Goal: Task Accomplishment & Management: Use online tool/utility

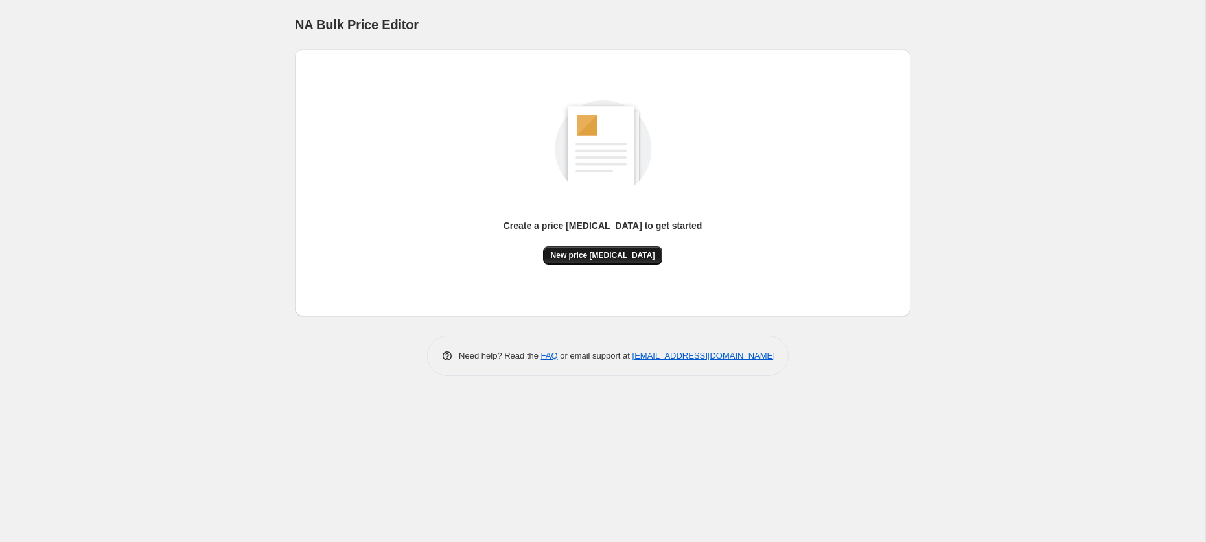
click at [590, 254] on span "New price [MEDICAL_DATA]" at bounding box center [603, 255] width 104 height 10
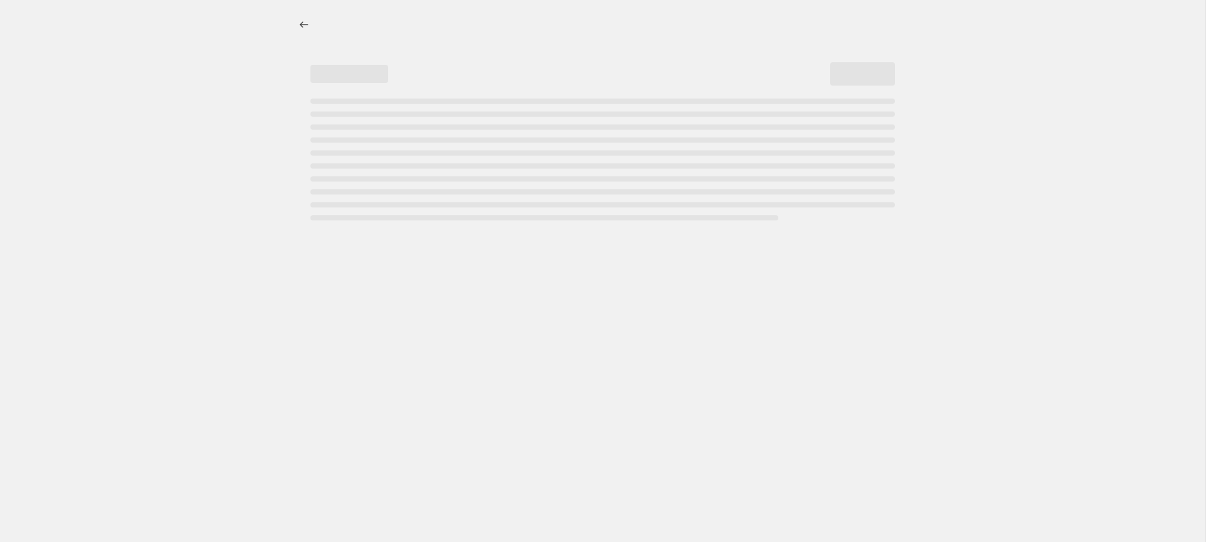
select select "percentage"
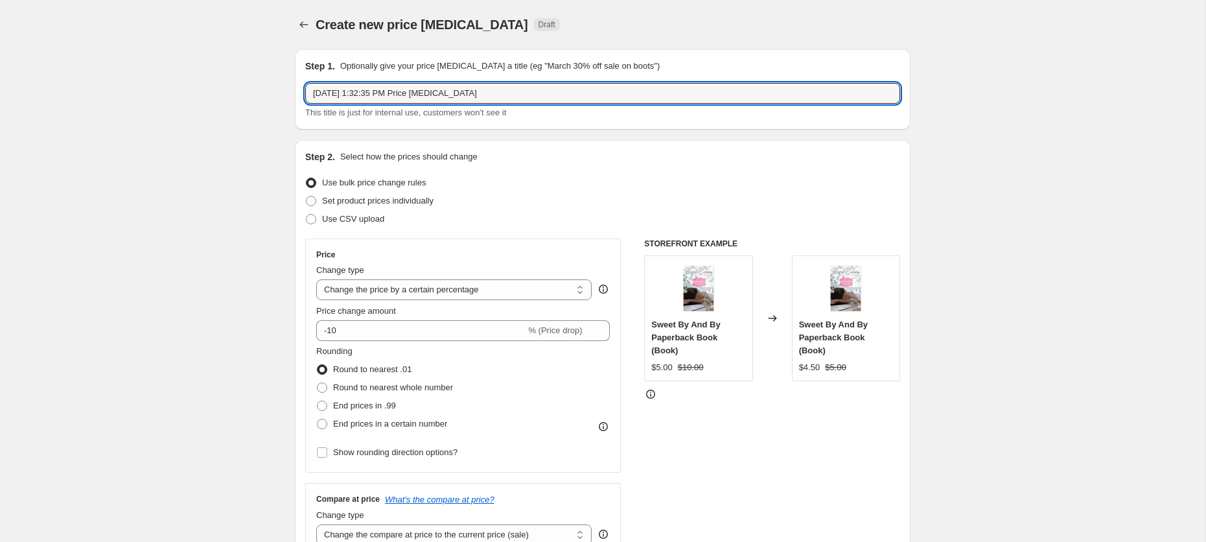
drag, startPoint x: 488, startPoint y: 97, endPoint x: 270, endPoint y: 95, distance: 217.8
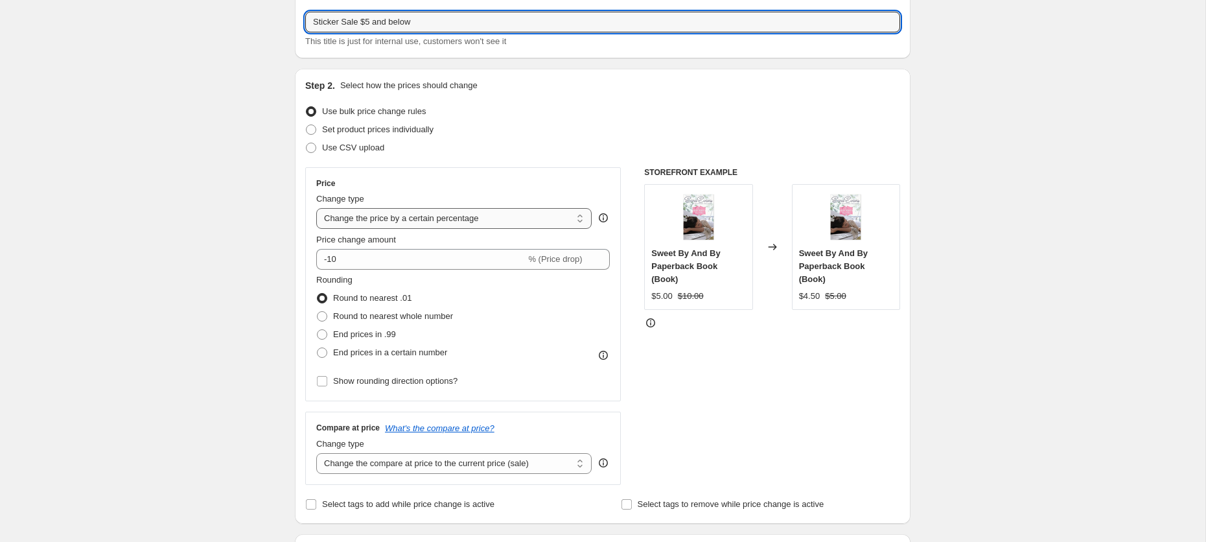
scroll to position [72, 0]
type input "Sticker Sale $5 and below"
click at [506, 215] on select "Change the price to a certain amount Change the price by a certain amount Chang…" at bounding box center [453, 217] width 275 height 21
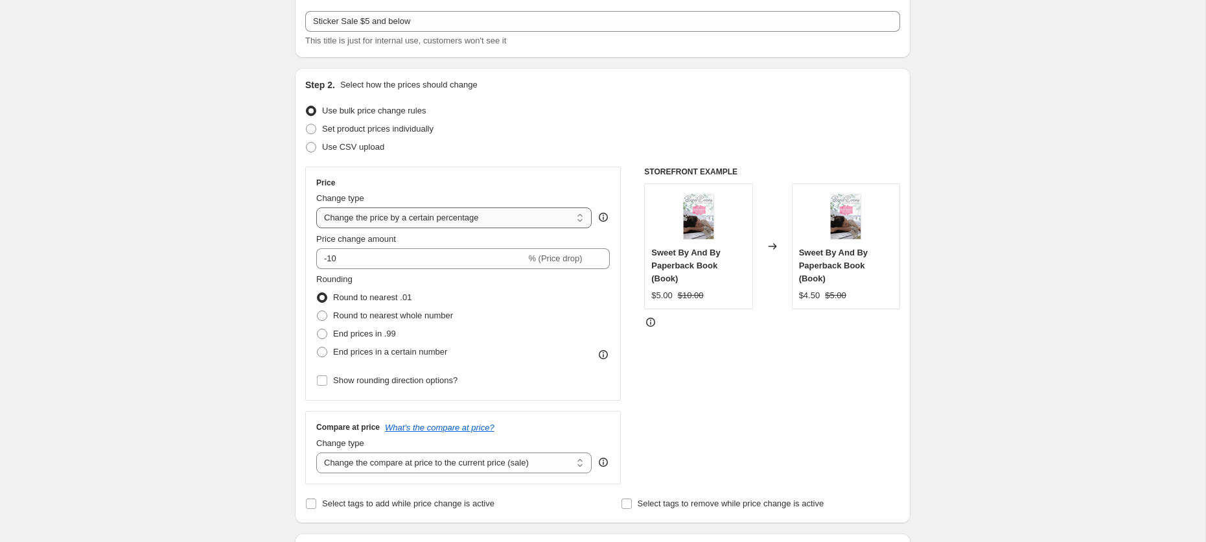
select select "to"
click at [316, 207] on select "Change the price to a certain amount Change the price by a certain amount Chang…" at bounding box center [453, 217] width 275 height 21
type input "80.00"
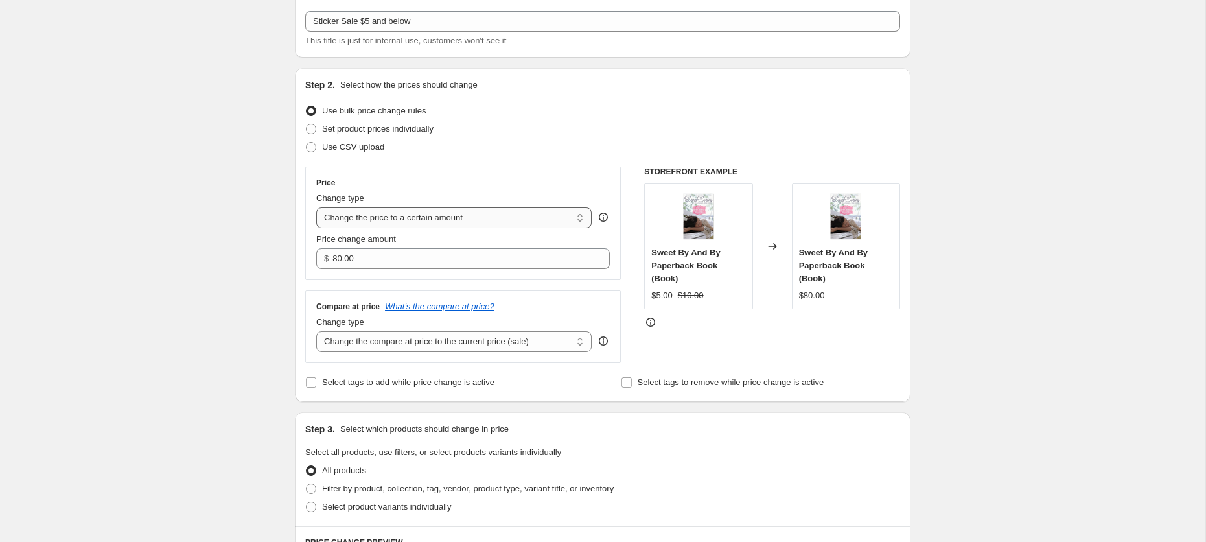
click at [461, 222] on select "Change the price to a certain amount Change the price by a certain amount Chang…" at bounding box center [453, 217] width 275 height 21
click at [477, 347] on select "Change the compare at price to the current price (sale) Change the compare at p…" at bounding box center [453, 341] width 275 height 21
click at [316, 331] on select "Change the compare at price to the current price (sale) Change the compare at p…" at bounding box center [453, 341] width 275 height 21
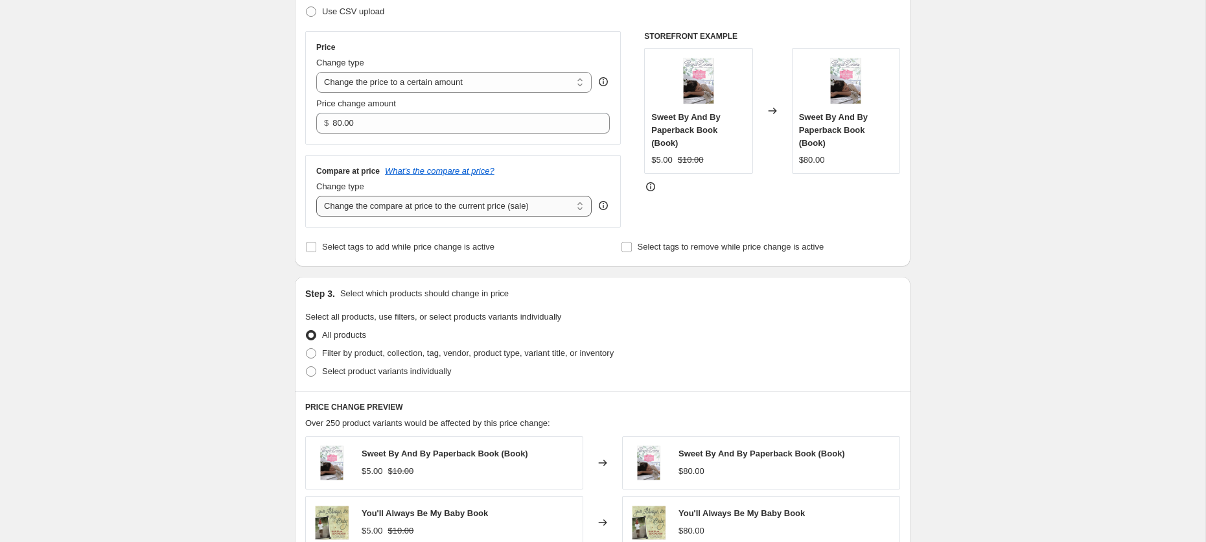
scroll to position [206, 0]
click at [413, 354] on span "Filter by product, collection, tag, vendor, product type, variant title, or inv…" at bounding box center [468, 354] width 292 height 10
click at [307, 350] on input "Filter by product, collection, tag, vendor, product type, variant title, or inv…" at bounding box center [306, 349] width 1 height 1
radio input "true"
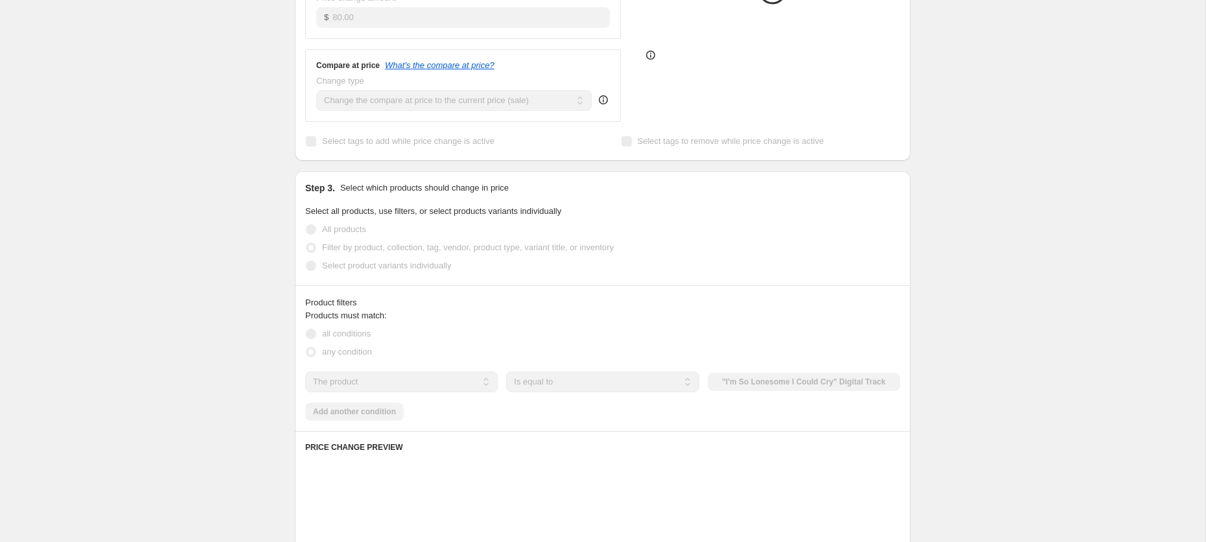
scroll to position [381, 0]
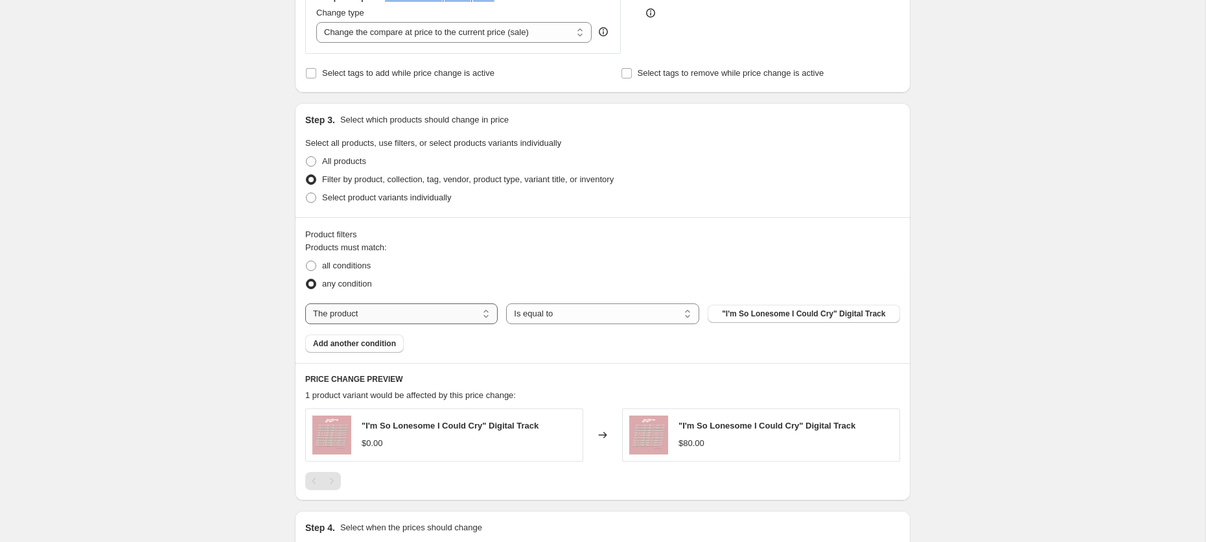
click at [451, 315] on select "The product The product's collection The product's tag The product's vendor The…" at bounding box center [401, 313] width 193 height 21
select select "tag"
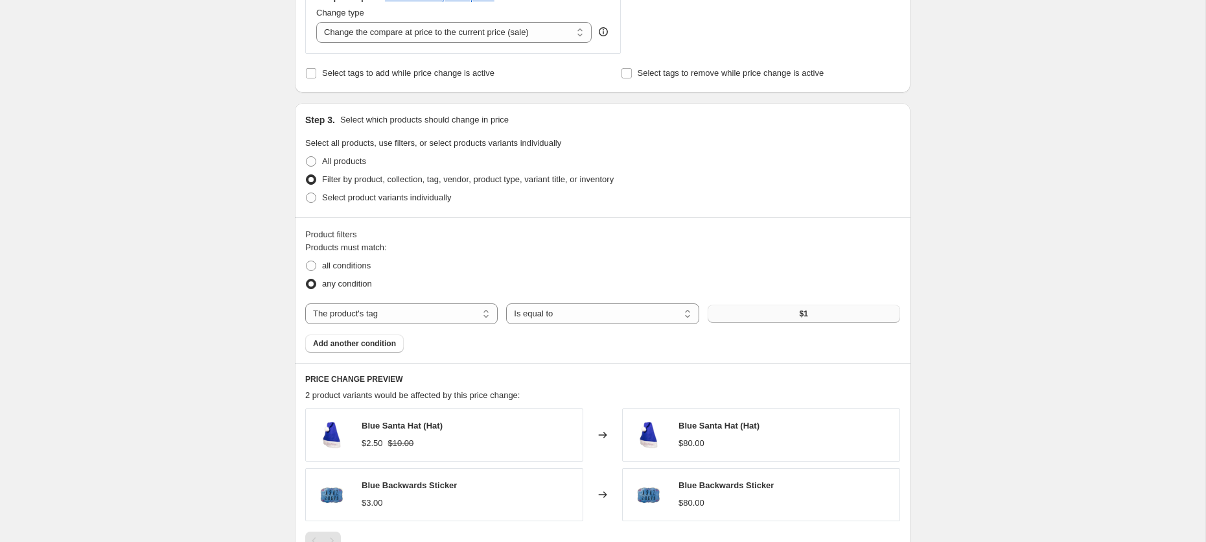
click at [757, 312] on button "$1" at bounding box center [804, 314] width 193 height 18
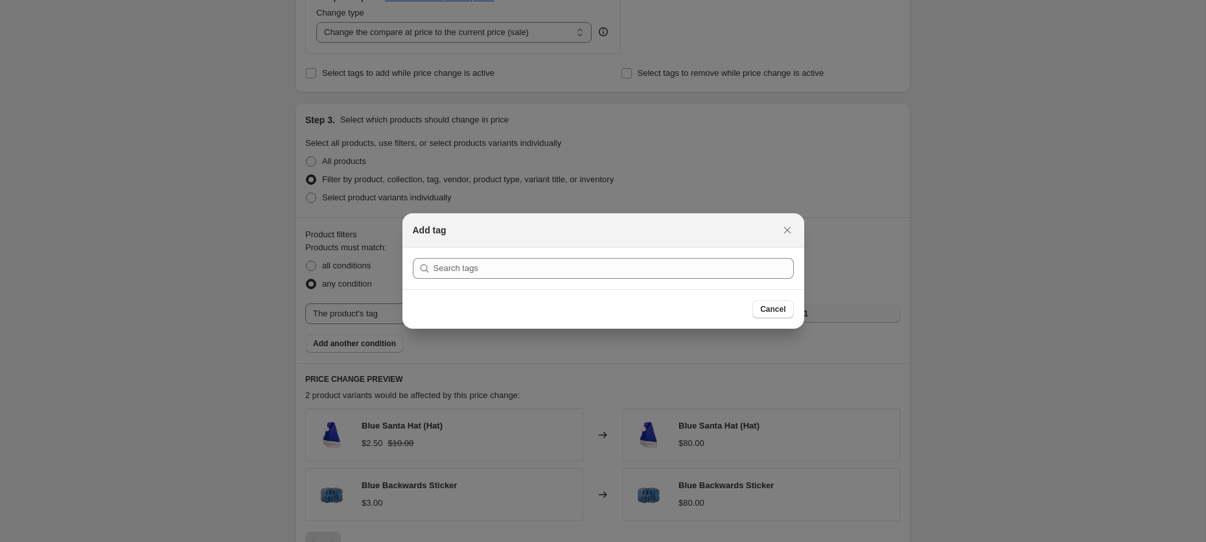
click at [786, 312] on button "Cancel" at bounding box center [773, 309] width 41 height 18
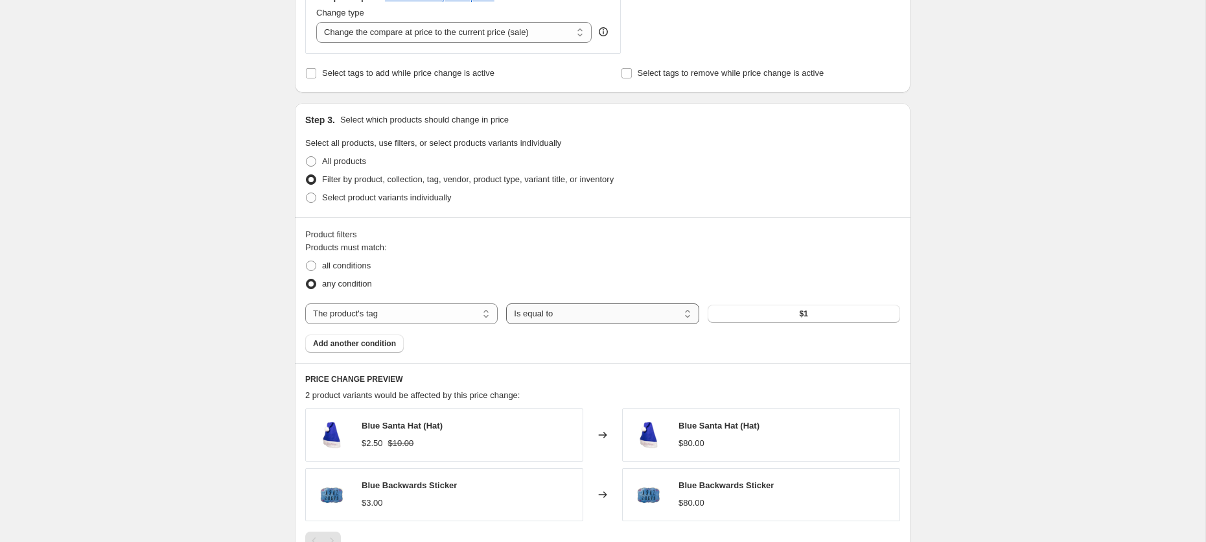
click at [644, 316] on select "Is equal to Is not equal to" at bounding box center [602, 313] width 193 height 21
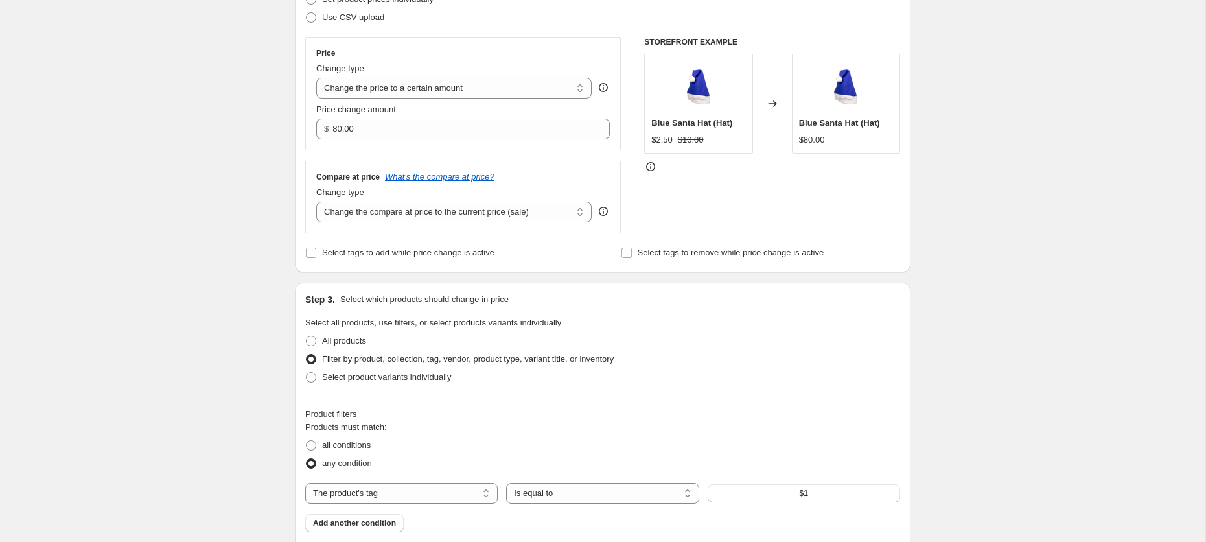
scroll to position [151, 0]
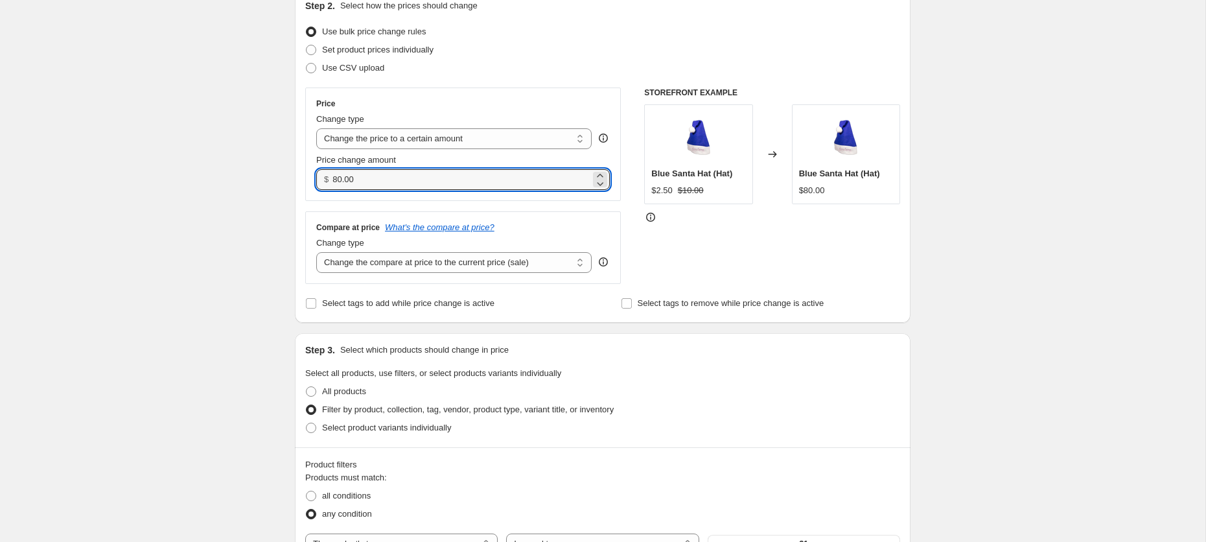
drag, startPoint x: 413, startPoint y: 180, endPoint x: 315, endPoint y: 183, distance: 97.9
click at [315, 181] on div "Price Change type Change the price to a certain amount Change the price by a ce…" at bounding box center [463, 144] width 316 height 113
type input "1.00"
click at [443, 194] on div "Price Change type Change the price to a certain amount Change the price by a ce…" at bounding box center [463, 144] width 316 height 113
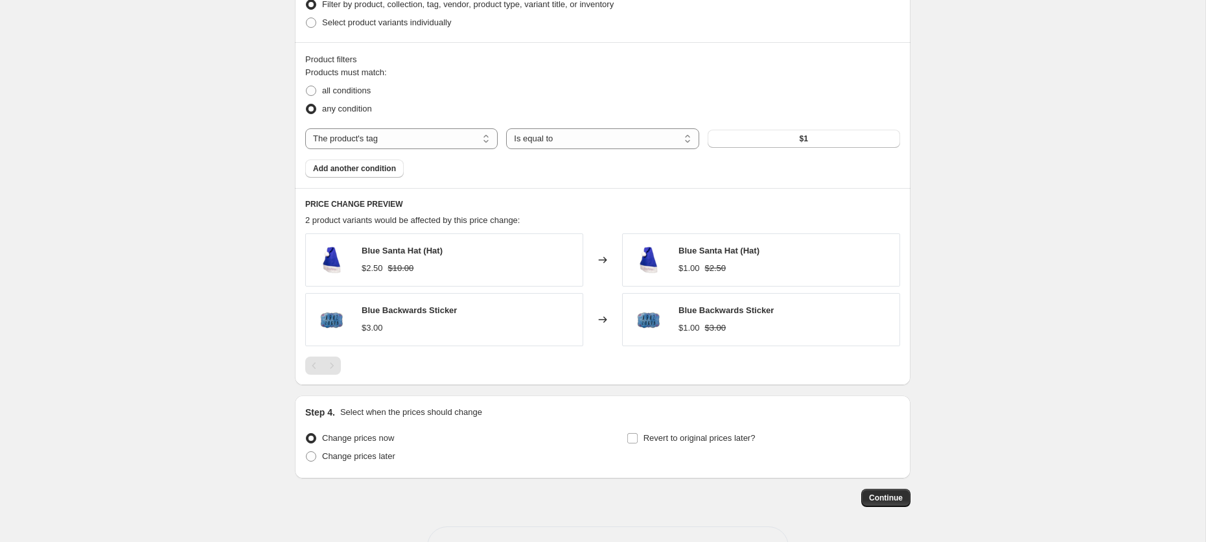
scroll to position [596, 0]
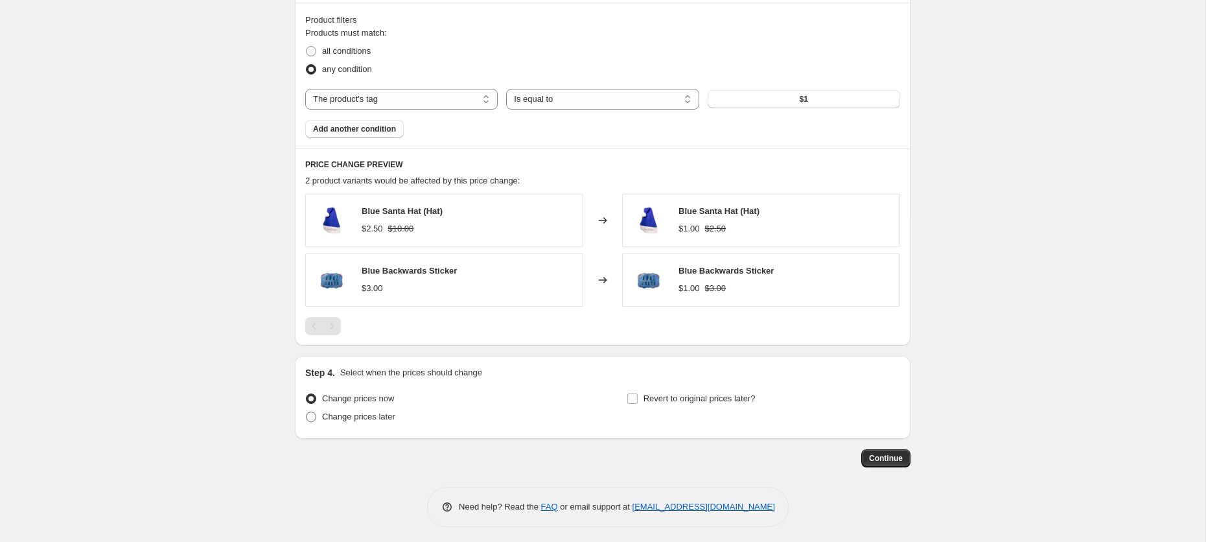
click at [371, 416] on span "Change prices later" at bounding box center [358, 417] width 73 height 10
click at [307, 412] on input "Change prices later" at bounding box center [306, 412] width 1 height 1
radio input "true"
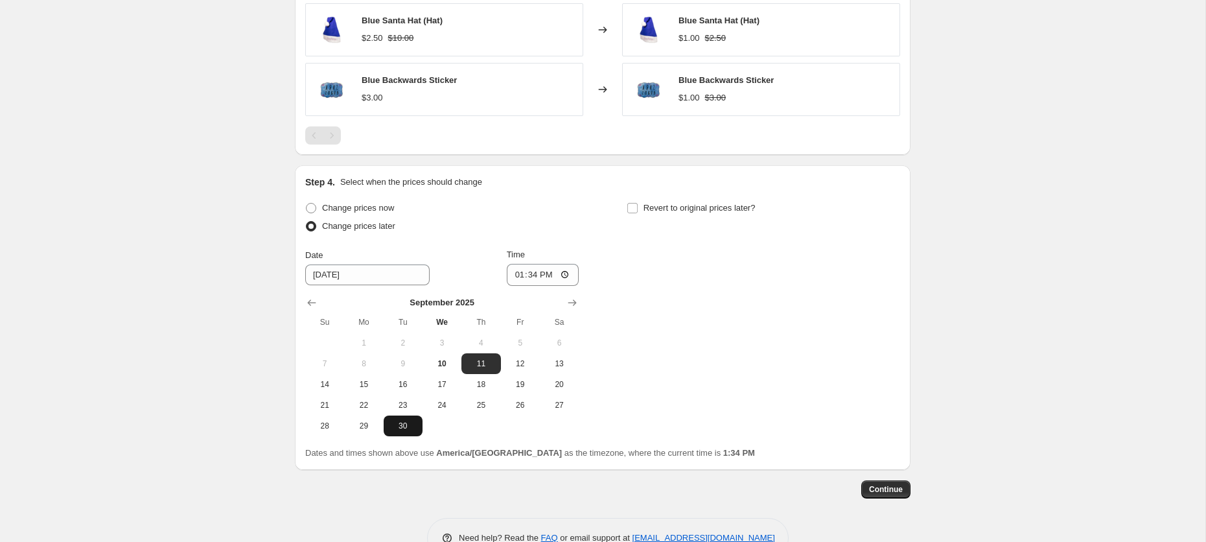
scroll to position [817, 0]
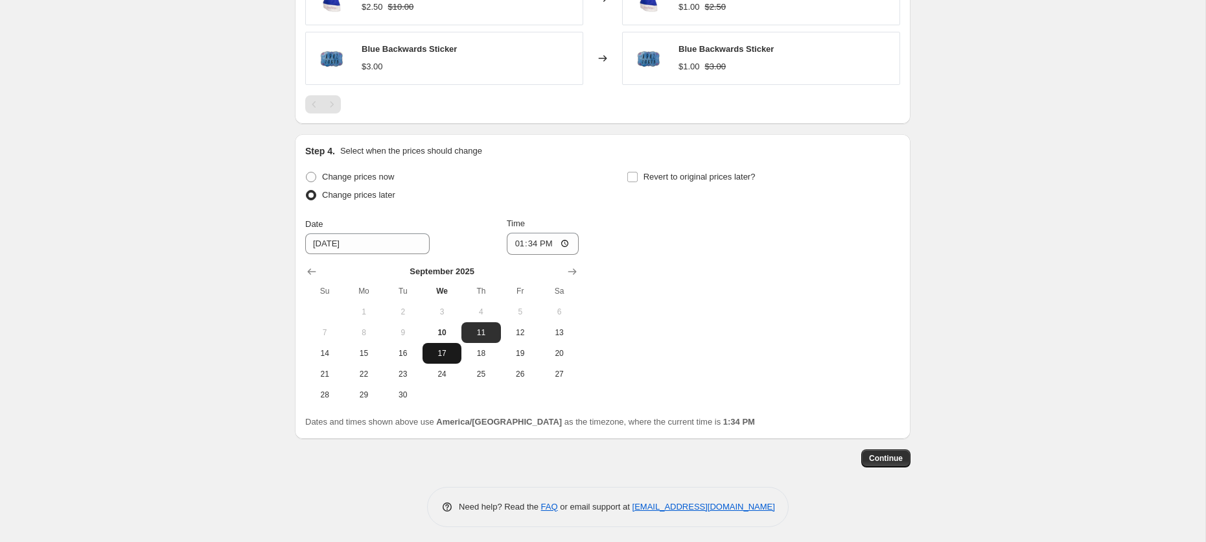
click at [439, 349] on span "17" at bounding box center [442, 353] width 29 height 10
type input "[DATE]"
click at [553, 237] on input "13:34" at bounding box center [543, 244] width 73 height 22
click at [519, 239] on input "13:34" at bounding box center [543, 244] width 73 height 22
click at [535, 242] on input "12:34" at bounding box center [543, 244] width 73 height 22
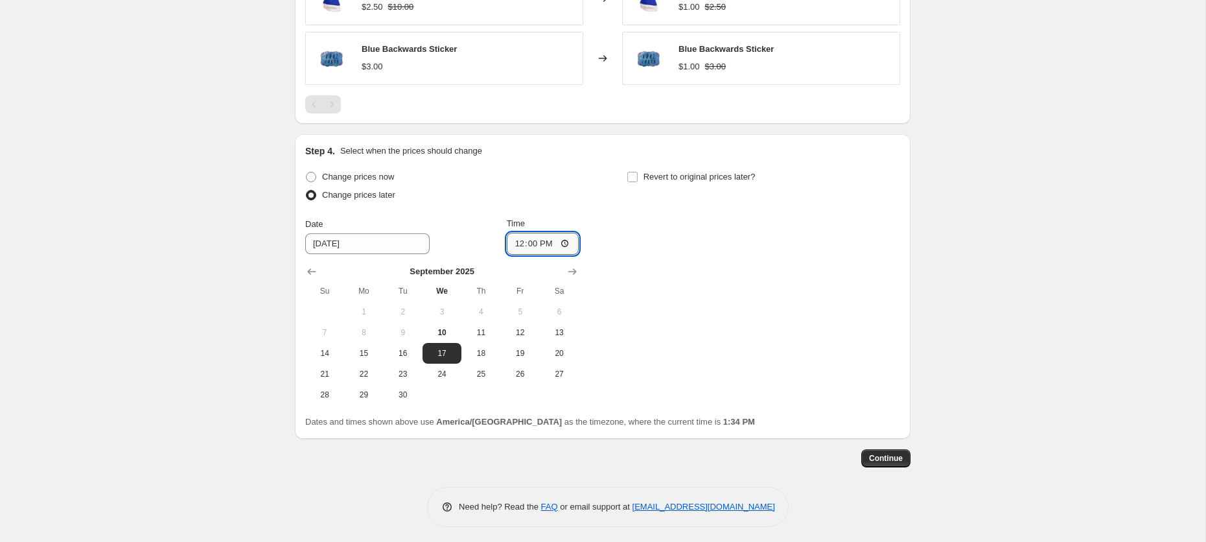
click at [541, 242] on input "12:00" at bounding box center [543, 244] width 73 height 22
type input "00:00"
click at [641, 258] on div "Change prices now Change prices later Date [DATE] Time 00:00 [DATE] Su Mo Tu We…" at bounding box center [602, 286] width 595 height 237
click at [635, 172] on input "Revert to original prices later?" at bounding box center [632, 177] width 10 height 10
checkbox input "true"
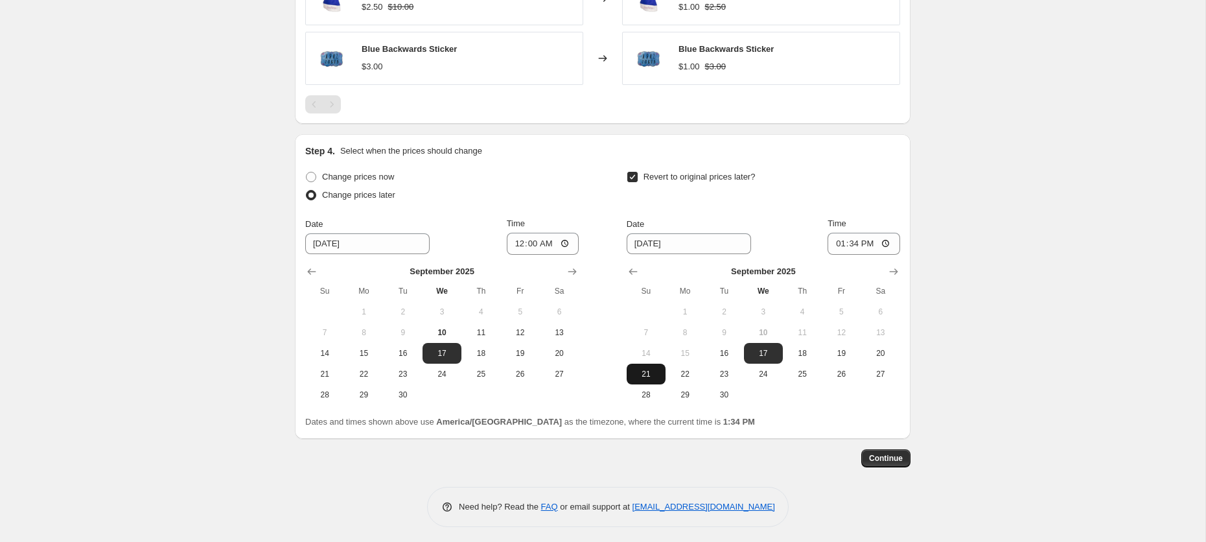
click at [645, 369] on span "21" at bounding box center [646, 374] width 29 height 10
type input "[DATE]"
click at [837, 236] on input "13:34" at bounding box center [864, 244] width 73 height 22
type input "23:59"
click at [883, 453] on span "Continue" at bounding box center [886, 458] width 34 height 10
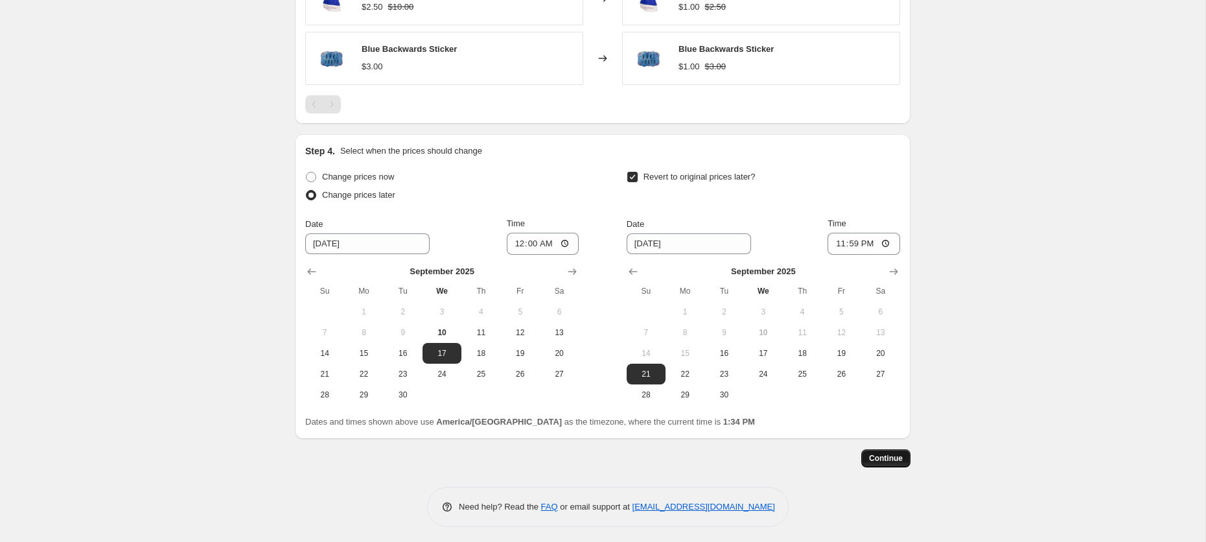
scroll to position [0, 0]
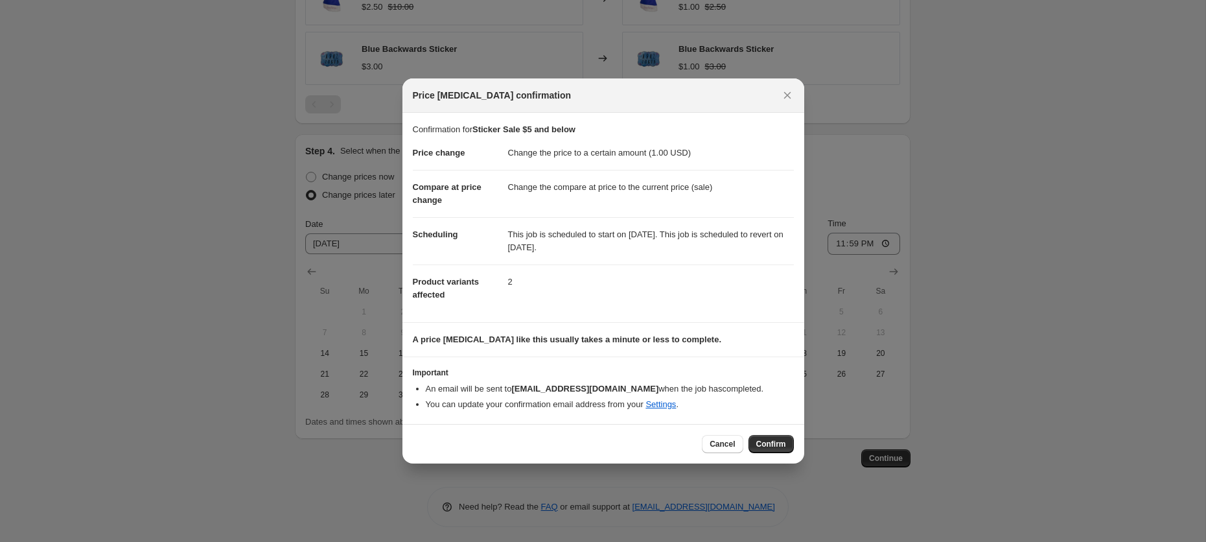
click at [766, 439] on span "Confirm" at bounding box center [771, 444] width 30 height 10
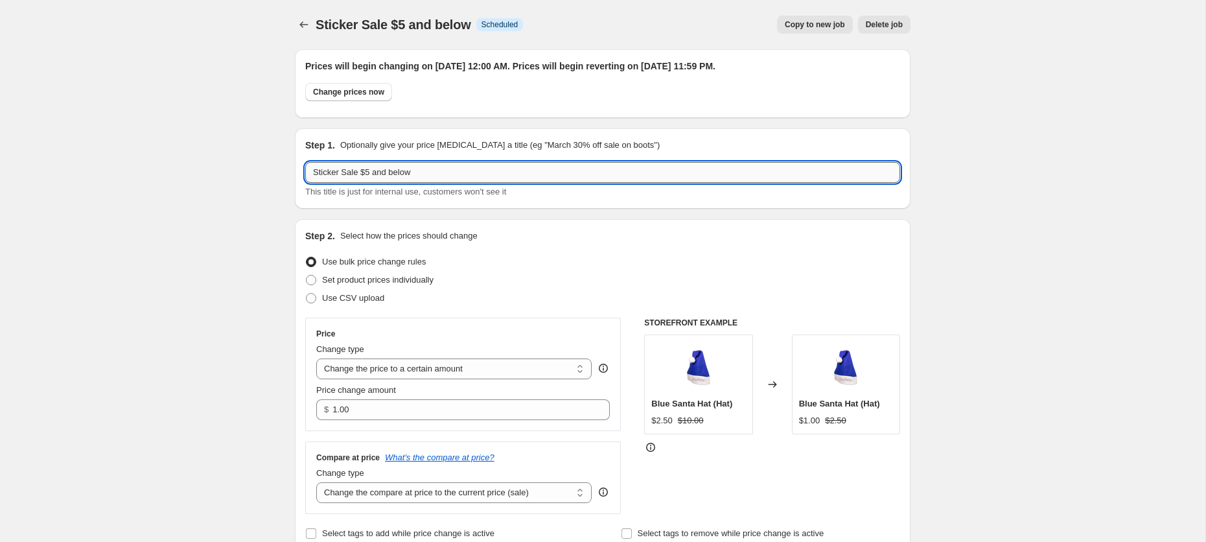
click at [369, 177] on input "Sticker Sale $5 and below" at bounding box center [602, 172] width 595 height 21
drag, startPoint x: 375, startPoint y: 177, endPoint x: 426, endPoint y: 177, distance: 51.2
click at [426, 177] on input "Sticker Sale $1 and below" at bounding box center [602, 172] width 595 height 21
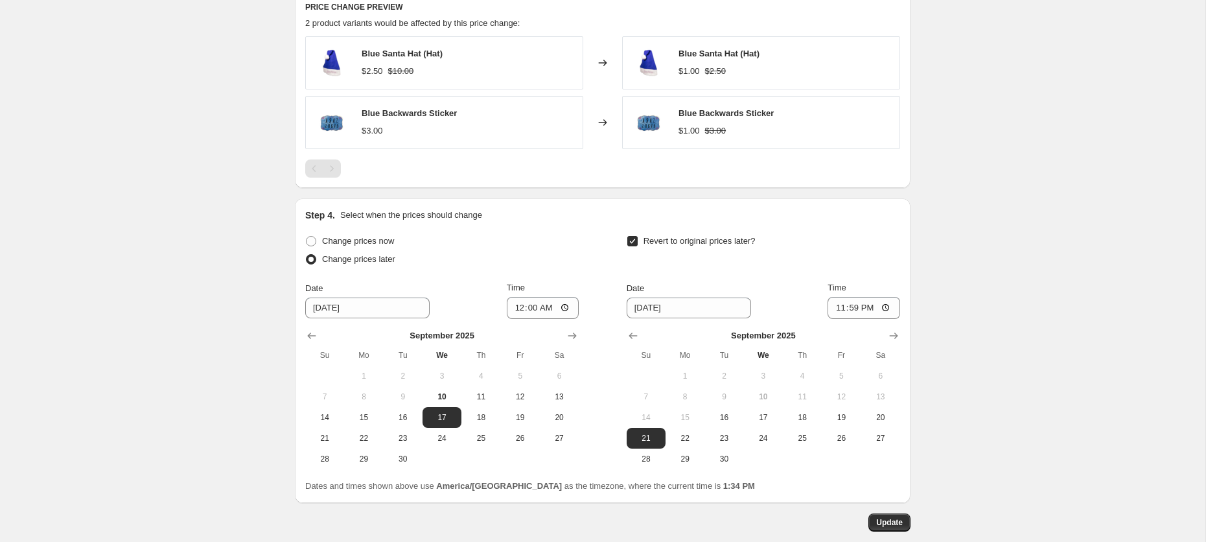
scroll to position [896, 0]
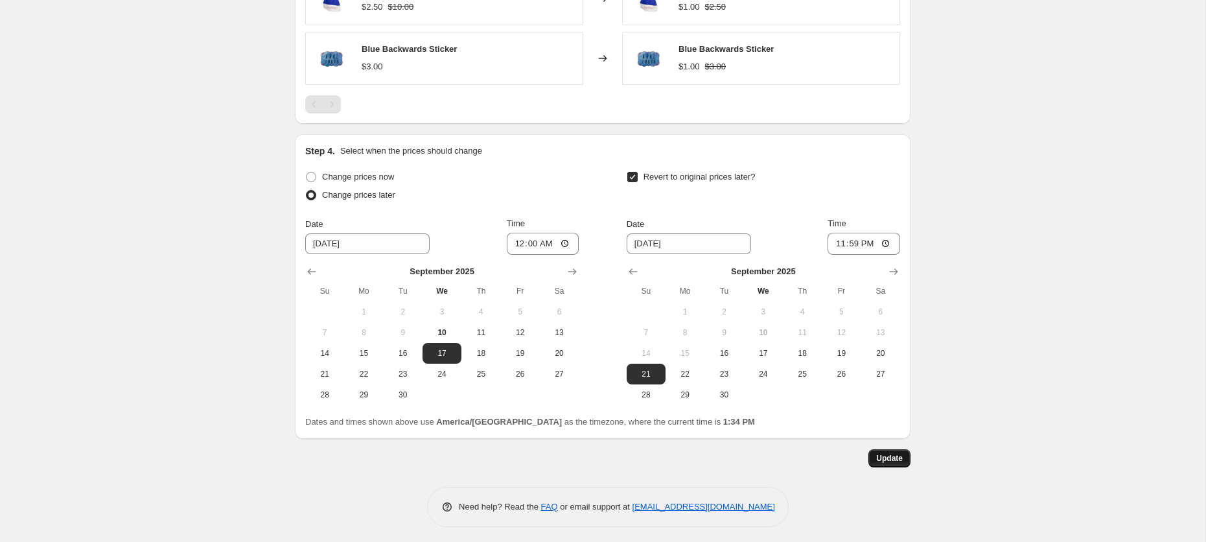
type input "Sticker Sale $1"
click at [898, 458] on span "Update" at bounding box center [889, 458] width 27 height 10
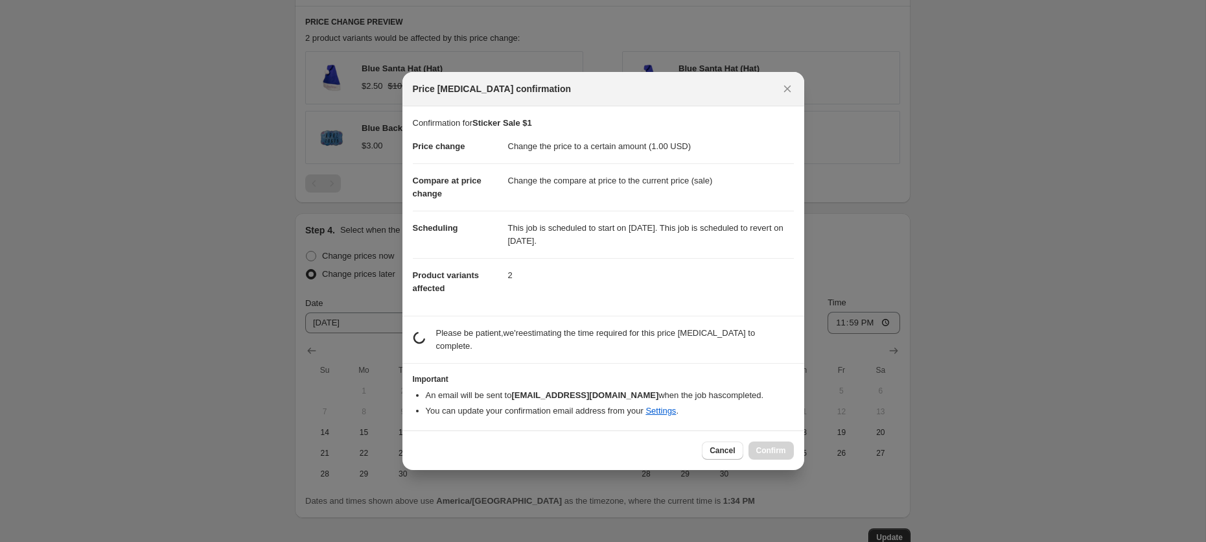
scroll to position [0, 0]
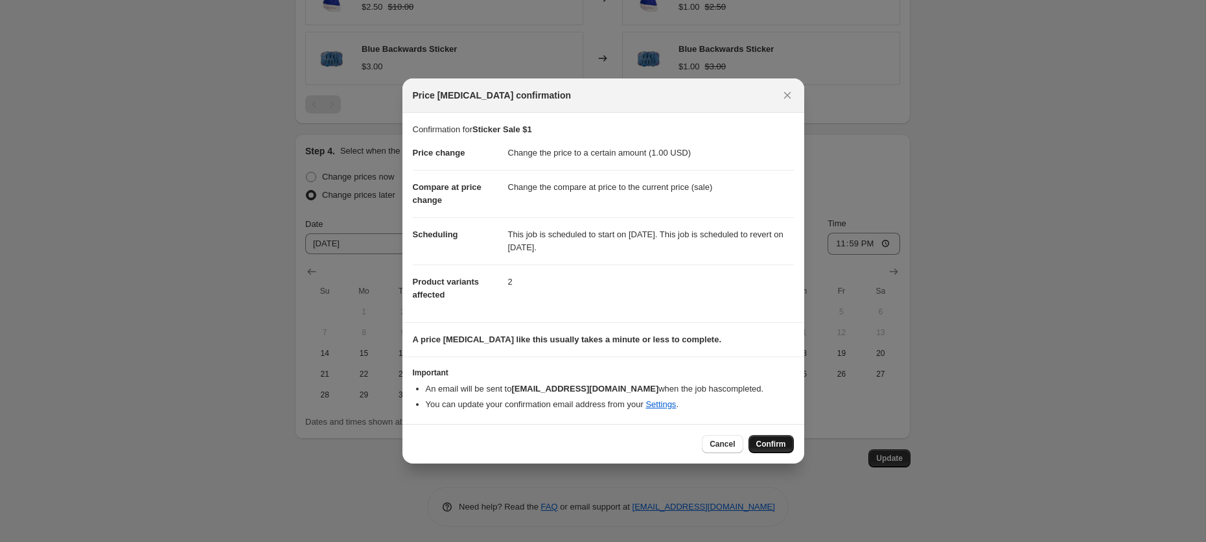
drag, startPoint x: 777, startPoint y: 436, endPoint x: 734, endPoint y: 401, distance: 54.8
click at [777, 436] on button "Confirm" at bounding box center [771, 444] width 45 height 18
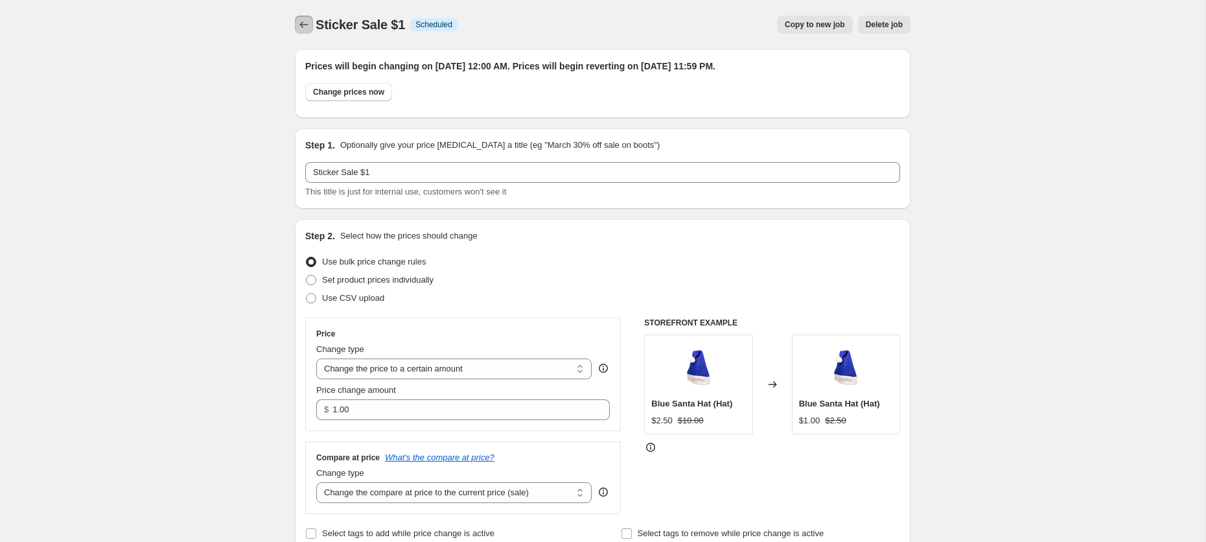
click at [305, 26] on icon "Price change jobs" at bounding box center [304, 24] width 13 height 13
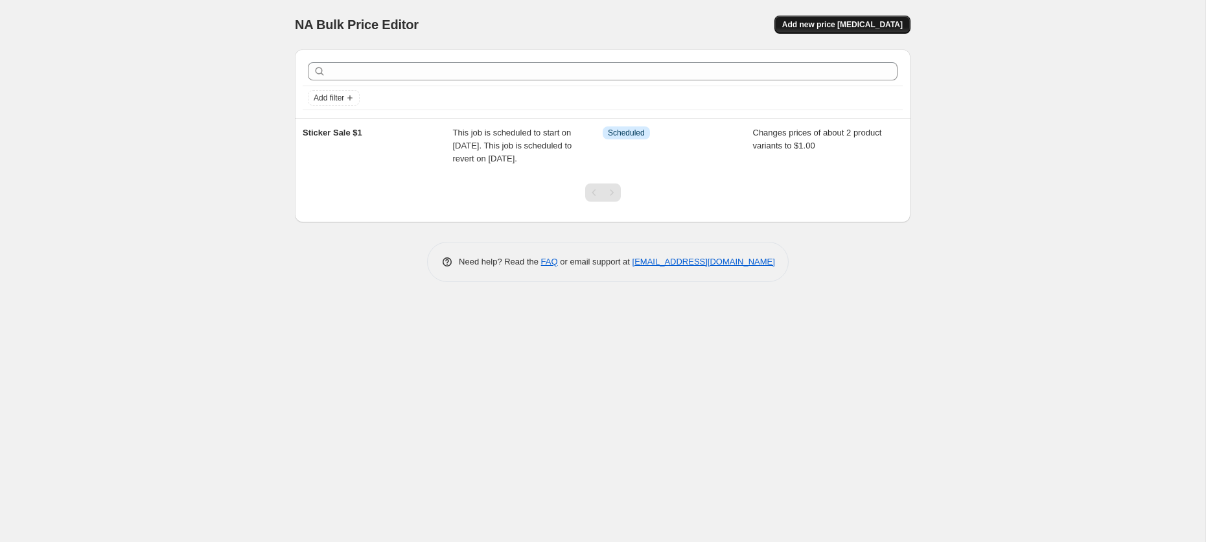
click at [823, 25] on span "Add new price [MEDICAL_DATA]" at bounding box center [842, 24] width 121 height 10
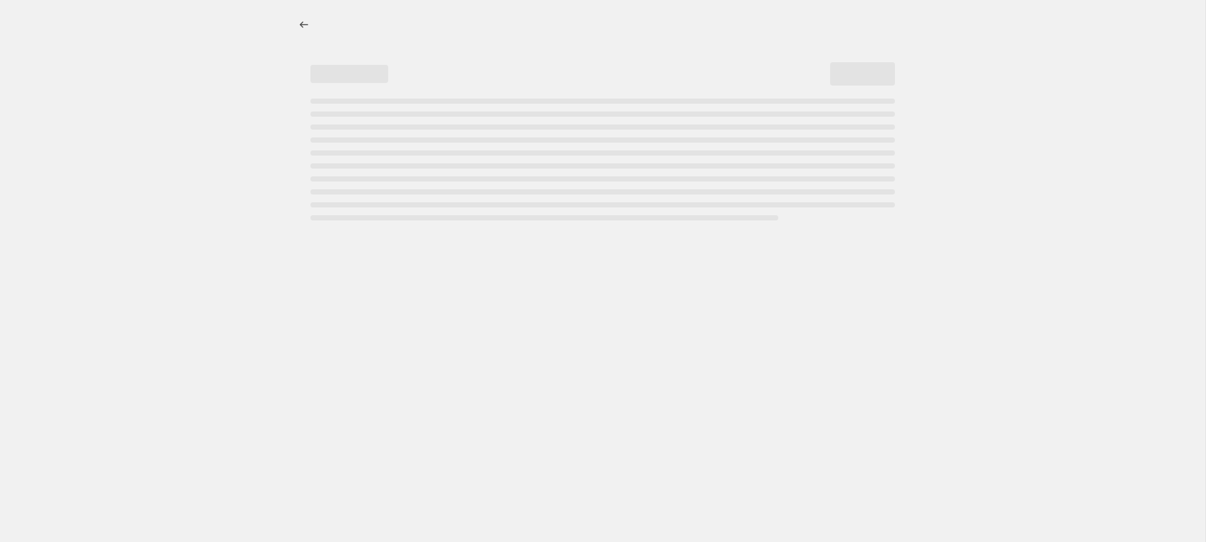
select select "percentage"
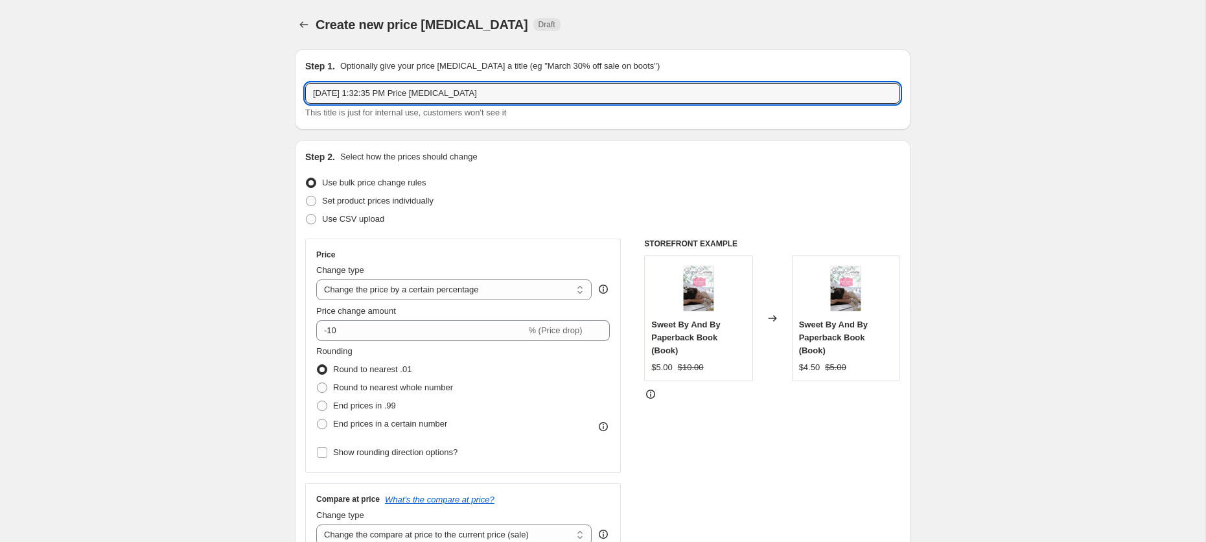
drag, startPoint x: 496, startPoint y: 97, endPoint x: 261, endPoint y: 96, distance: 235.3
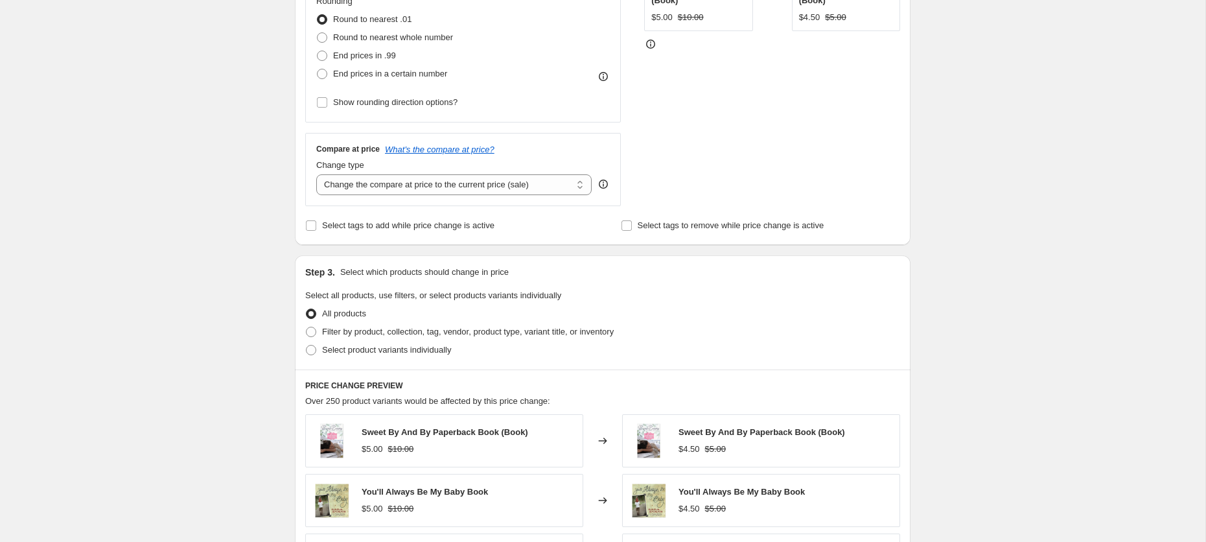
scroll to position [357, 0]
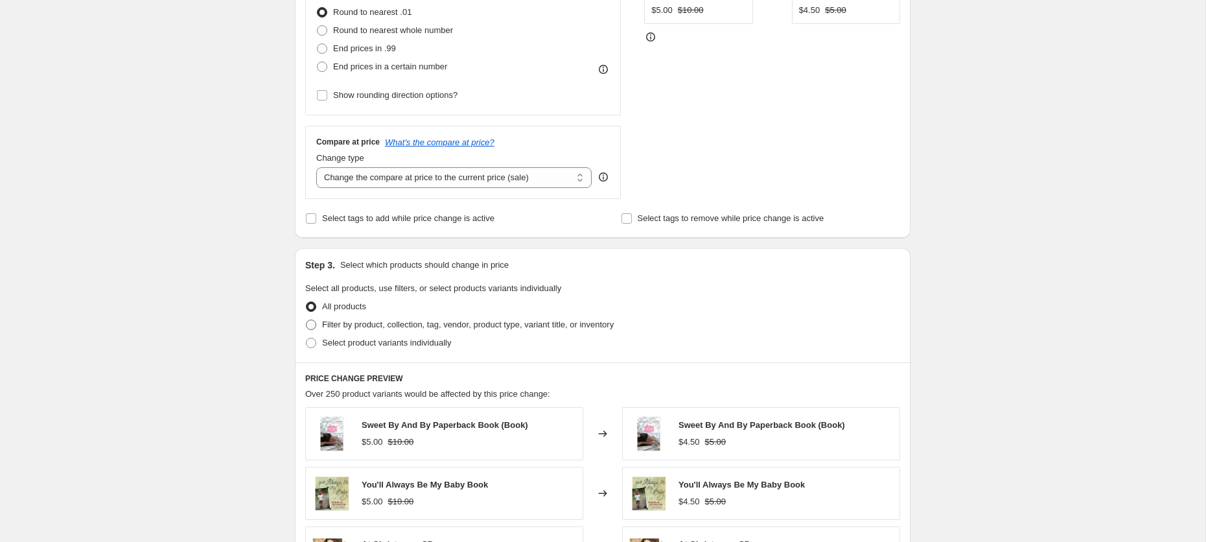
type input "Sticker Sale"
click at [433, 320] on span "Filter by product, collection, tag, vendor, product type, variant title, or inv…" at bounding box center [468, 325] width 292 height 10
click at [307, 320] on input "Filter by product, collection, tag, vendor, product type, variant title, or inv…" at bounding box center [306, 320] width 1 height 1
radio input "true"
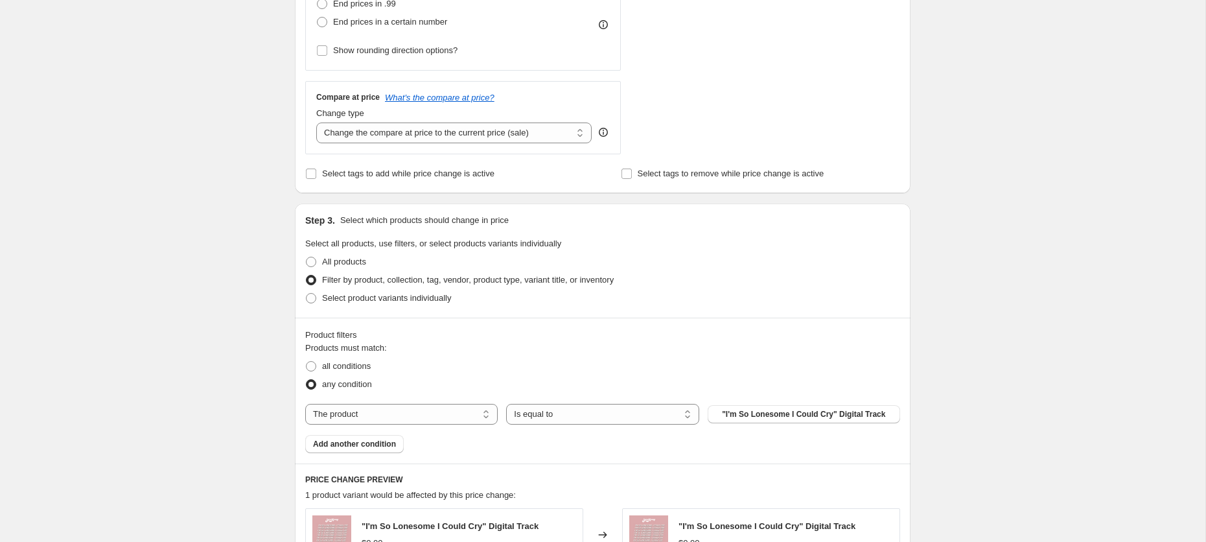
scroll to position [442, 0]
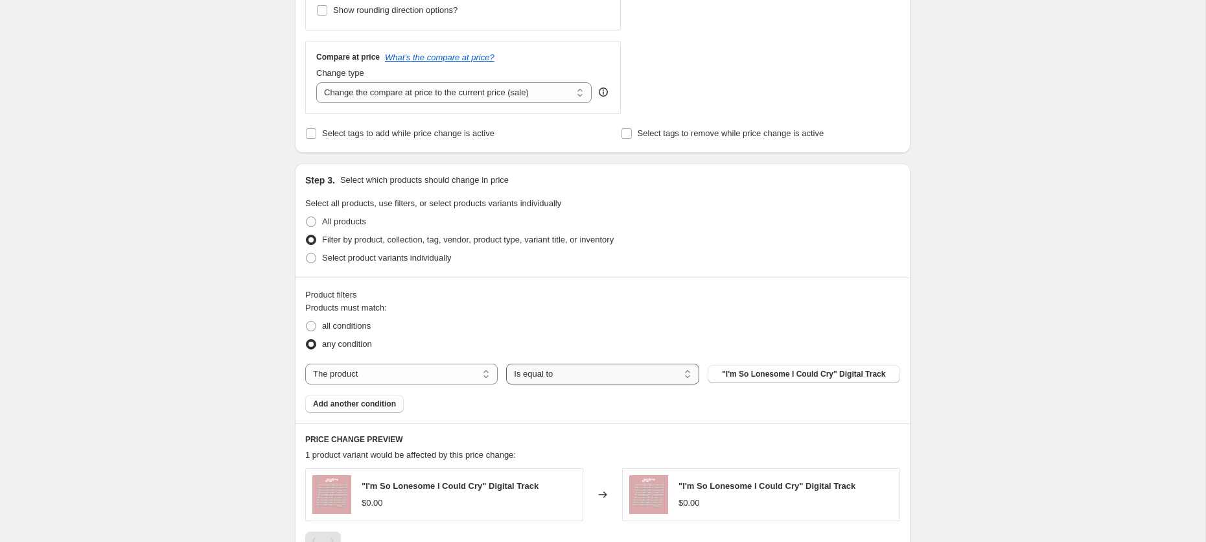
click at [581, 364] on select "Is equal to Is not equal to" at bounding box center [602, 374] width 193 height 21
click at [775, 371] on span ""I'm So Lonesome I Could Cry" Digital Track" at bounding box center [803, 374] width 163 height 10
click at [417, 379] on select "The product The product's collection The product's tag The product's vendor The…" at bounding box center [401, 374] width 193 height 21
select select "tag"
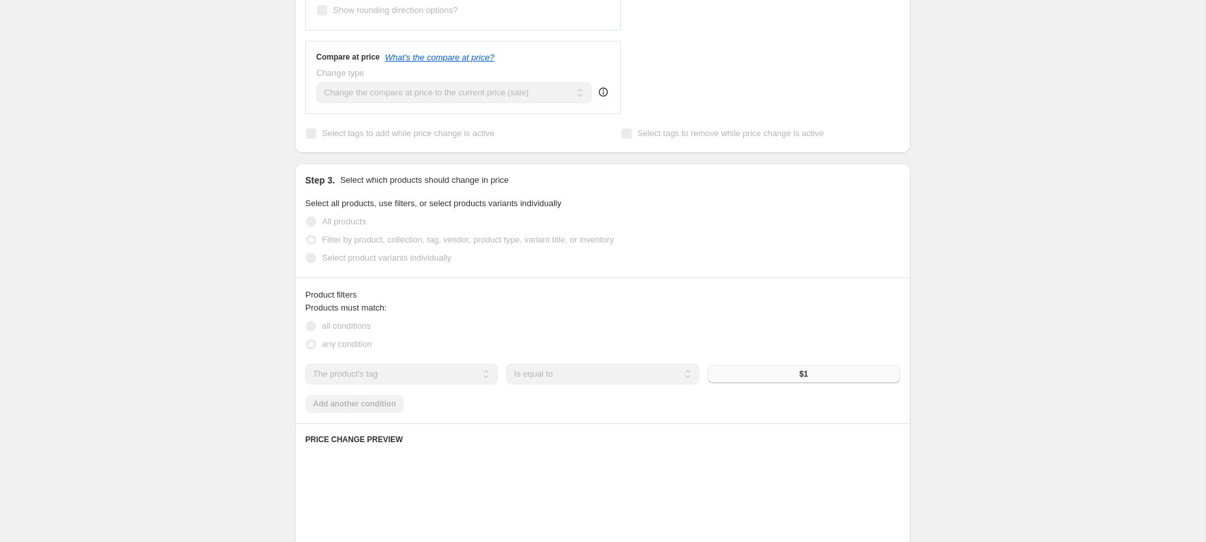
click at [762, 375] on div "$1" at bounding box center [804, 374] width 193 height 18
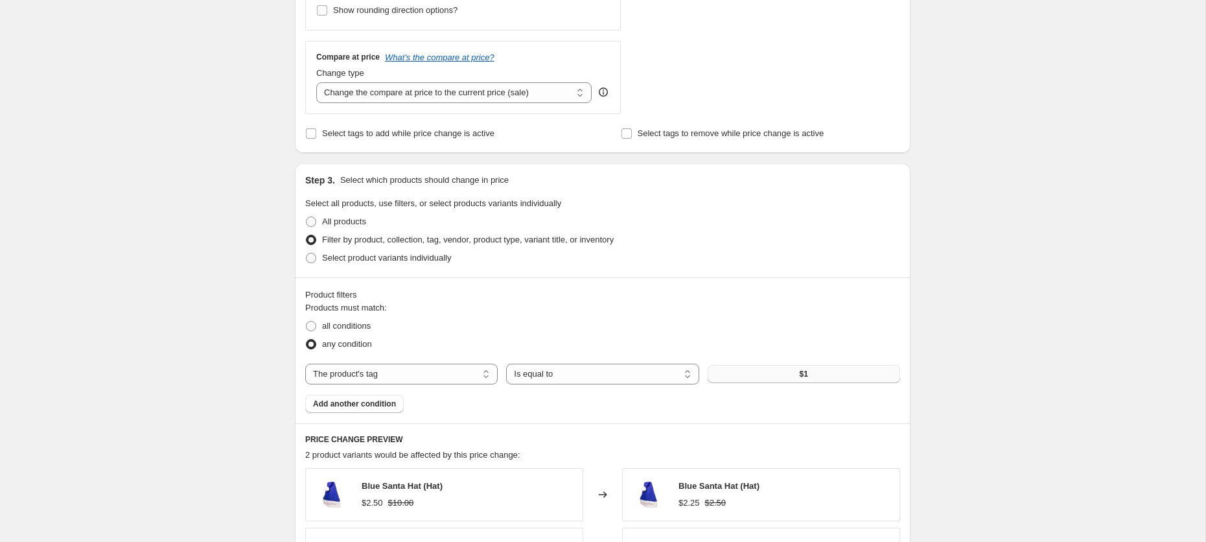
click at [794, 373] on button "$1" at bounding box center [804, 374] width 193 height 18
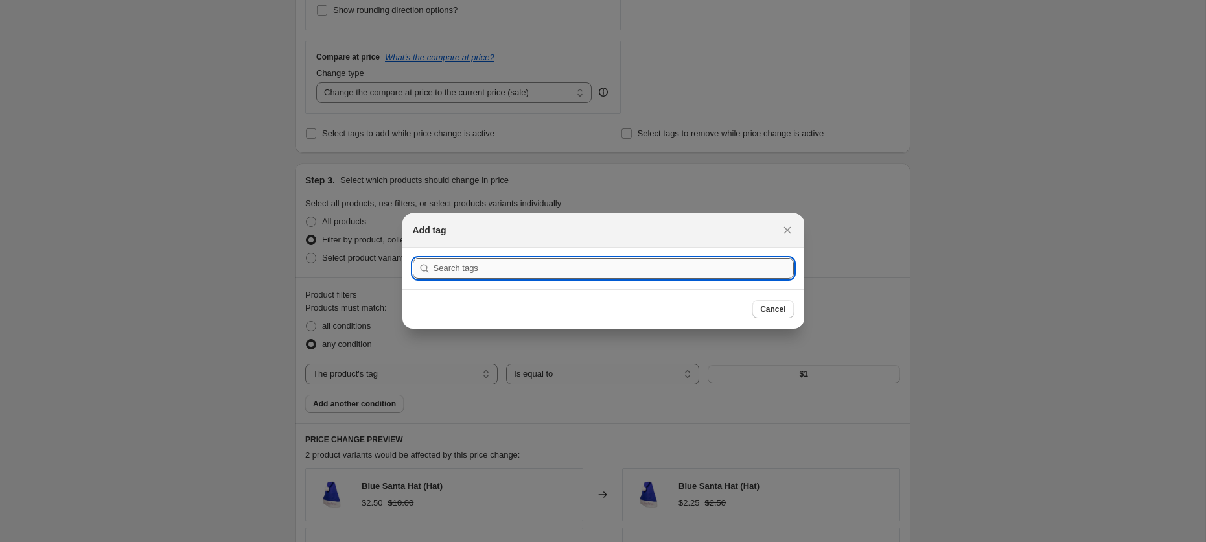
type input "3"
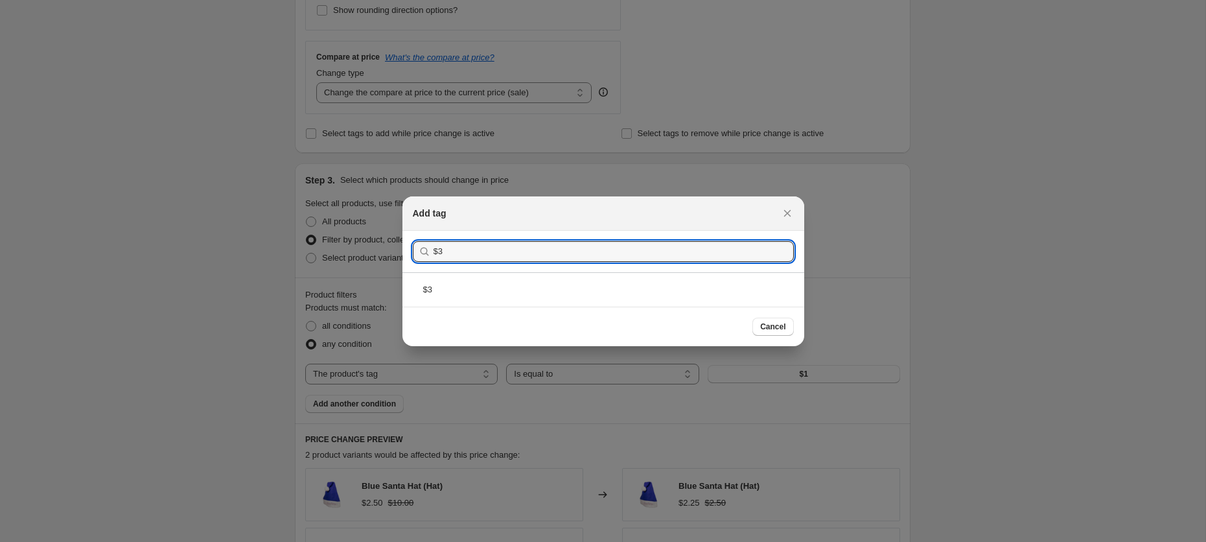
type input "$3"
click at [630, 289] on div "$3" at bounding box center [604, 289] width 402 height 34
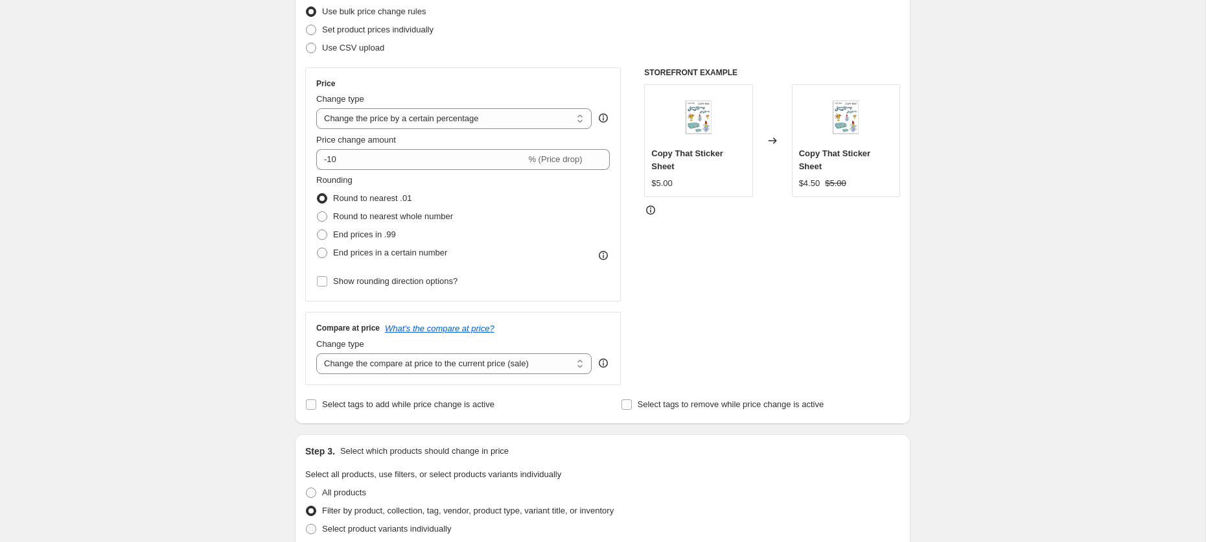
scroll to position [145, 0]
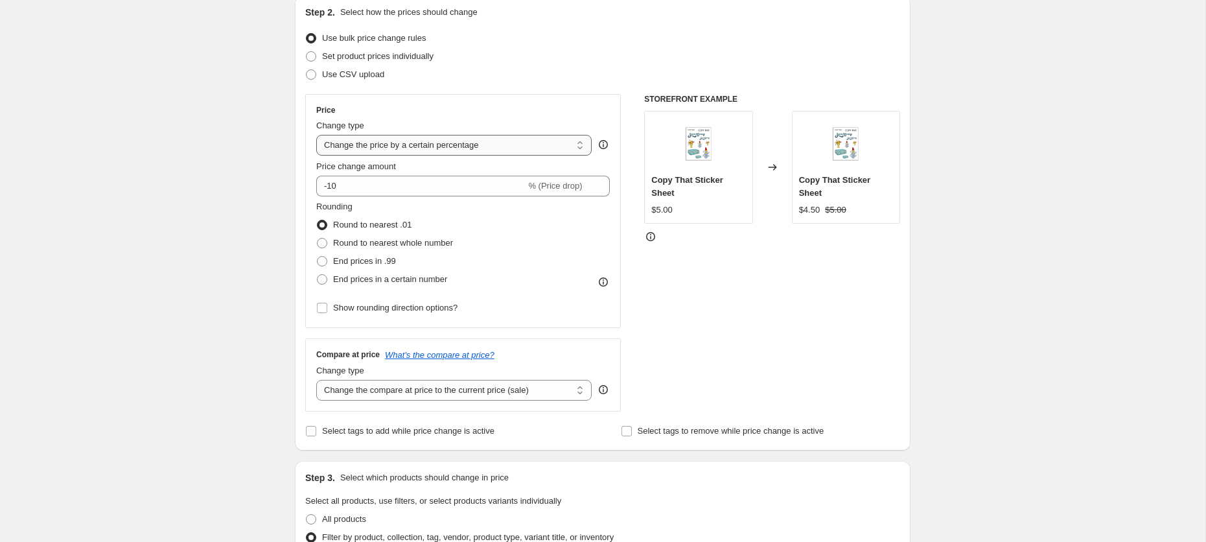
click at [461, 146] on select "Change the price to a certain amount Change the price by a certain amount Chang…" at bounding box center [453, 145] width 275 height 21
select select "to"
click at [316, 135] on select "Change the price to a certain amount Change the price by a certain amount Chang…" at bounding box center [453, 145] width 275 height 21
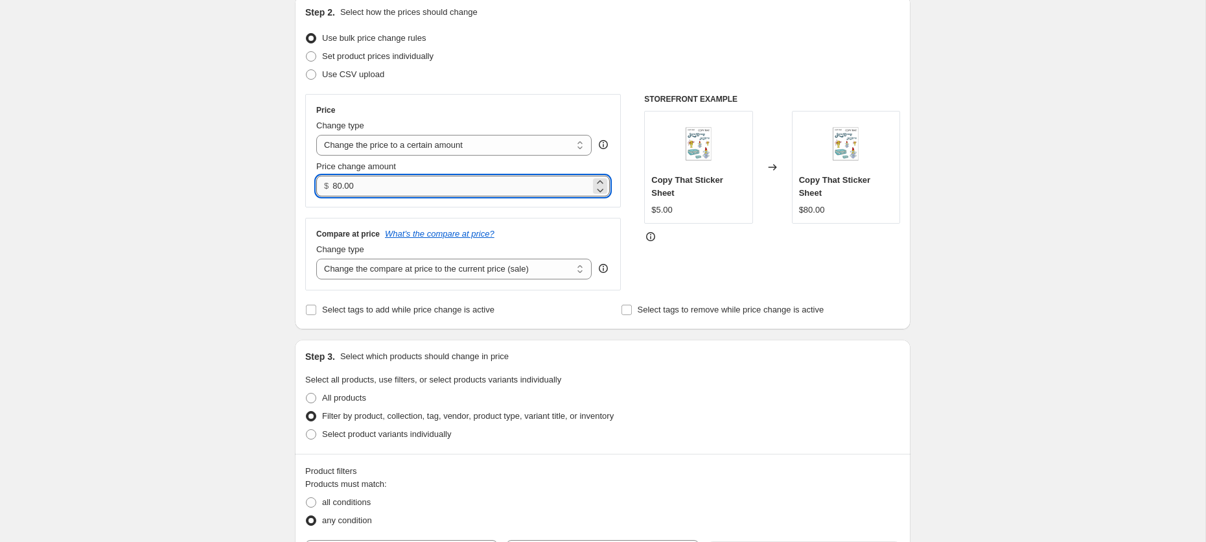
click at [450, 186] on input "80.00" at bounding box center [461, 186] width 257 height 21
drag, startPoint x: 445, startPoint y: 185, endPoint x: 288, endPoint y: 180, distance: 157.0
click at [288, 179] on div "Step 1. Optionally give your price [MEDICAL_DATA] a title (eg "March 30% off sa…" at bounding box center [598, 436] width 626 height 1084
type input "3.00"
click at [428, 206] on div "Price Change type Change the price to a certain amount Change the price by a ce…" at bounding box center [463, 192] width 316 height 196
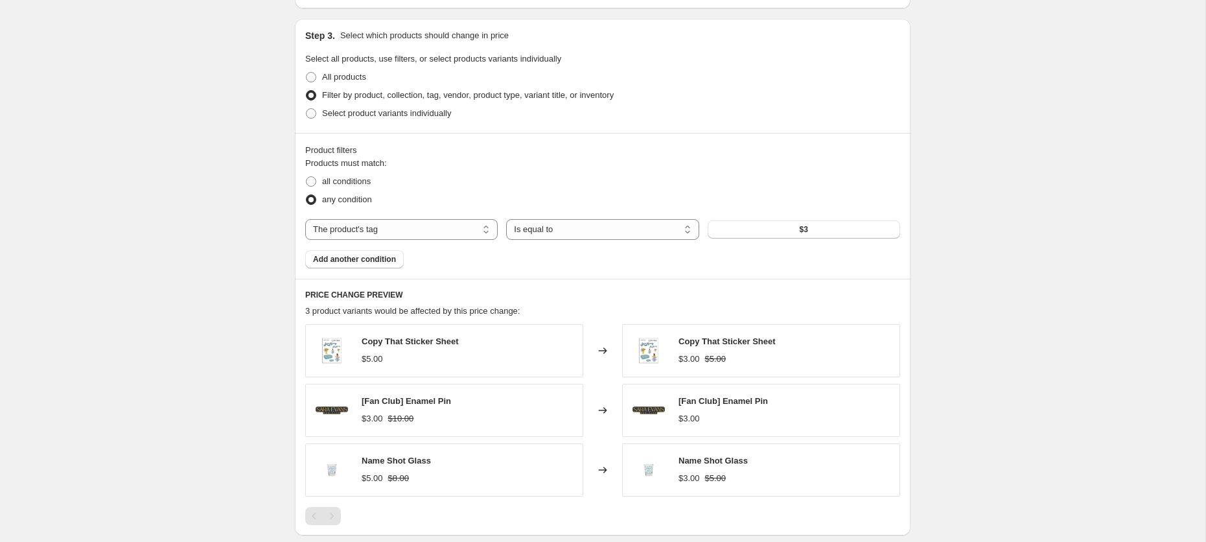
scroll to position [655, 0]
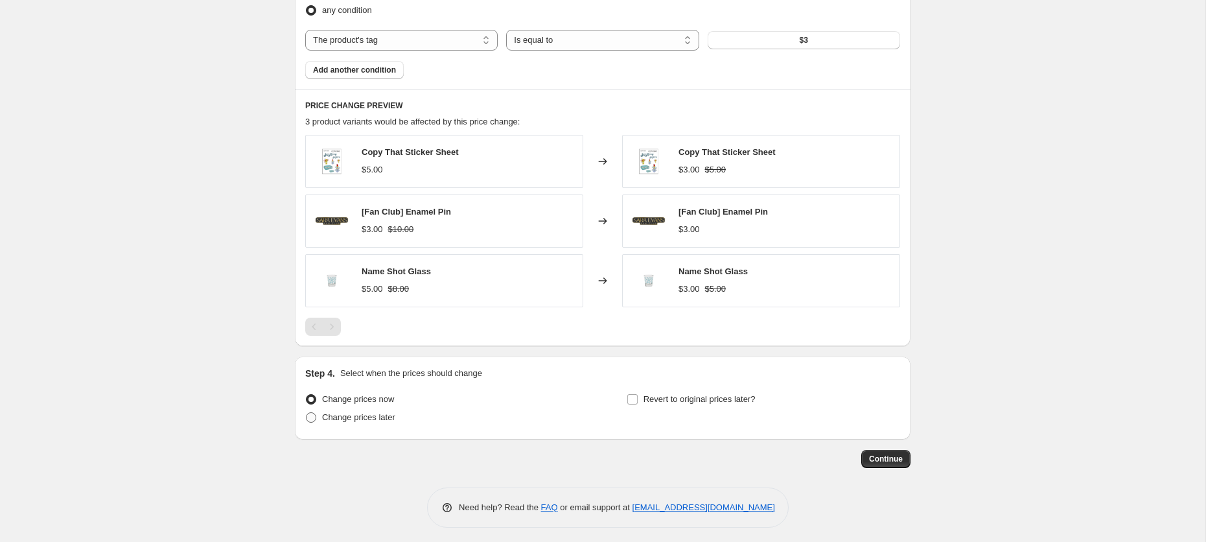
click at [382, 408] on label "Change prices later" at bounding box center [350, 417] width 90 height 18
click at [307, 412] on input "Change prices later" at bounding box center [306, 412] width 1 height 1
radio input "true"
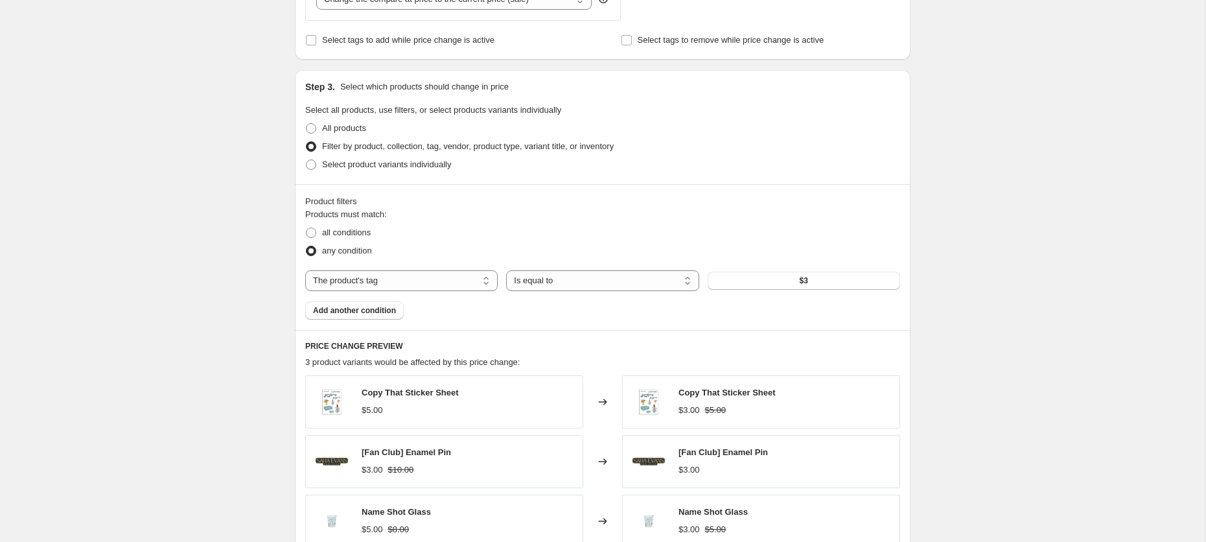
scroll to position [0, 0]
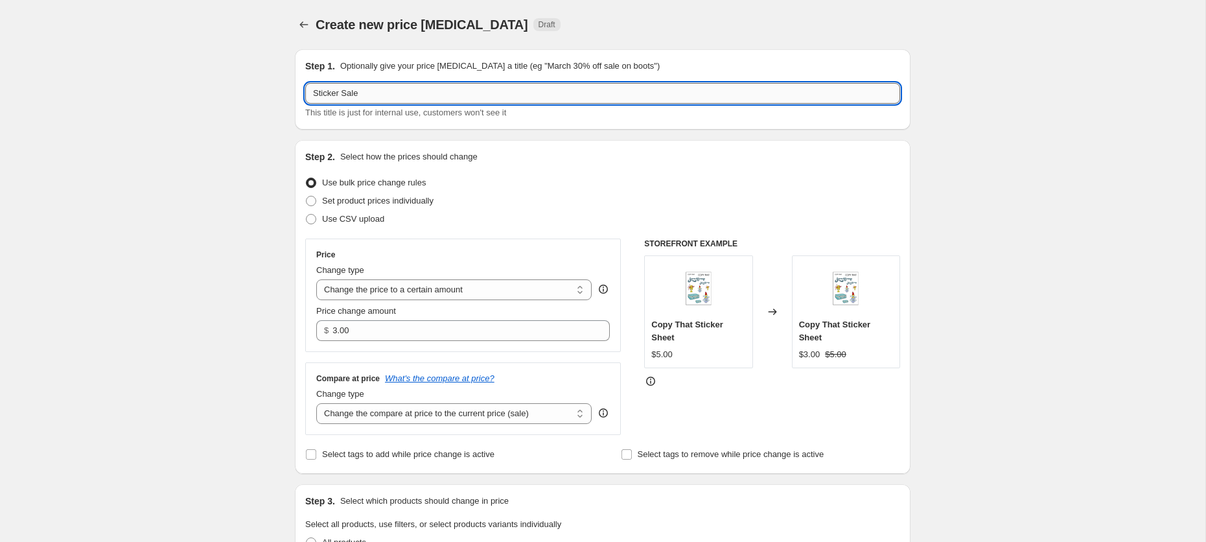
click at [402, 95] on input "Sticker Sale" at bounding box center [602, 93] width 595 height 21
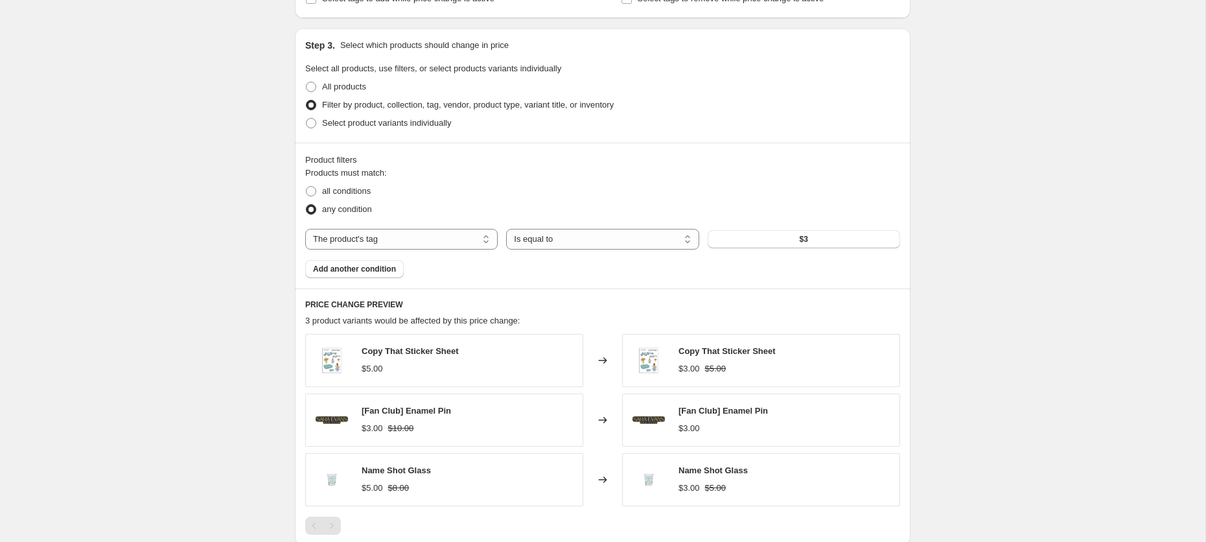
scroll to position [876, 0]
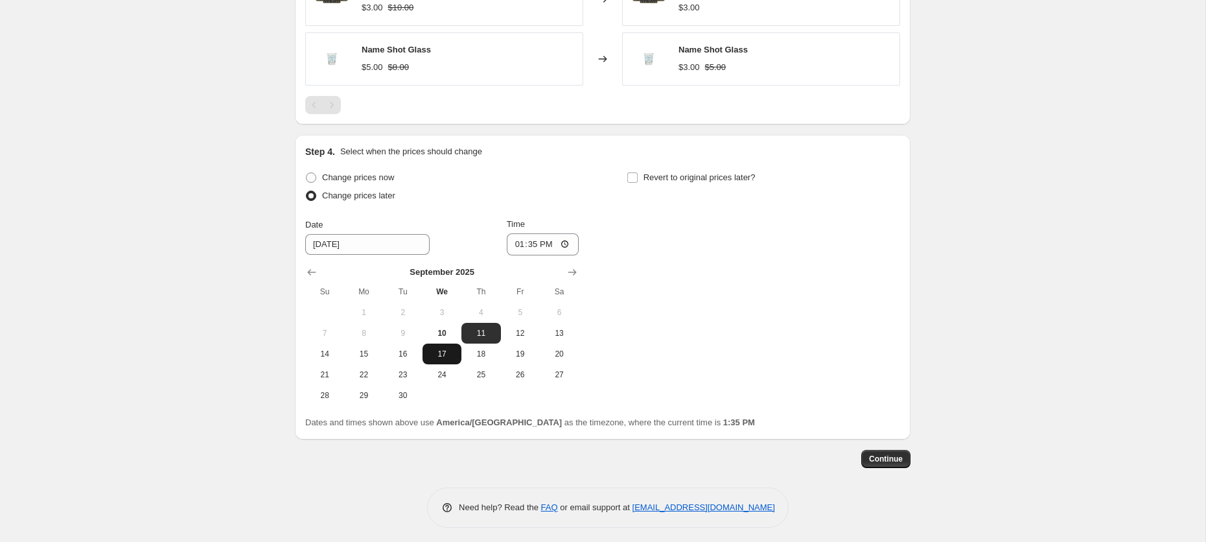
type input "Sticker Sale $3"
drag, startPoint x: 441, startPoint y: 344, endPoint x: 500, endPoint y: 272, distance: 93.0
click at [441, 344] on button "17" at bounding box center [442, 354] width 39 height 21
type input "[DATE]"
click at [536, 234] on input "13:35" at bounding box center [543, 244] width 73 height 22
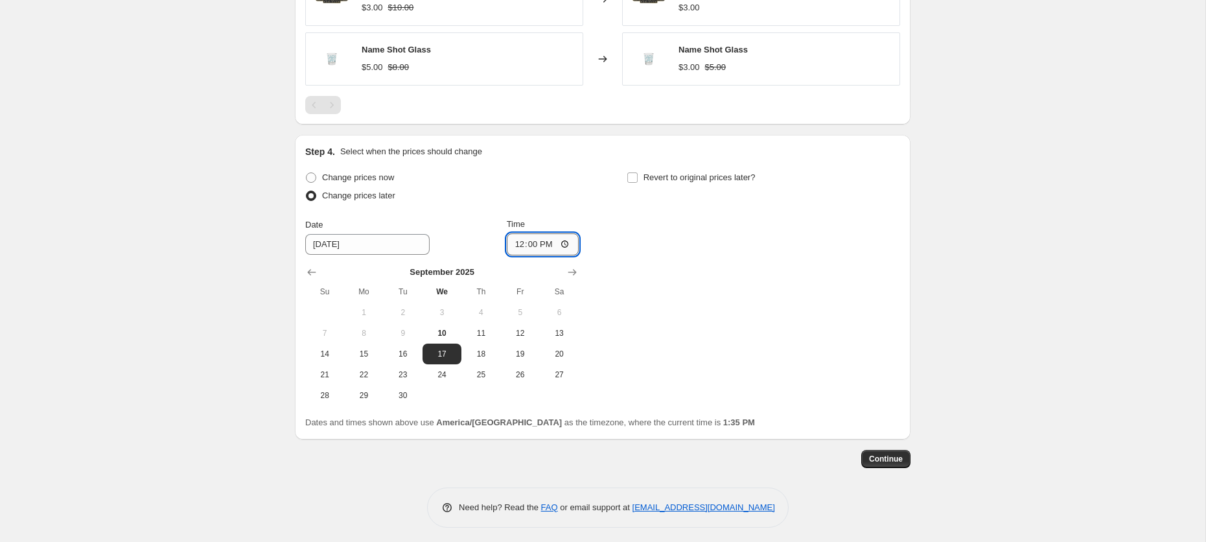
click at [541, 240] on input "12:00" at bounding box center [543, 244] width 73 height 22
type input "00:00"
click at [635, 172] on span at bounding box center [633, 178] width 12 height 12
click at [635, 172] on input "Revert to original prices later?" at bounding box center [632, 177] width 10 height 10
checkbox input "true"
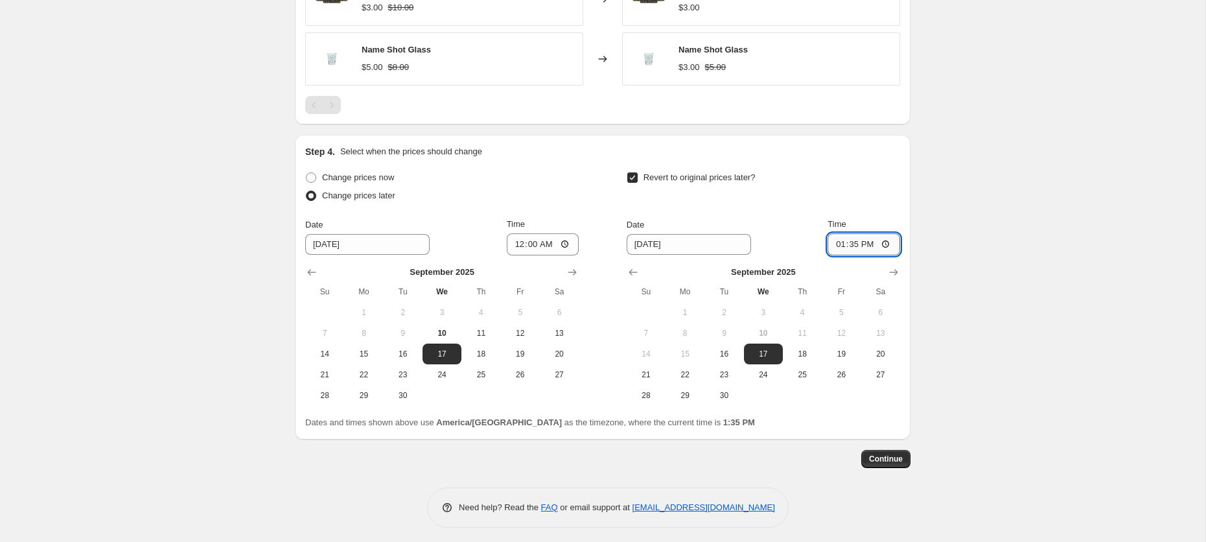
click at [853, 244] on input "13:35" at bounding box center [864, 244] width 73 height 22
click at [837, 243] on input "13:35" at bounding box center [864, 244] width 73 height 22
type input "23:59"
click at [648, 248] on input "[DATE]" at bounding box center [689, 244] width 124 height 21
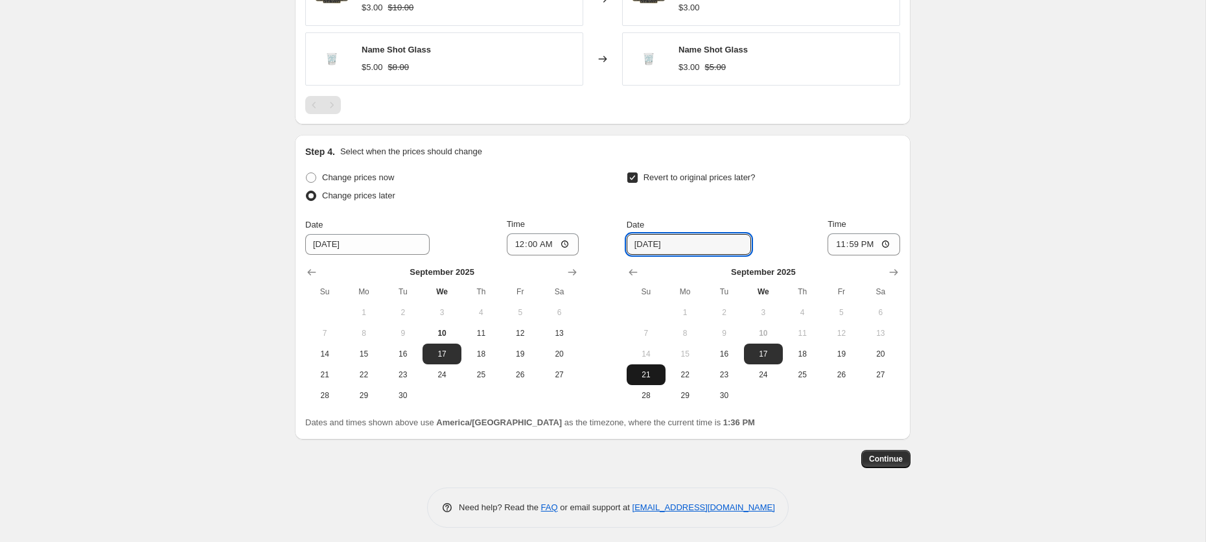
click at [653, 369] on span "21" at bounding box center [646, 374] width 29 height 10
type input "[DATE]"
click at [880, 454] on span "Continue" at bounding box center [886, 459] width 34 height 10
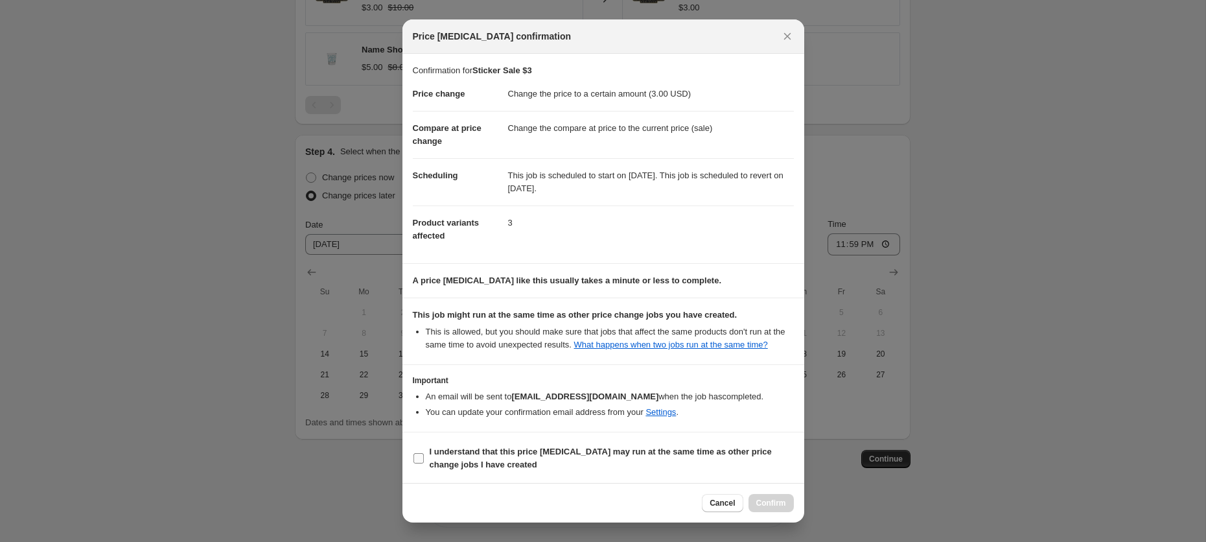
drag, startPoint x: 569, startPoint y: 457, endPoint x: 583, endPoint y: 460, distance: 14.5
click at [570, 457] on b "I understand that this price [MEDICAL_DATA] may run at the same time as other p…" at bounding box center [601, 458] width 342 height 23
click at [424, 457] on input "I understand that this price [MEDICAL_DATA] may run at the same time as other p…" at bounding box center [419, 458] width 10 height 10
checkbox input "true"
drag, startPoint x: 763, startPoint y: 500, endPoint x: 760, endPoint y: 493, distance: 7.6
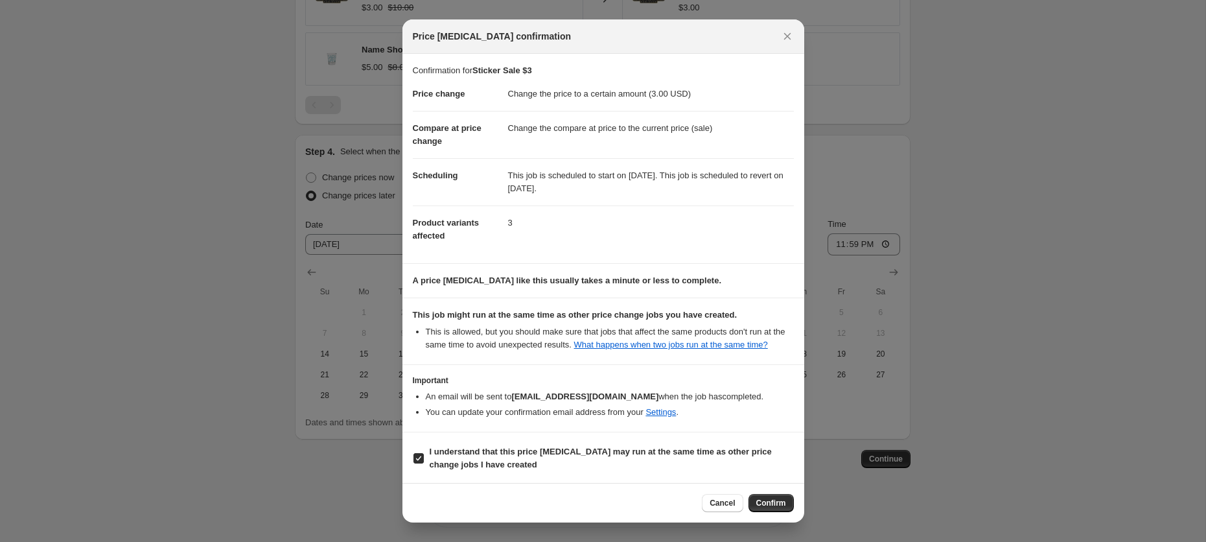
click at [762, 500] on span "Confirm" at bounding box center [771, 503] width 30 height 10
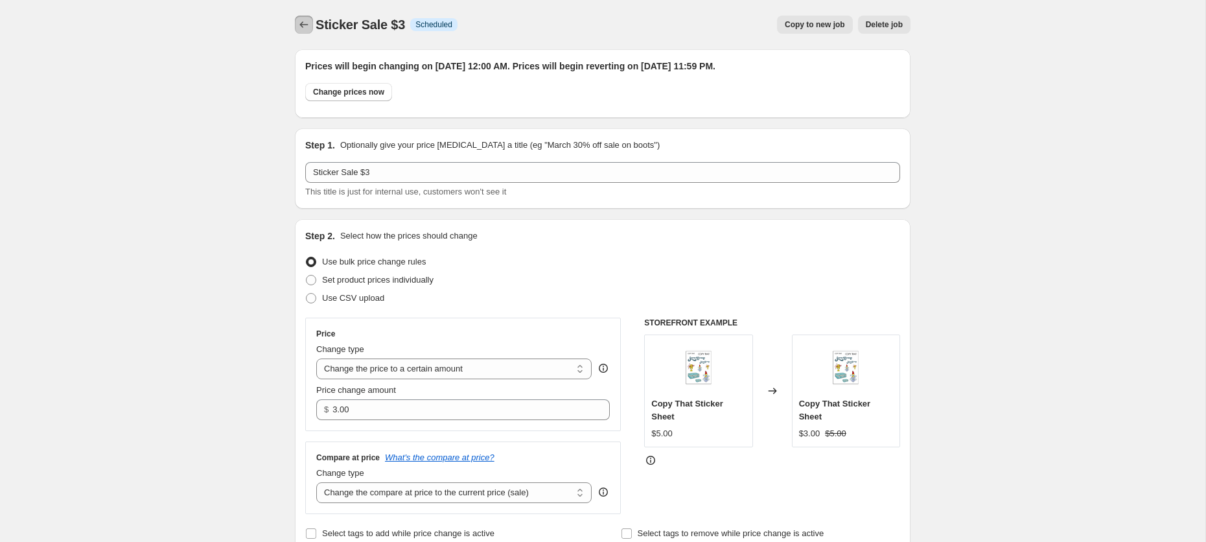
click at [301, 27] on icon "Price change jobs" at bounding box center [304, 24] width 13 height 13
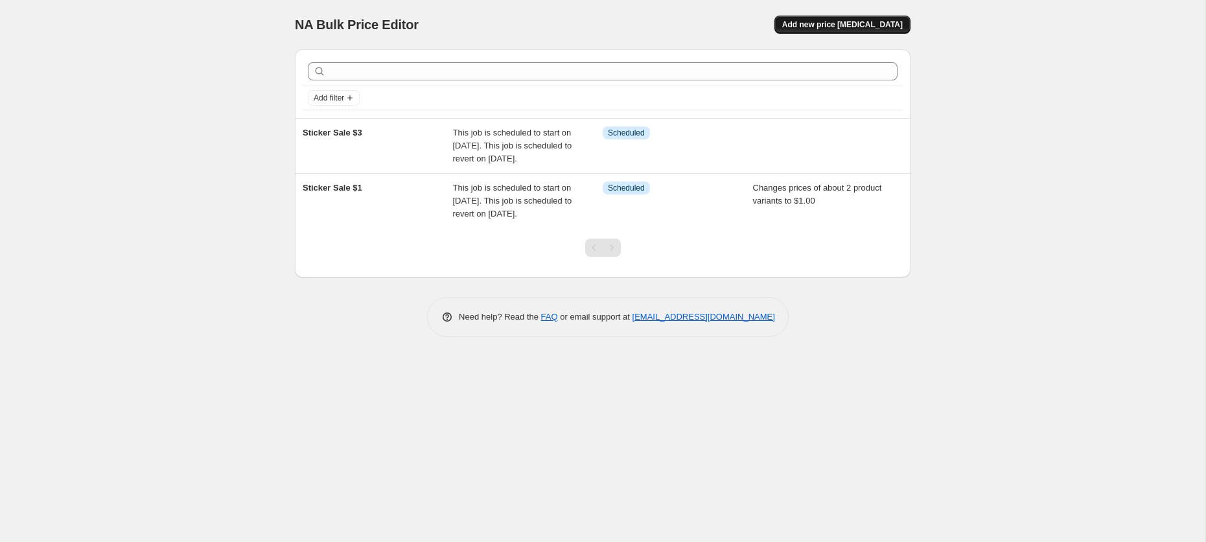
click at [850, 25] on span "Add new price [MEDICAL_DATA]" at bounding box center [842, 24] width 121 height 10
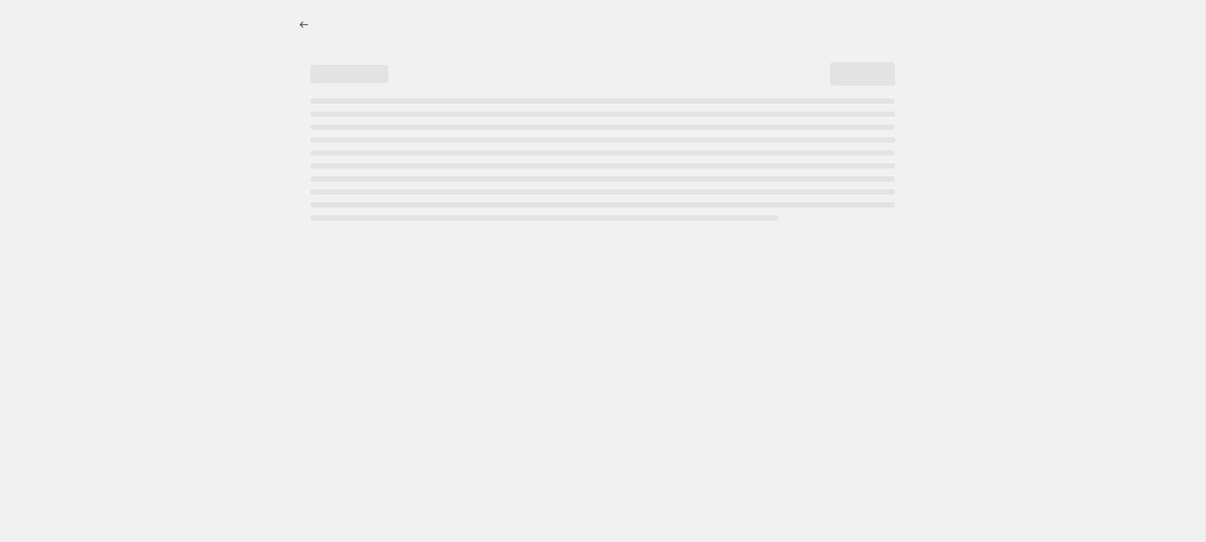
select select "percentage"
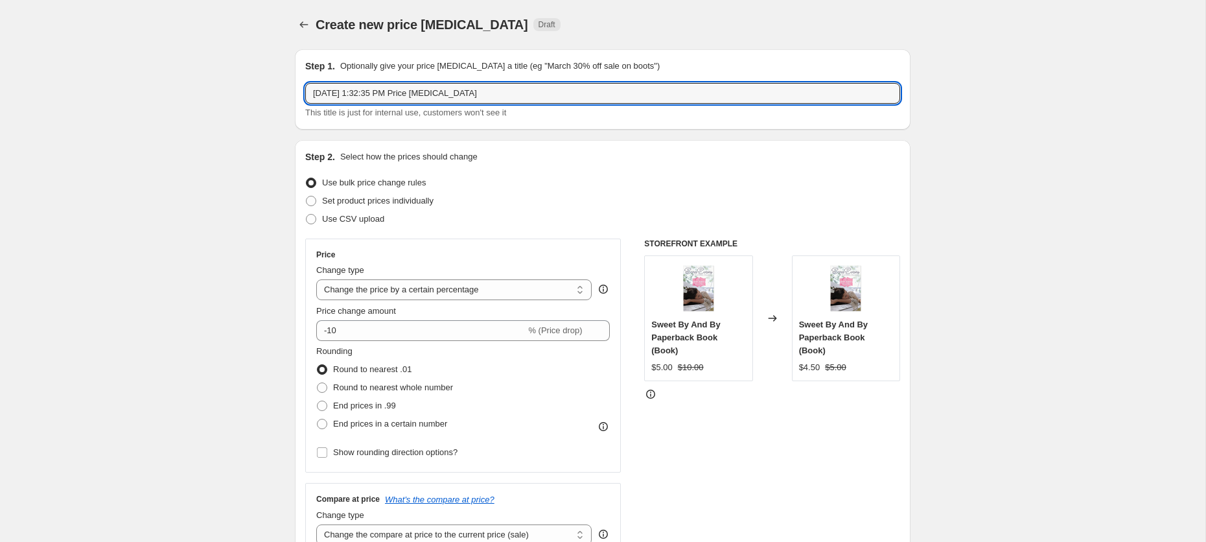
drag, startPoint x: 412, startPoint y: 87, endPoint x: 291, endPoint y: 89, distance: 120.6
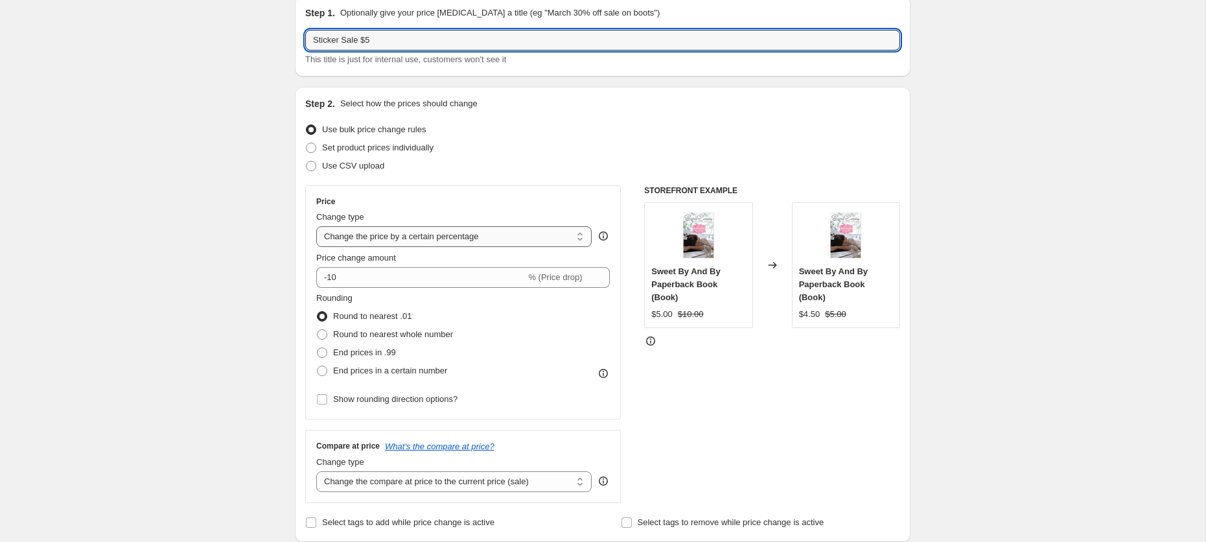
scroll to position [89, 0]
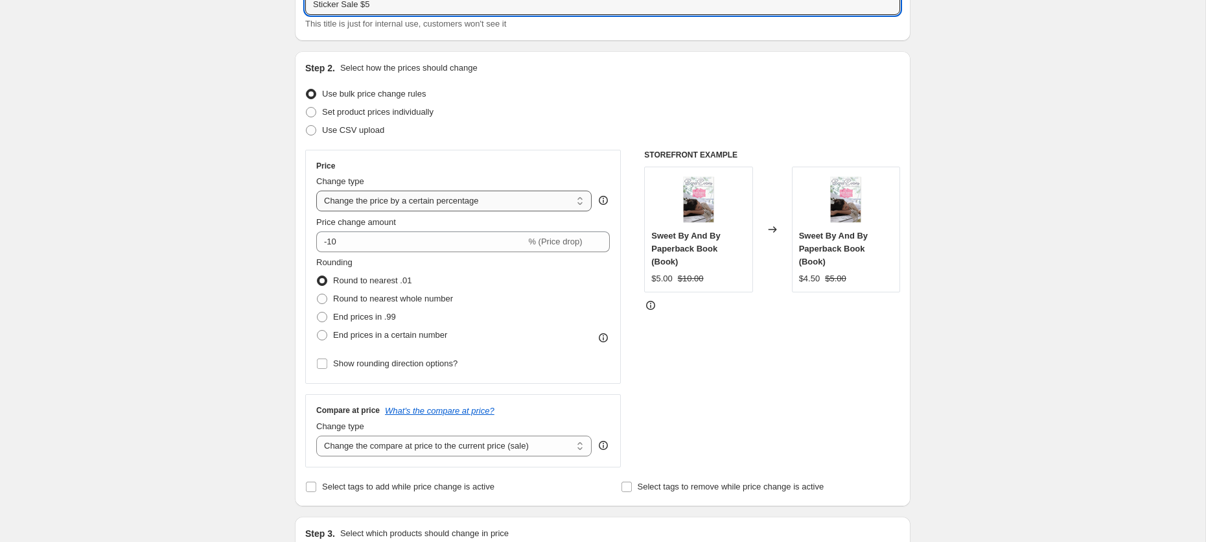
type input "Sticker Sale $5"
click at [397, 201] on select "Change the price to a certain amount Change the price by a certain amount Chang…" at bounding box center [453, 201] width 275 height 21
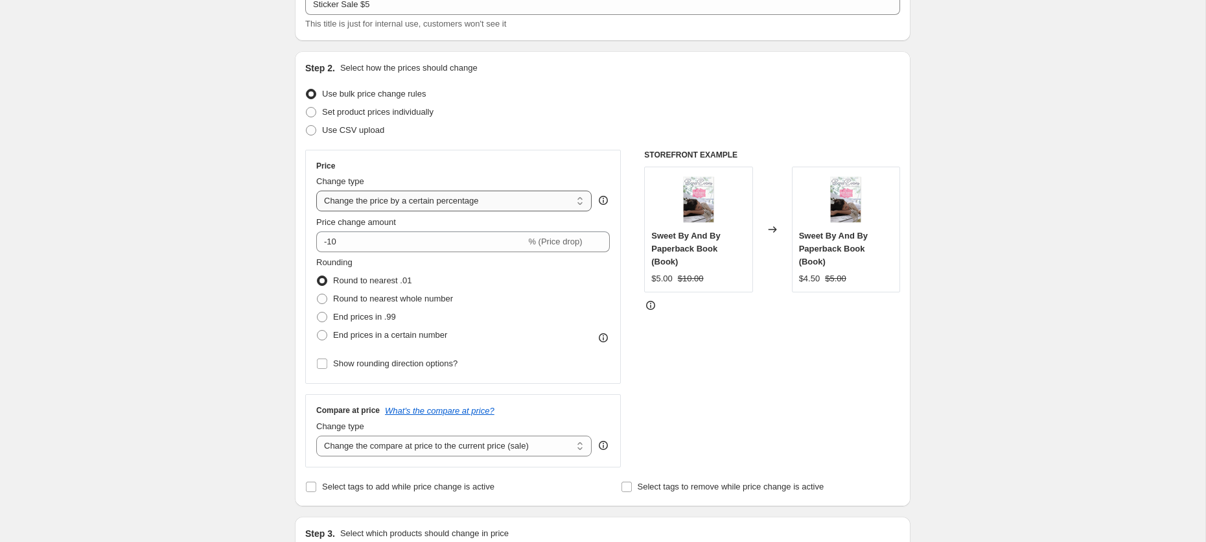
select select "to"
click at [316, 191] on select "Change the price to a certain amount Change the price by a certain amount Chang…" at bounding box center [453, 201] width 275 height 21
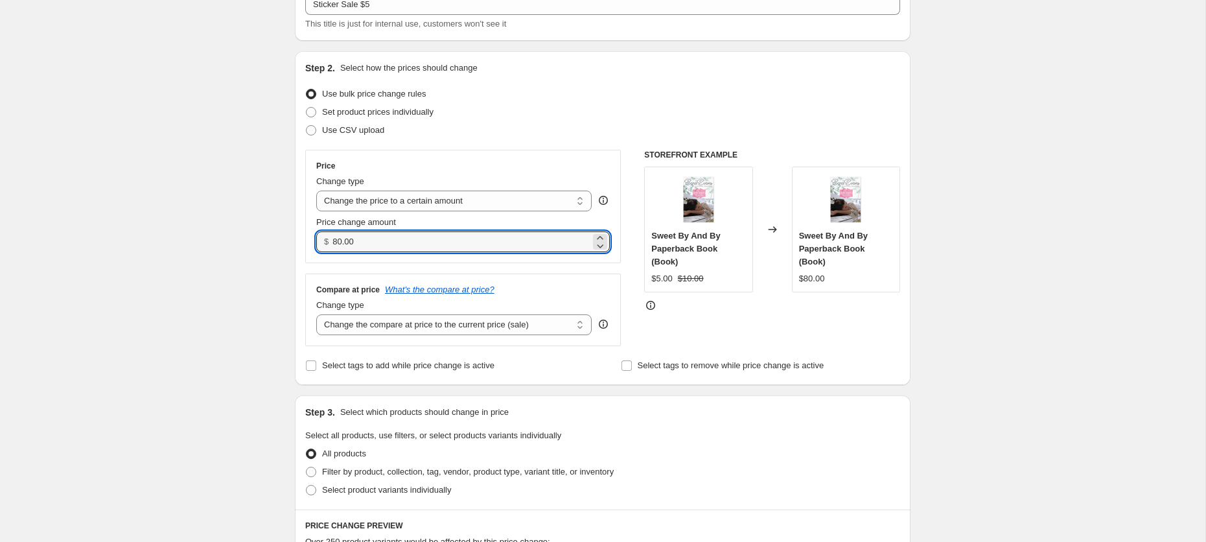
drag, startPoint x: 397, startPoint y: 242, endPoint x: 323, endPoint y: 242, distance: 74.5
click at [323, 242] on div "$ 80.00" at bounding box center [463, 241] width 294 height 21
type input "5.00"
drag, startPoint x: 465, startPoint y: 263, endPoint x: 461, endPoint y: 250, distance: 13.5
click at [465, 263] on div "Price Change type Change the price to a certain amount Change the price by a ce…" at bounding box center [463, 248] width 316 height 196
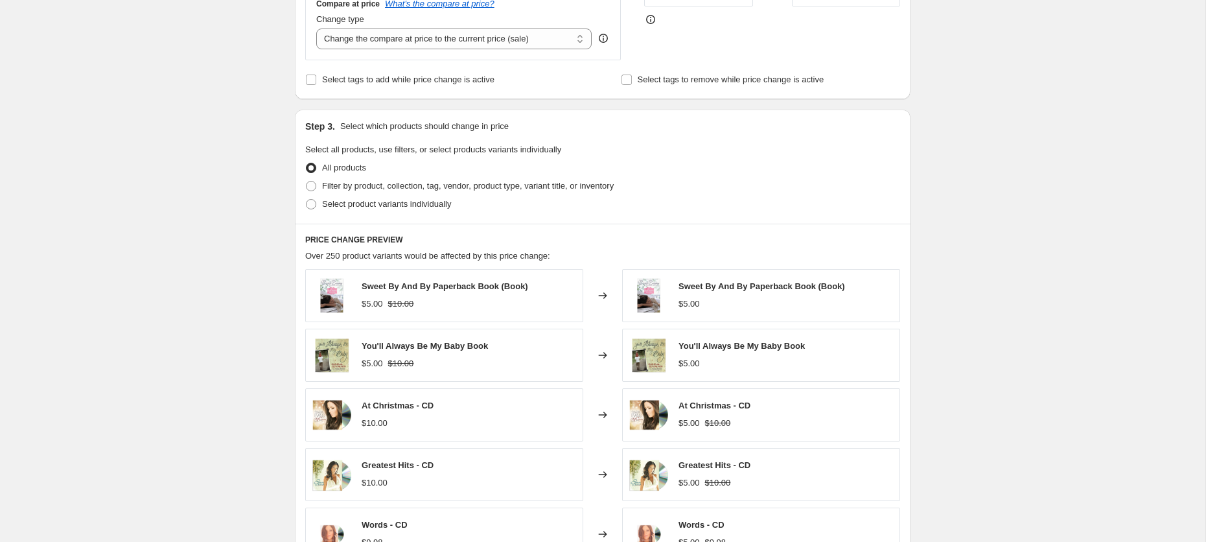
scroll to position [425, 0]
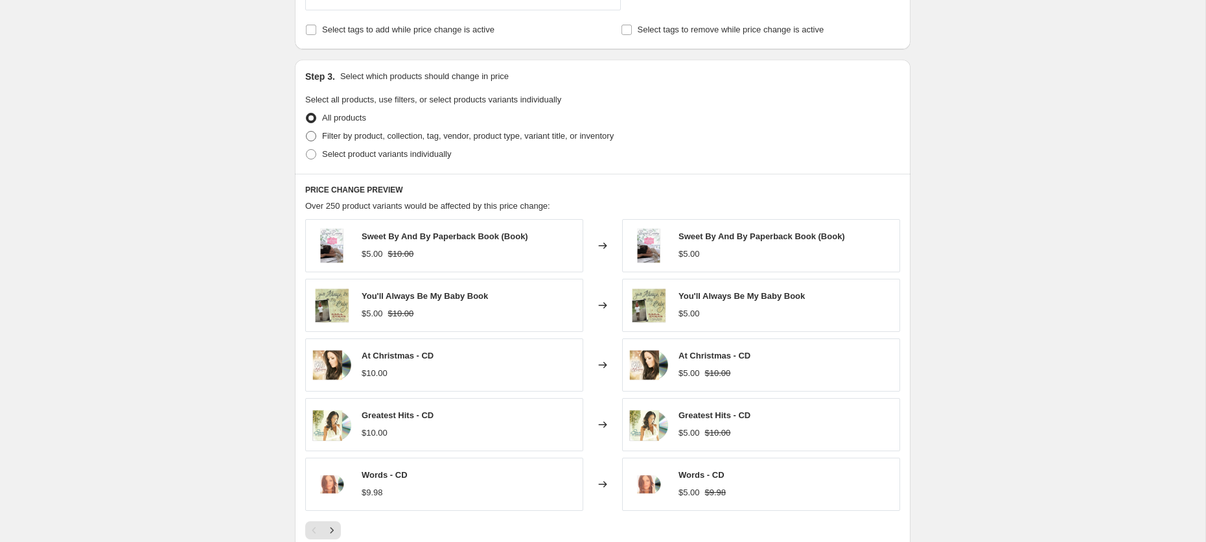
click at [370, 137] on span "Filter by product, collection, tag, vendor, product type, variant title, or inv…" at bounding box center [468, 136] width 292 height 10
click at [307, 132] on input "Filter by product, collection, tag, vendor, product type, variant title, or inv…" at bounding box center [306, 131] width 1 height 1
radio input "true"
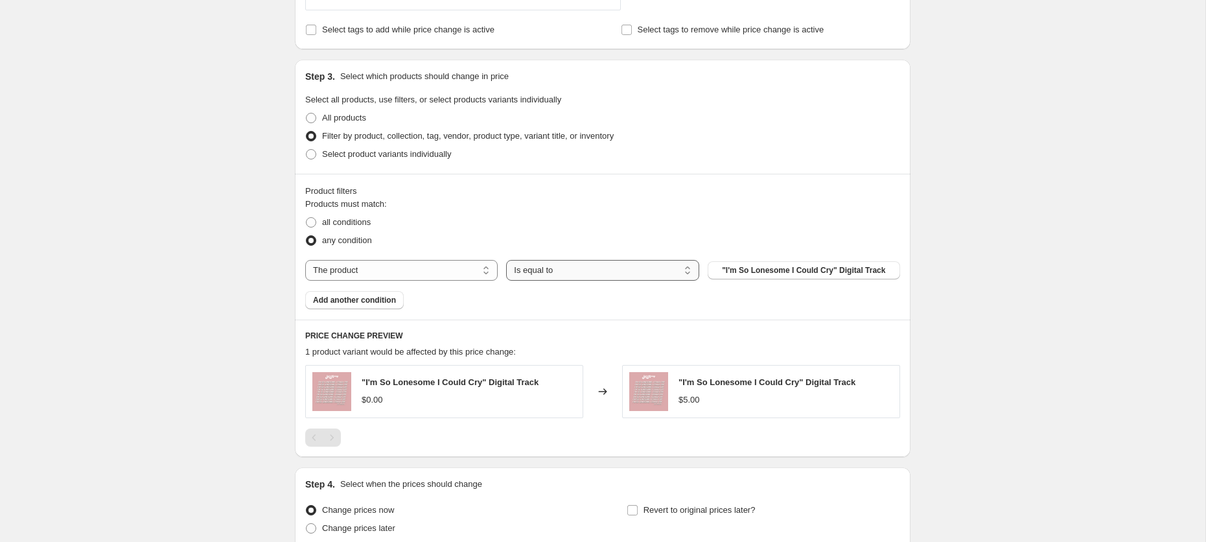
click at [639, 268] on select "Is equal to Is not equal to" at bounding box center [602, 270] width 193 height 21
click at [413, 270] on select "The product The product's collection The product's tag The product's vendor The…" at bounding box center [401, 270] width 193 height 21
select select "tag"
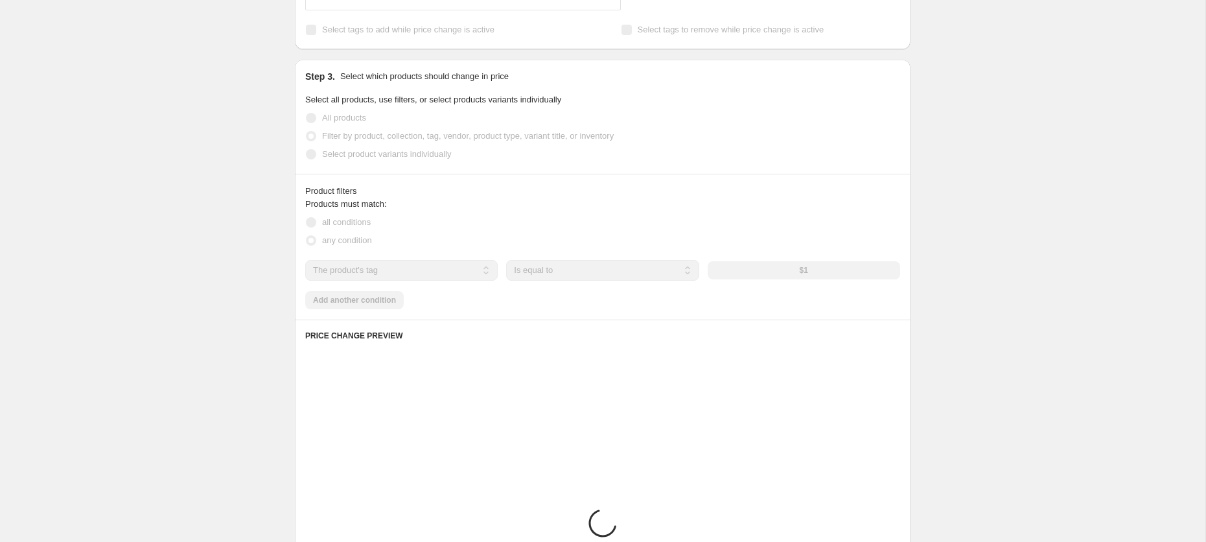
click at [574, 267] on select "Is equal to Is not equal to" at bounding box center [602, 270] width 193 height 21
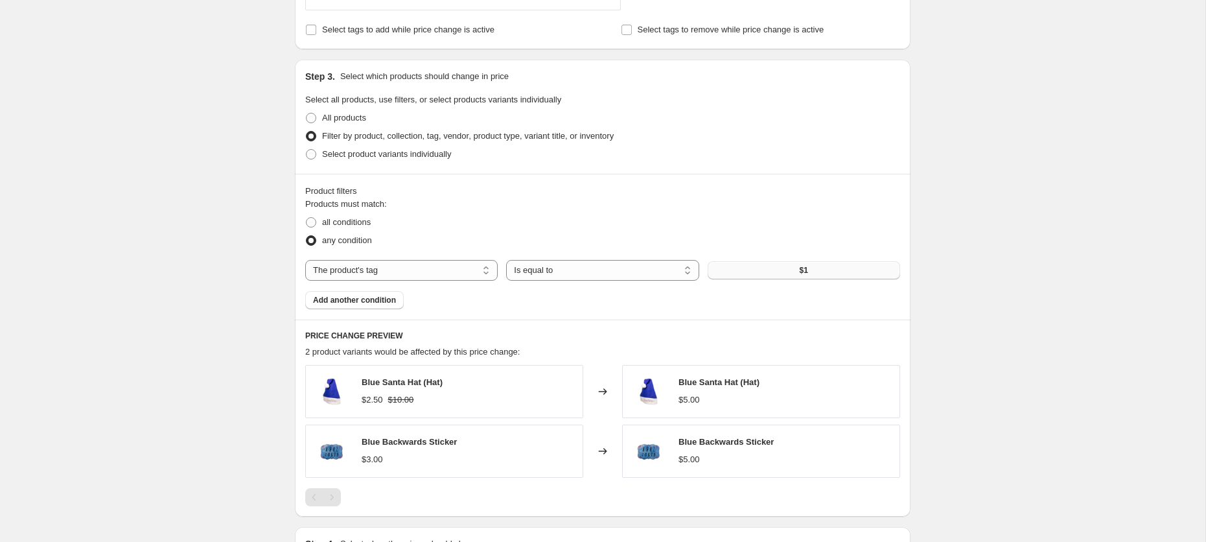
click at [740, 266] on button "$1" at bounding box center [804, 270] width 193 height 18
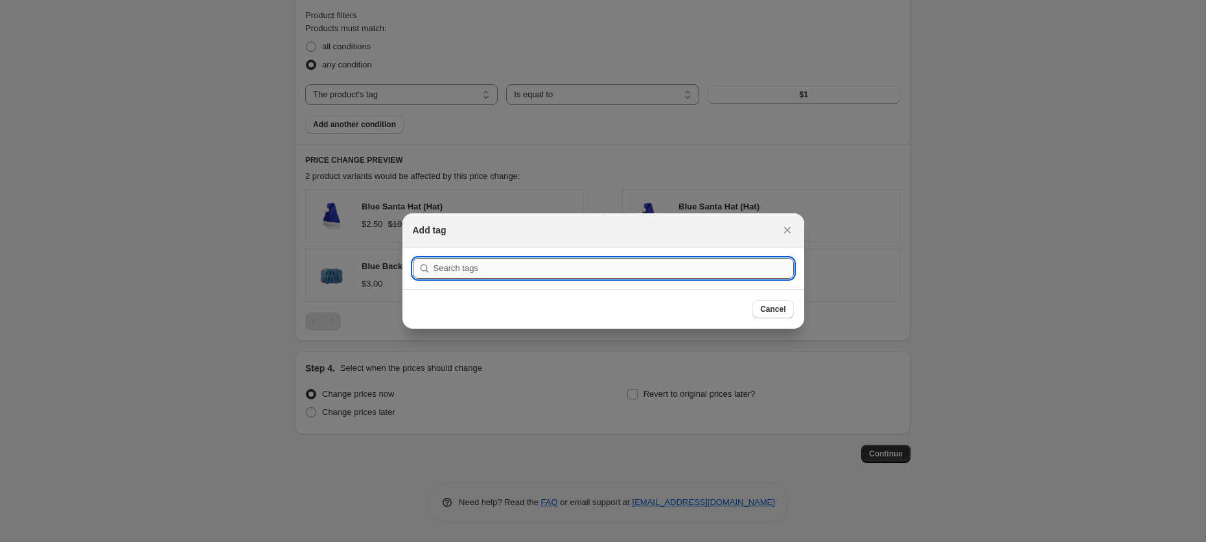
scroll to position [0, 0]
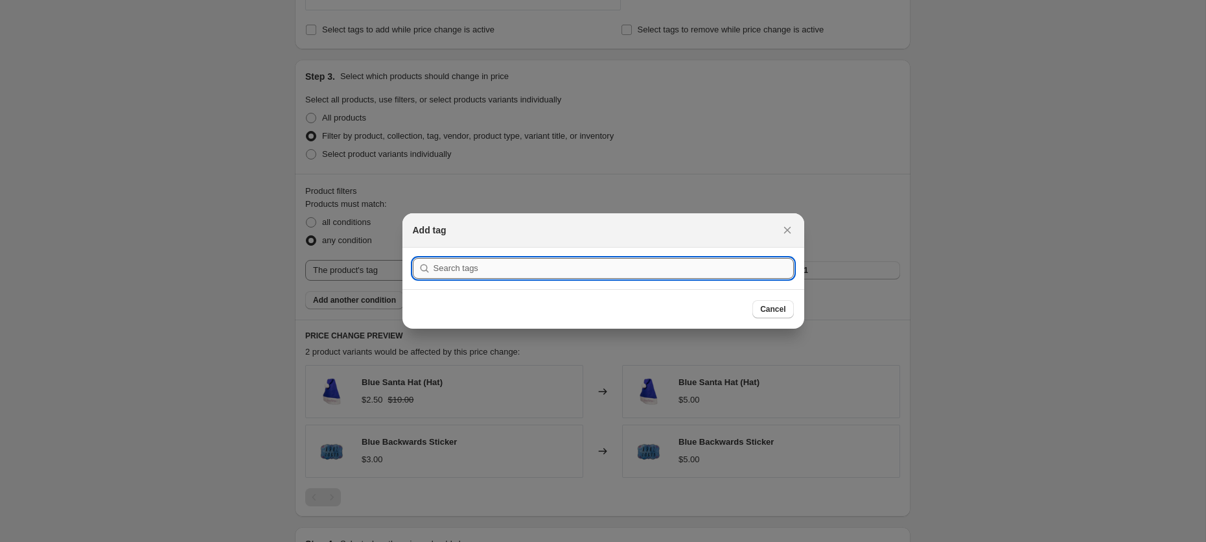
drag, startPoint x: 738, startPoint y: 266, endPoint x: 707, endPoint y: 265, distance: 30.5
click at [707, 266] on input ":r8f:" at bounding box center [614, 268] width 360 height 21
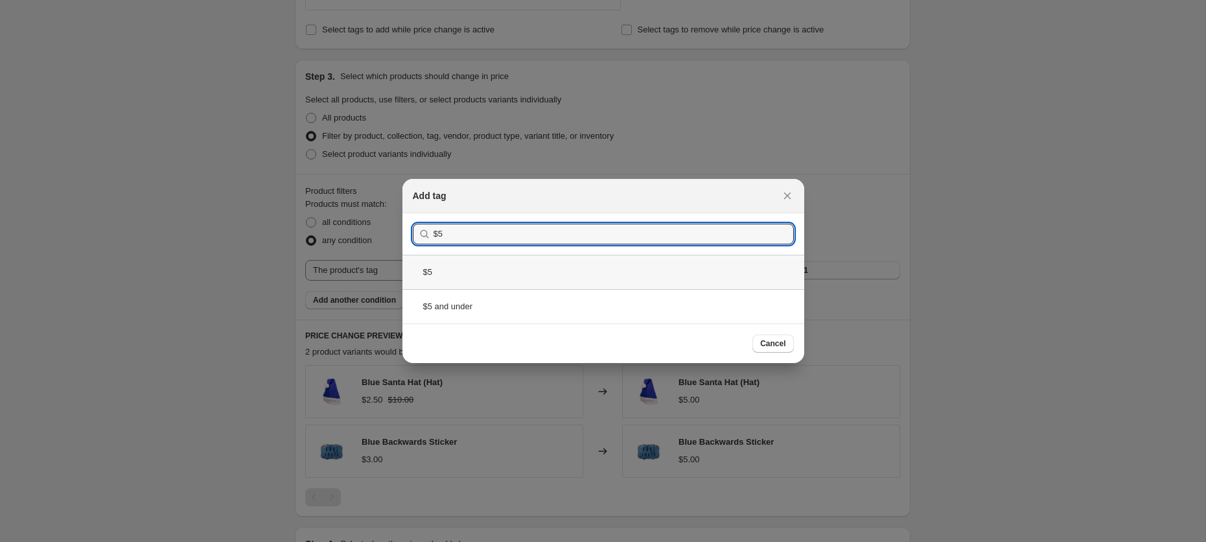
type input "$5"
click at [569, 288] on div "$5" at bounding box center [604, 272] width 402 height 34
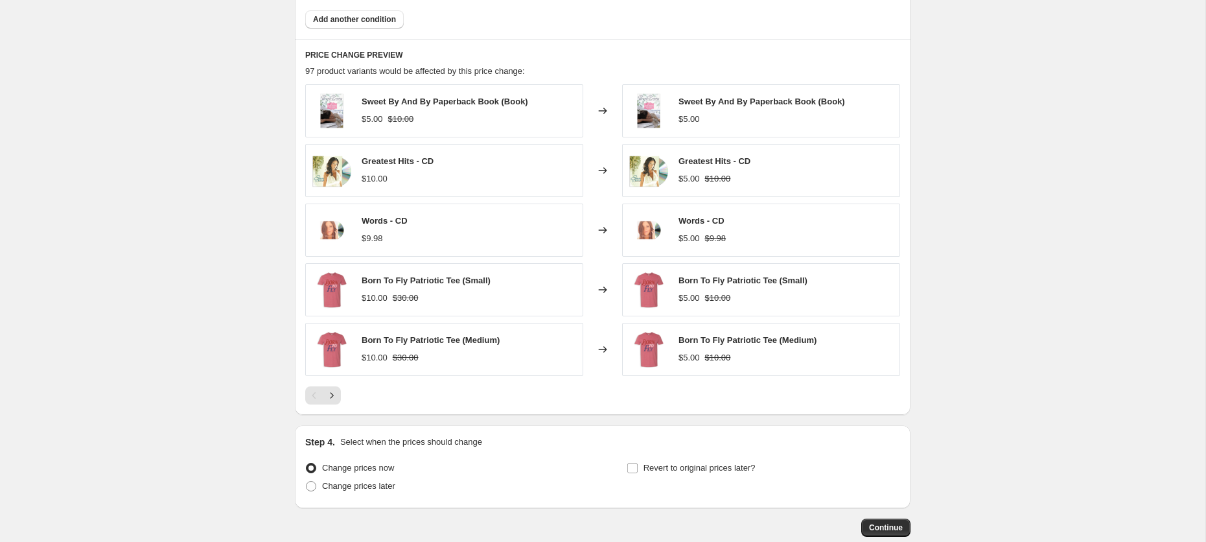
scroll to position [697, 0]
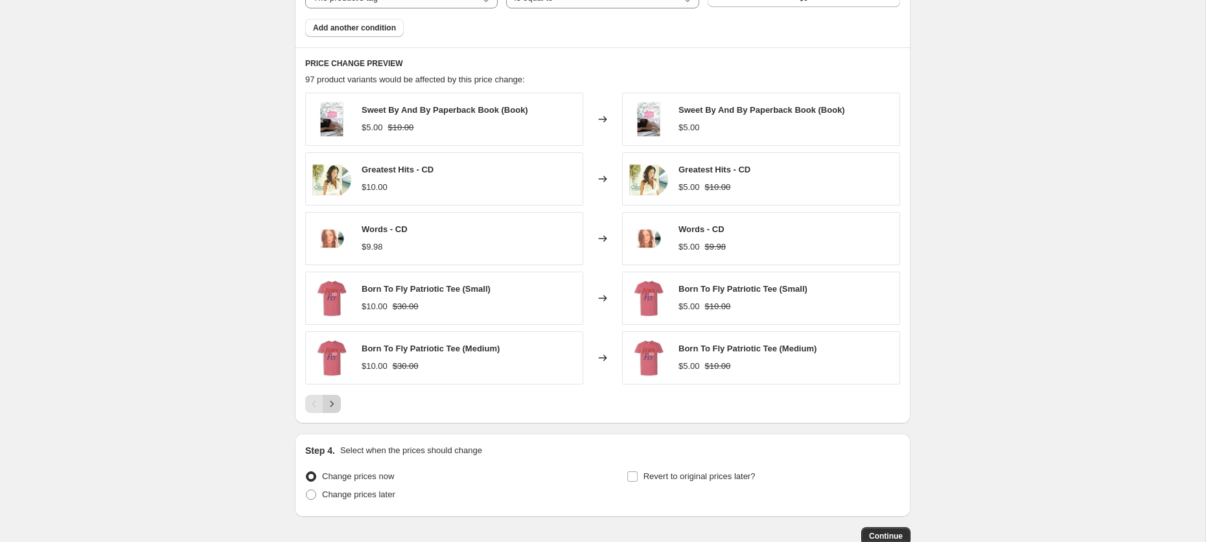
click at [329, 402] on icon "Next" at bounding box center [331, 403] width 13 height 13
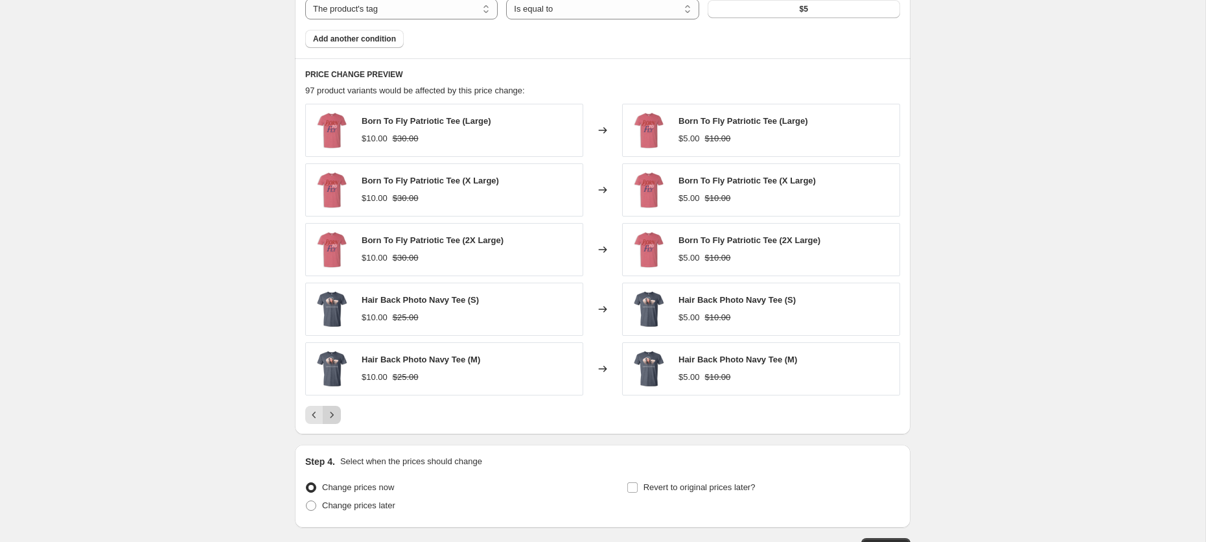
click at [329, 406] on button "Next" at bounding box center [332, 415] width 18 height 18
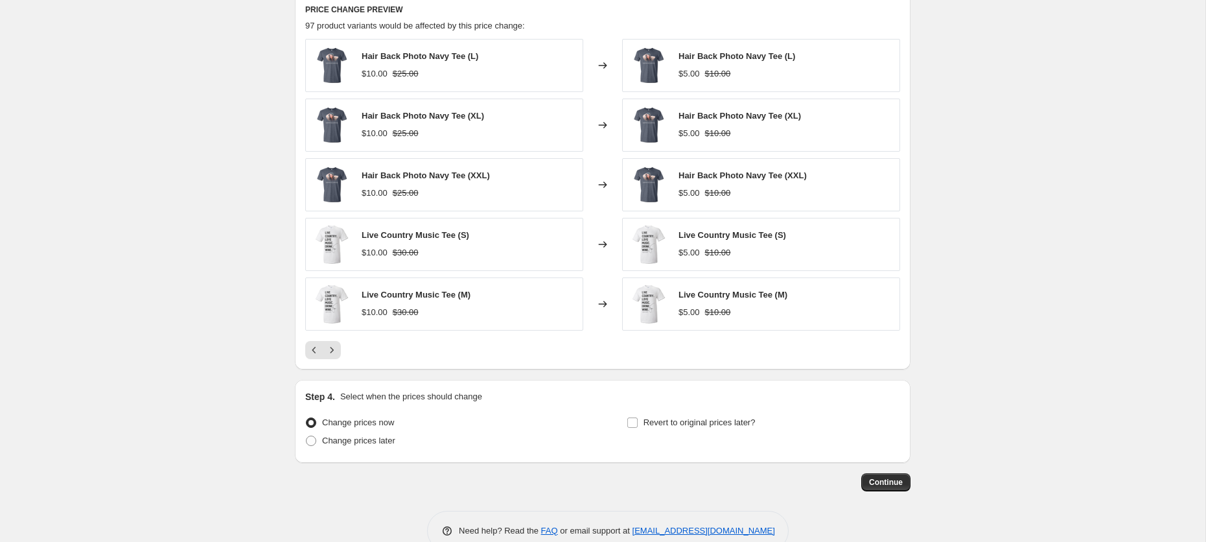
scroll to position [717, 0]
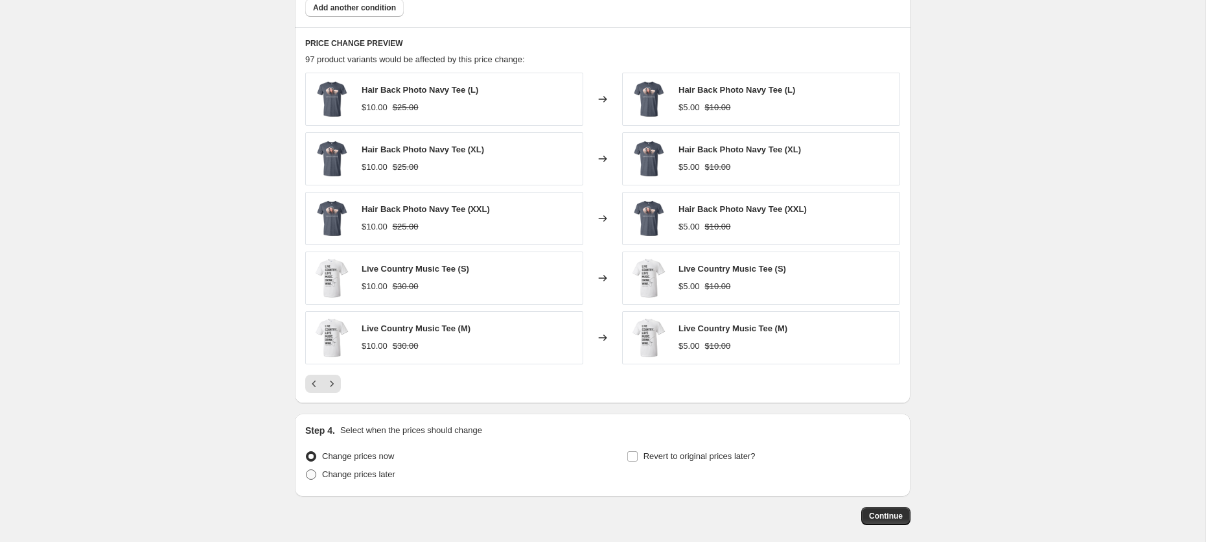
click at [368, 469] on span "Change prices later" at bounding box center [358, 474] width 73 height 10
click at [307, 469] on input "Change prices later" at bounding box center [306, 469] width 1 height 1
radio input "true"
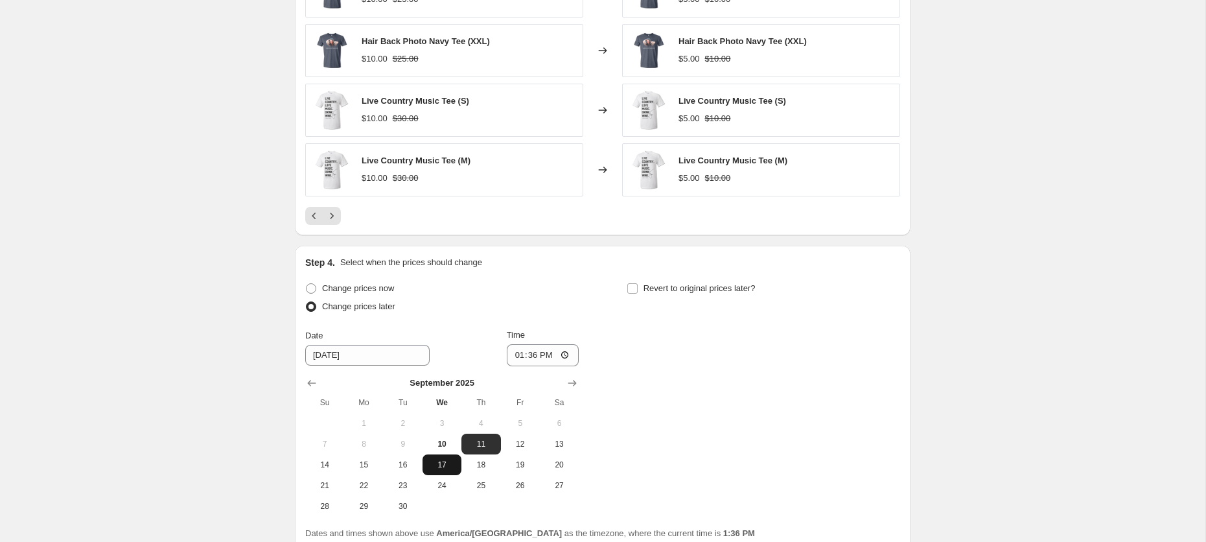
scroll to position [893, 0]
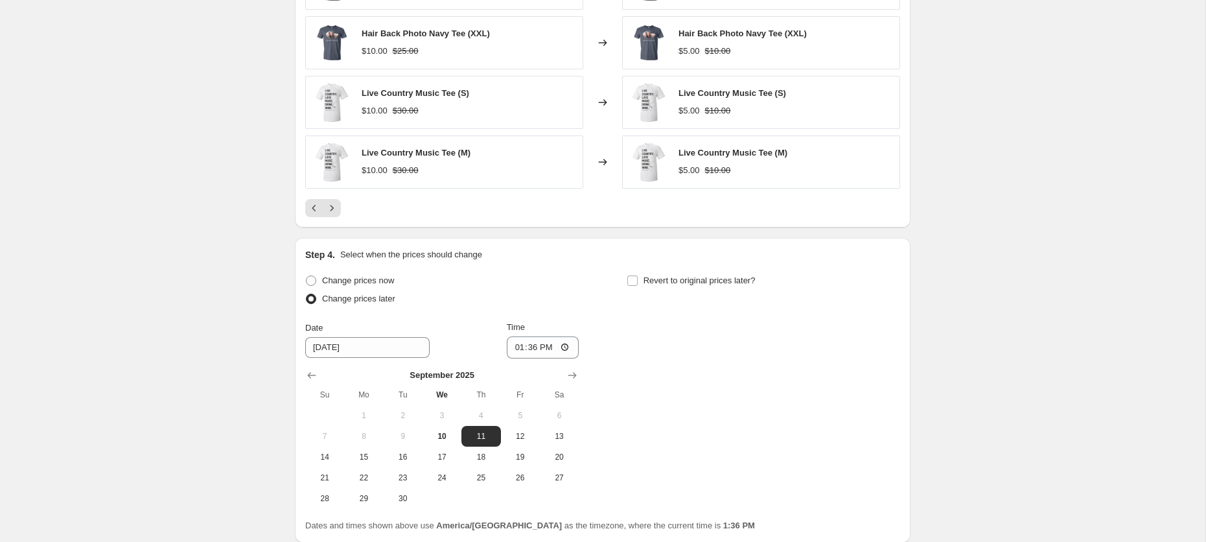
drag, startPoint x: 443, startPoint y: 455, endPoint x: 501, endPoint y: 390, distance: 87.7
click at [442, 454] on span "17" at bounding box center [442, 457] width 29 height 10
type input "[DATE]"
click at [537, 342] on input "13:36" at bounding box center [543, 347] width 73 height 22
click at [534, 342] on input "12:36" at bounding box center [543, 347] width 73 height 22
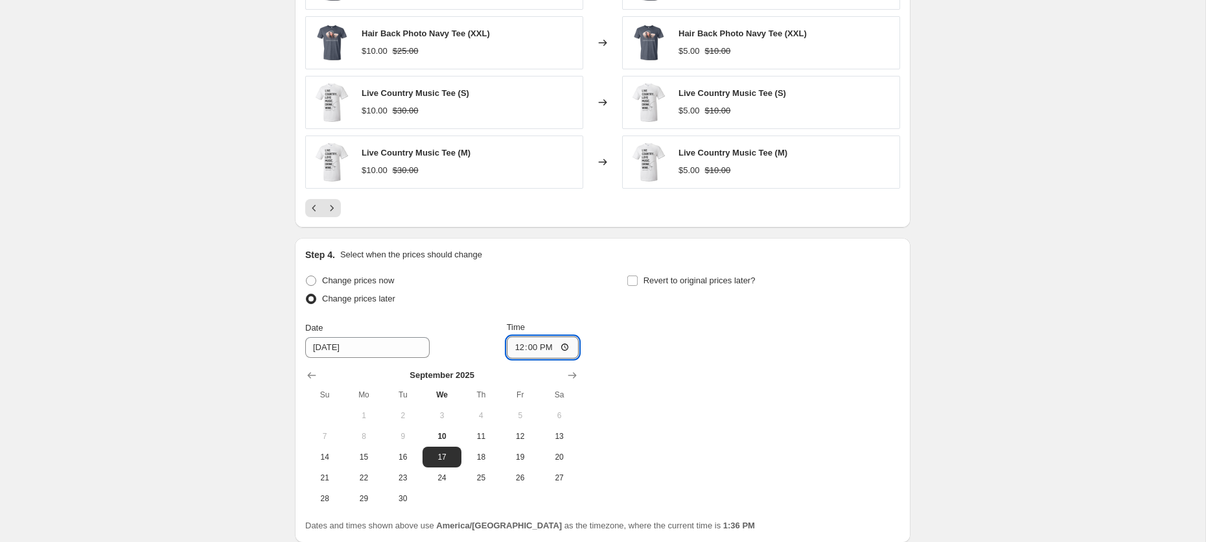
click at [545, 345] on input "12:00" at bounding box center [543, 347] width 73 height 22
type input "00:00"
drag, startPoint x: 635, startPoint y: 272, endPoint x: 640, endPoint y: 282, distance: 11.0
click at [635, 275] on input "Revert to original prices later?" at bounding box center [632, 280] width 10 height 10
checkbox input "true"
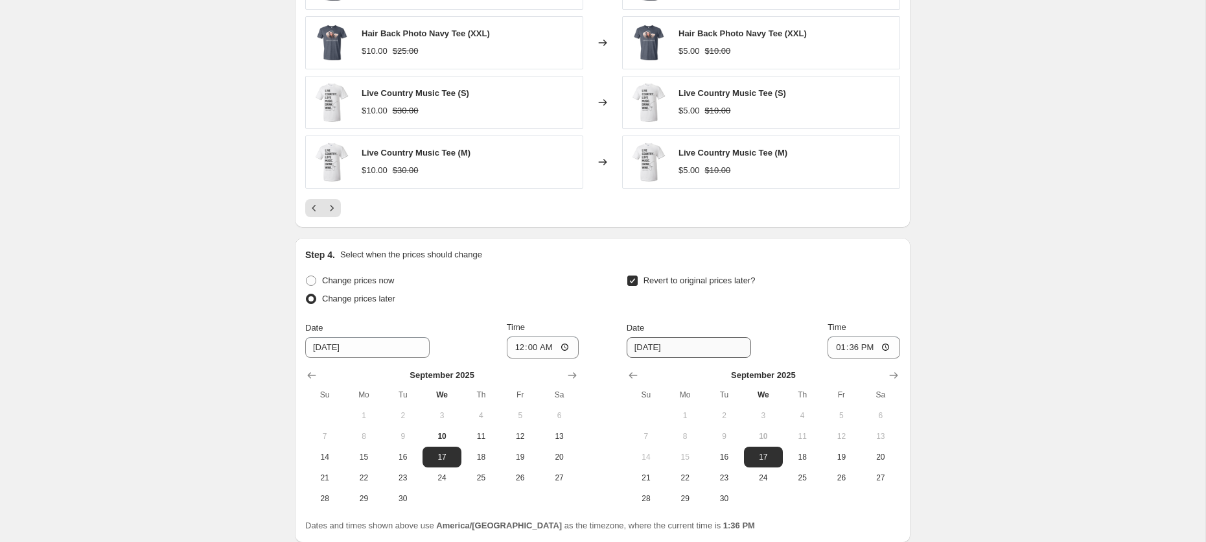
scroll to position [914, 0]
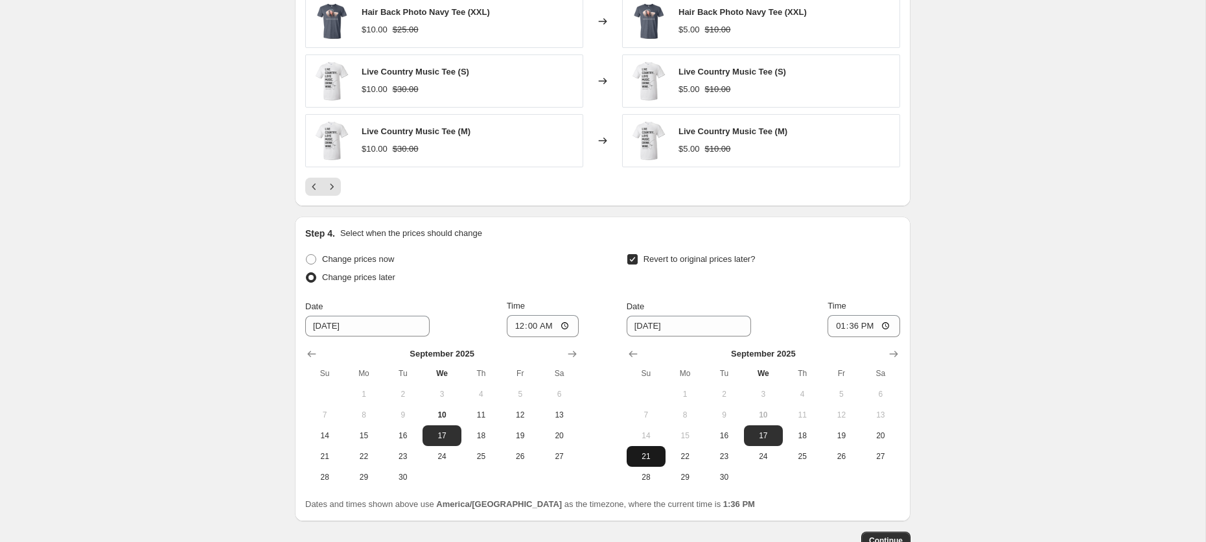
click at [655, 455] on span "21" at bounding box center [646, 456] width 29 height 10
type input "[DATE]"
click at [834, 327] on input "13:36" at bounding box center [864, 326] width 73 height 22
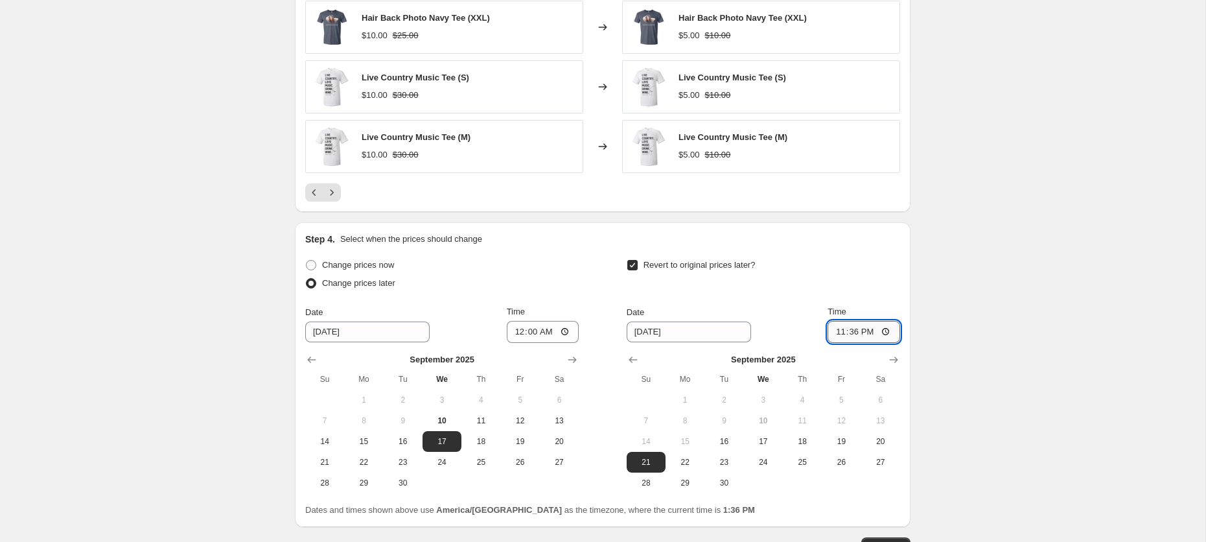
click at [852, 325] on input "23:36" at bounding box center [864, 332] width 73 height 22
type input "23:59"
click at [883, 540] on span "Continue" at bounding box center [886, 545] width 34 height 10
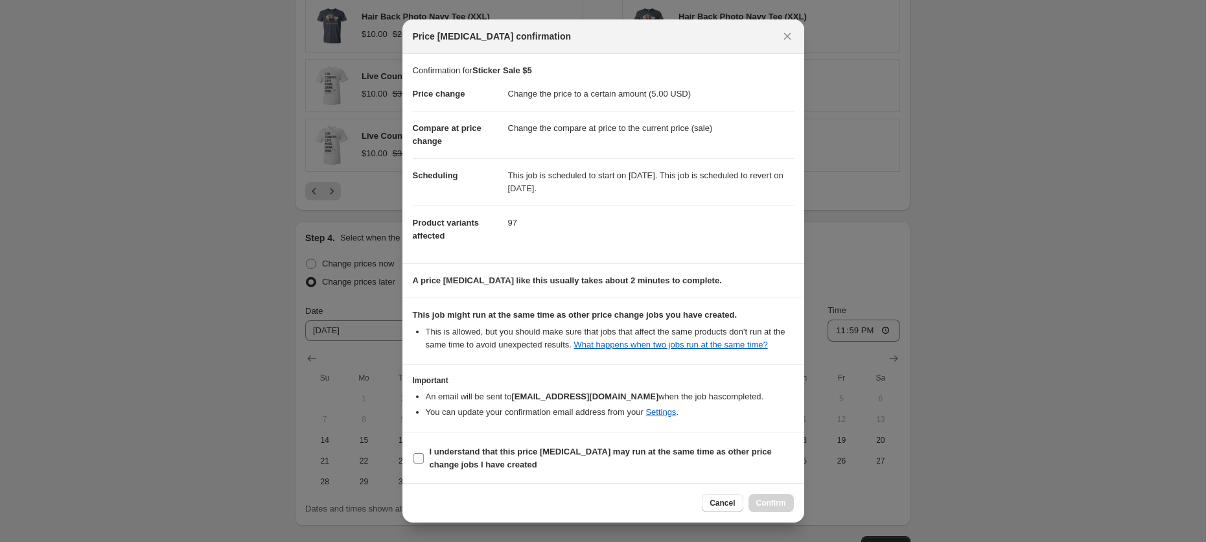
click at [497, 469] on b "I understand that this price [MEDICAL_DATA] may run at the same time as other p…" at bounding box center [601, 458] width 342 height 23
click at [424, 463] on input "I understand that this price [MEDICAL_DATA] may run at the same time as other p…" at bounding box center [419, 458] width 10 height 10
checkbox input "true"
click at [767, 500] on span "Confirm" at bounding box center [771, 503] width 30 height 10
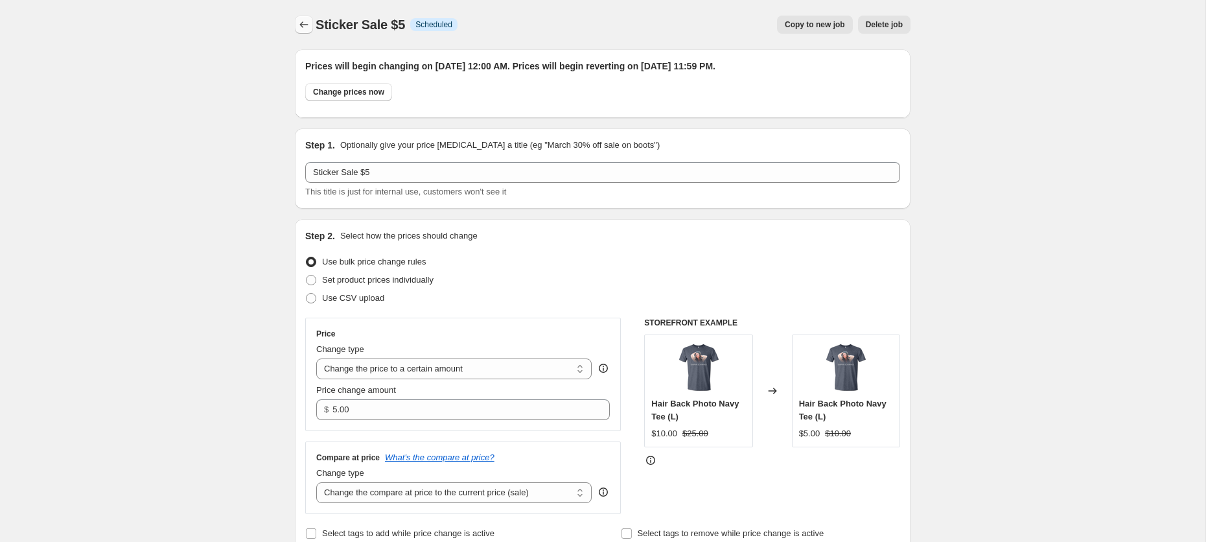
click at [305, 25] on icon "Price change jobs" at bounding box center [304, 24] width 8 height 6
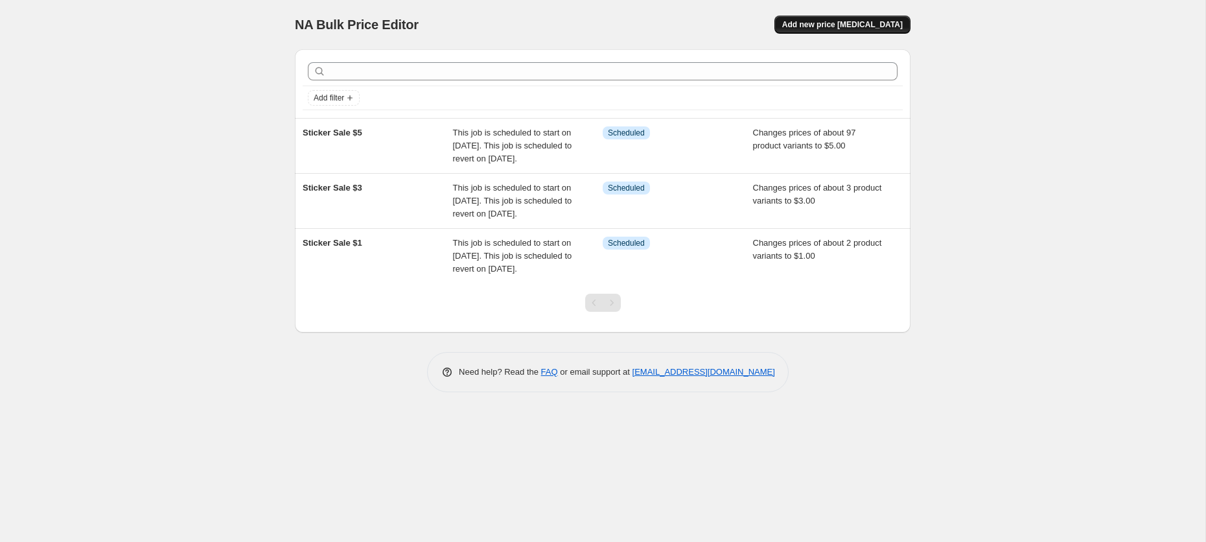
click at [822, 26] on span "Add new price [MEDICAL_DATA]" at bounding box center [842, 24] width 121 height 10
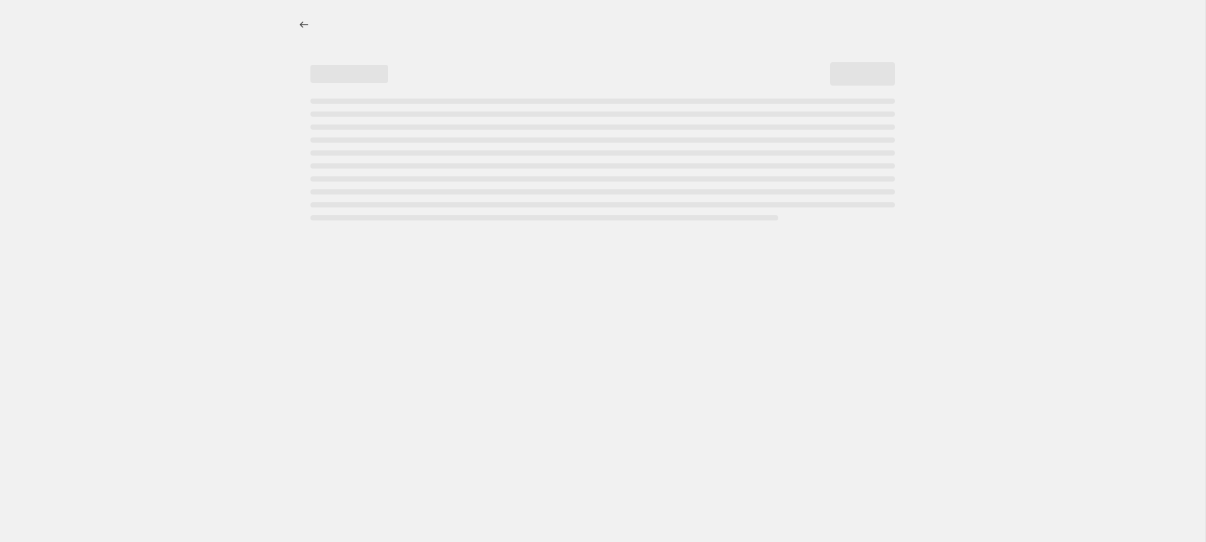
select select "percentage"
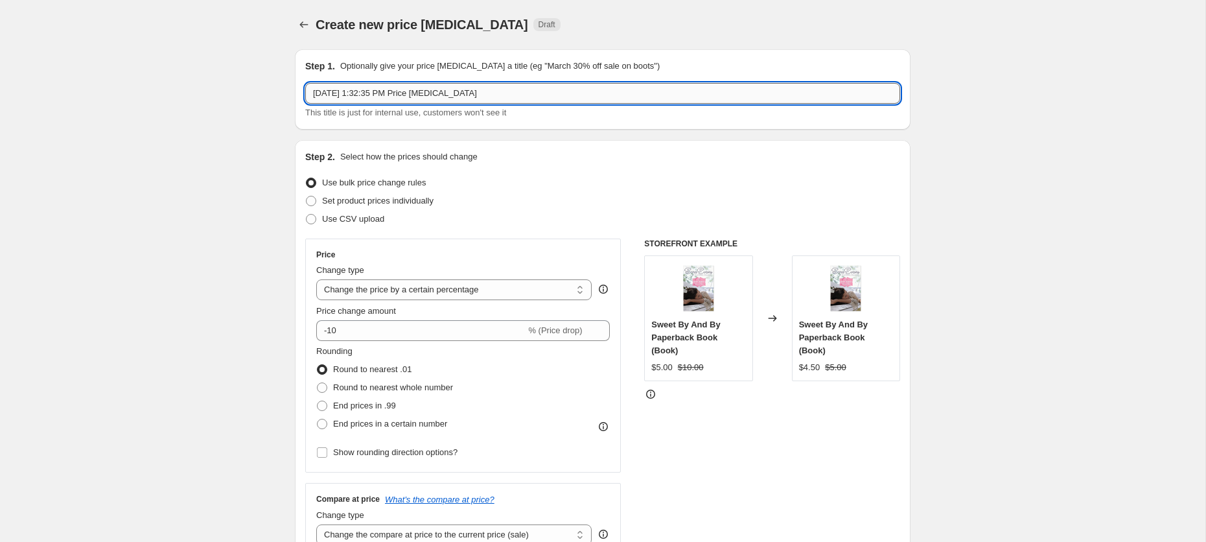
click at [415, 96] on input "[DATE] 1:32:35 PM Price [MEDICAL_DATA]" at bounding box center [602, 93] width 595 height 21
drag, startPoint x: 469, startPoint y: 89, endPoint x: 252, endPoint y: 86, distance: 216.5
type input "Sticker Sale $10"
click at [397, 285] on select "Change the price to a certain amount Change the price by a certain amount Chang…" at bounding box center [453, 289] width 275 height 21
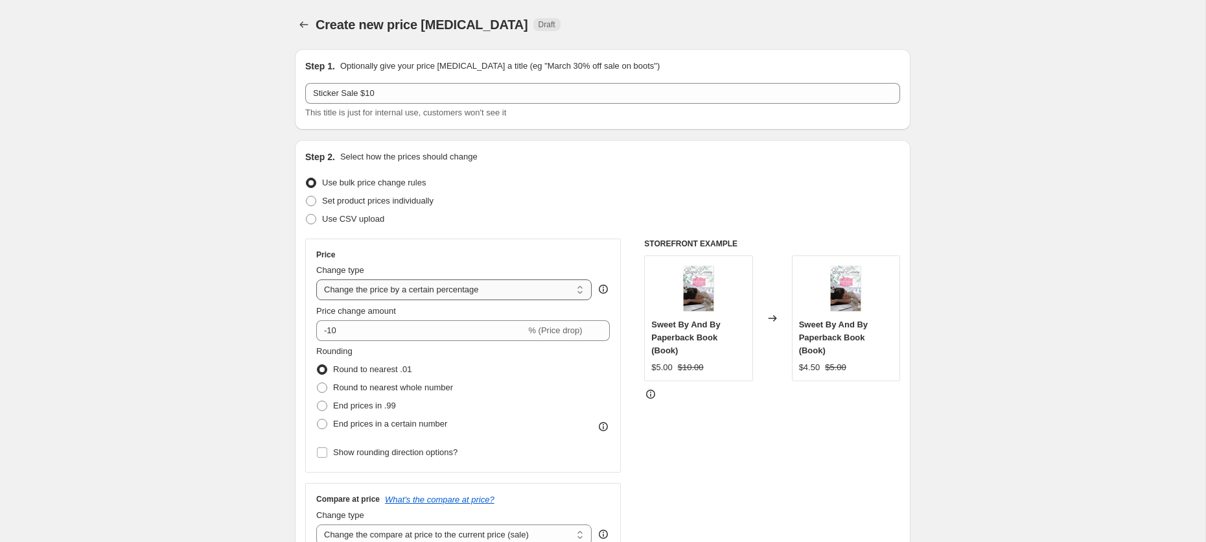
select select "to"
click at [316, 279] on select "Change the price to a certain amount Change the price by a certain amount Chang…" at bounding box center [453, 289] width 275 height 21
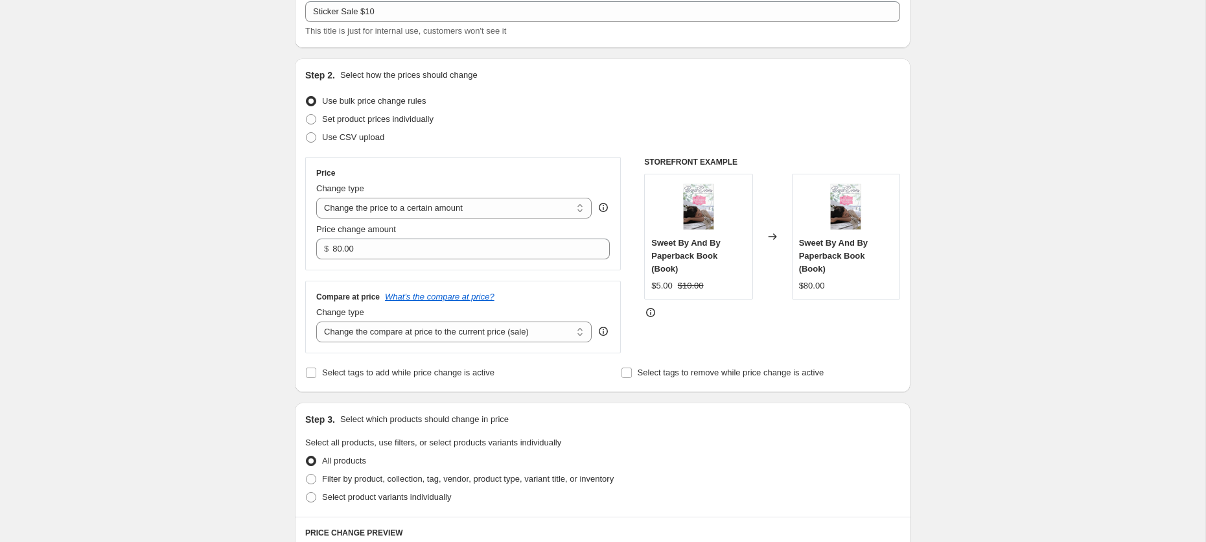
scroll to position [150, 0]
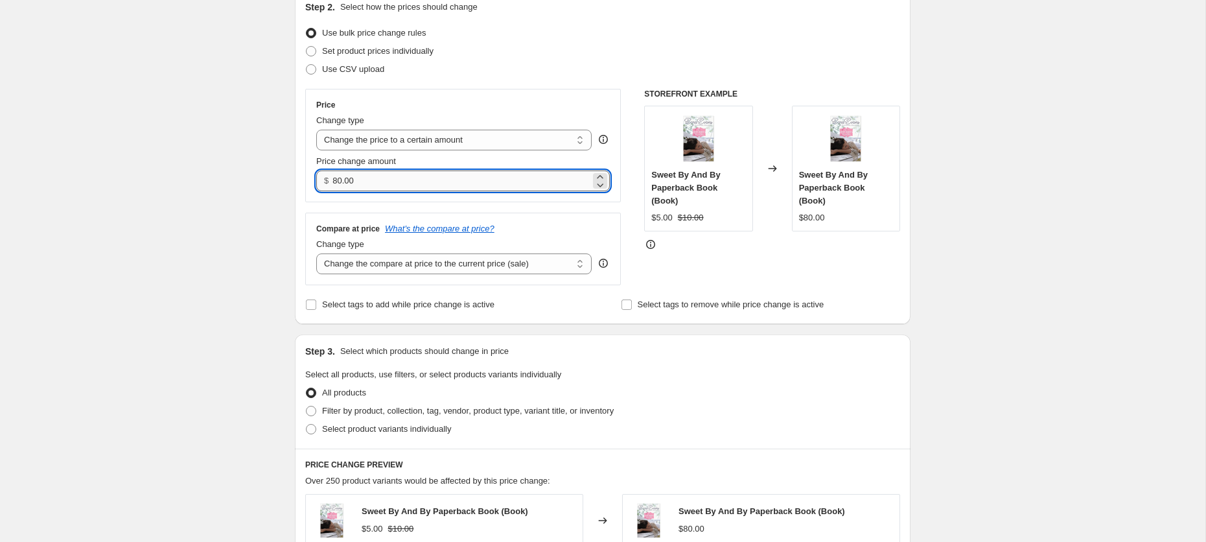
click at [417, 187] on input "80.00" at bounding box center [461, 180] width 257 height 21
drag, startPoint x: 358, startPoint y: 187, endPoint x: 299, endPoint y: 184, distance: 59.7
click at [299, 184] on div "Step 2. Select how the prices should change Use bulk price change rules Set pro…" at bounding box center [603, 157] width 616 height 334
type input "10.00"
click at [299, 189] on div "Step 2. Select how the prices should change Use bulk price change rules Set pro…" at bounding box center [603, 157] width 616 height 334
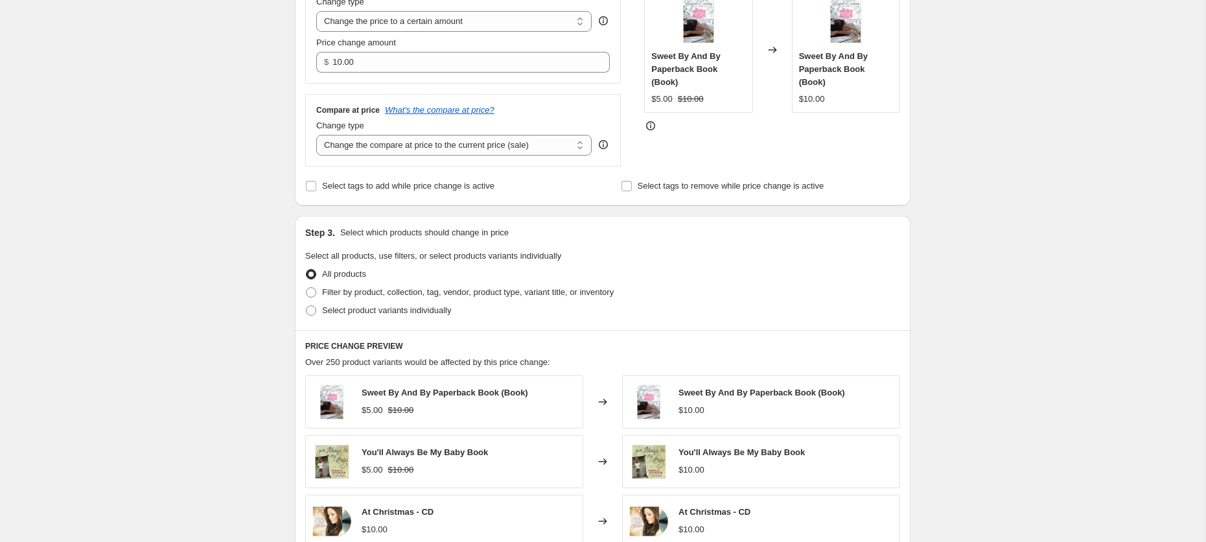
scroll to position [320, 0]
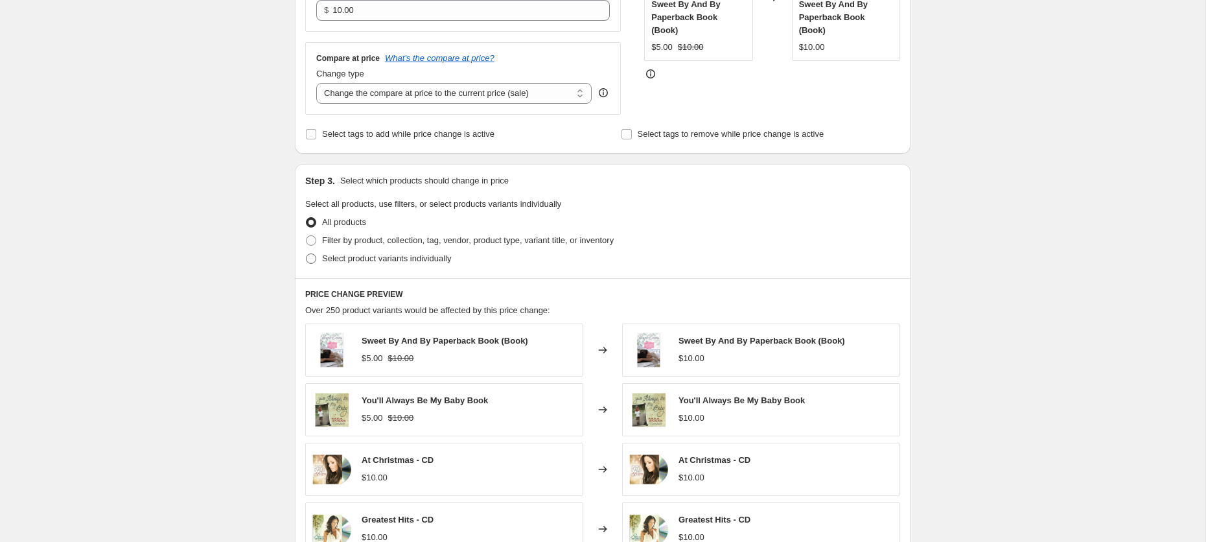
drag, startPoint x: 403, startPoint y: 241, endPoint x: 404, endPoint y: 259, distance: 17.5
click at [403, 240] on span "Filter by product, collection, tag, vendor, product type, variant title, or inv…" at bounding box center [468, 240] width 292 height 10
click at [307, 236] on input "Filter by product, collection, tag, vendor, product type, variant title, or inv…" at bounding box center [306, 235] width 1 height 1
radio input "true"
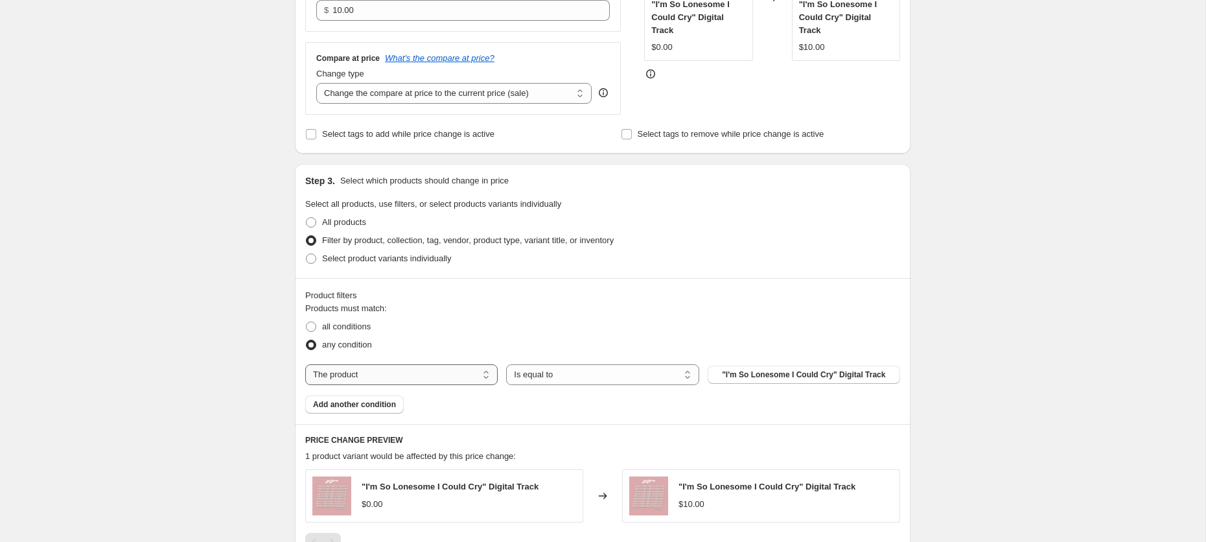
click at [363, 364] on select "The product The product's collection The product's tag The product's vendor The…" at bounding box center [401, 374] width 193 height 21
select select "tag"
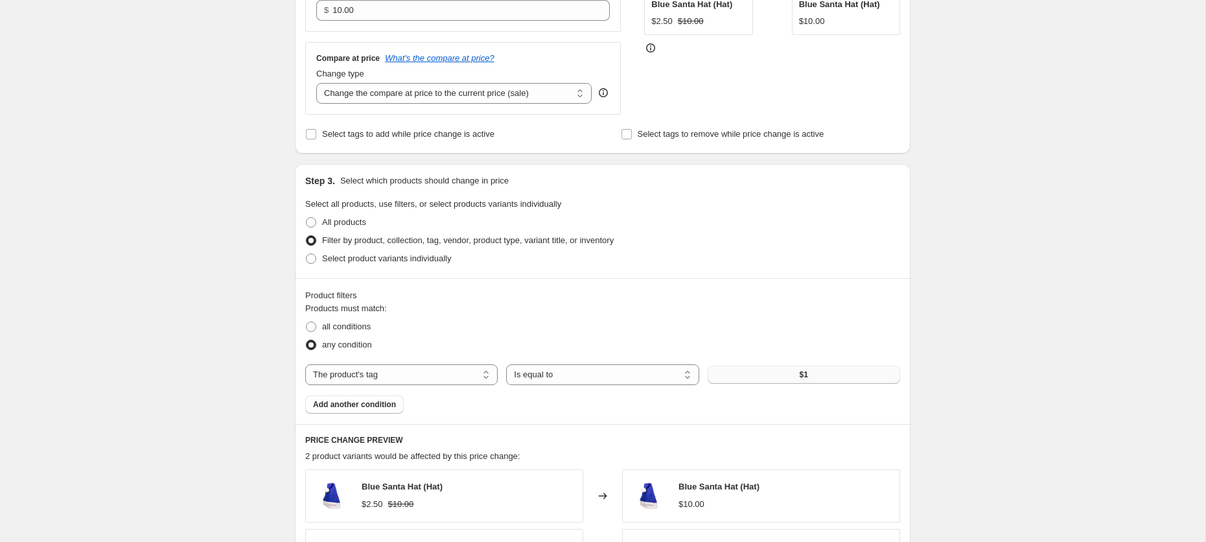
click at [776, 372] on button "$1" at bounding box center [804, 375] width 193 height 18
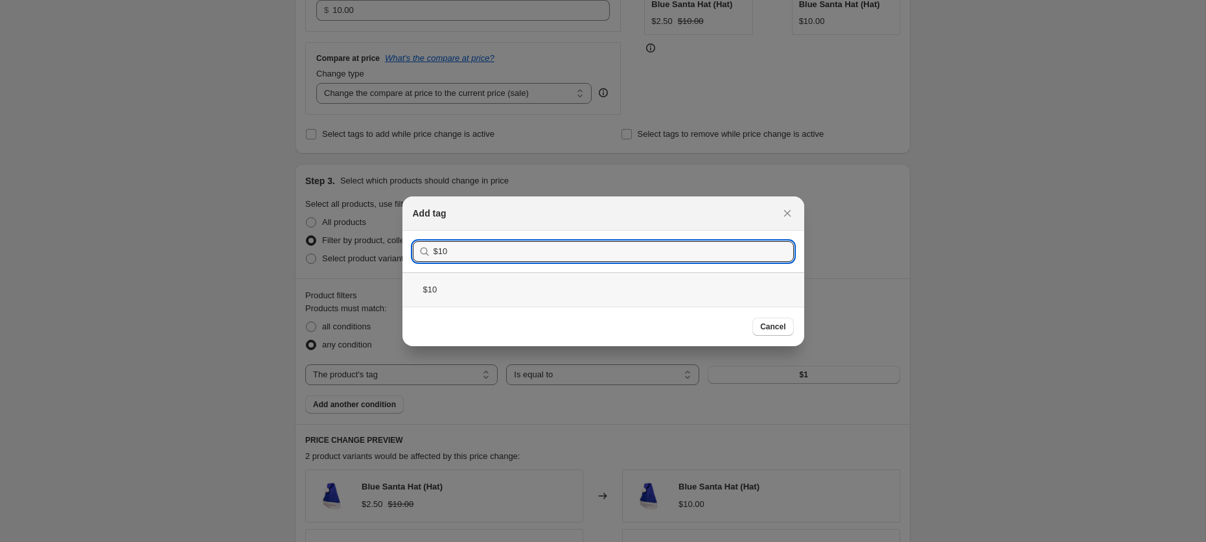
type input "$10"
click at [516, 283] on div "$10" at bounding box center [604, 289] width 402 height 34
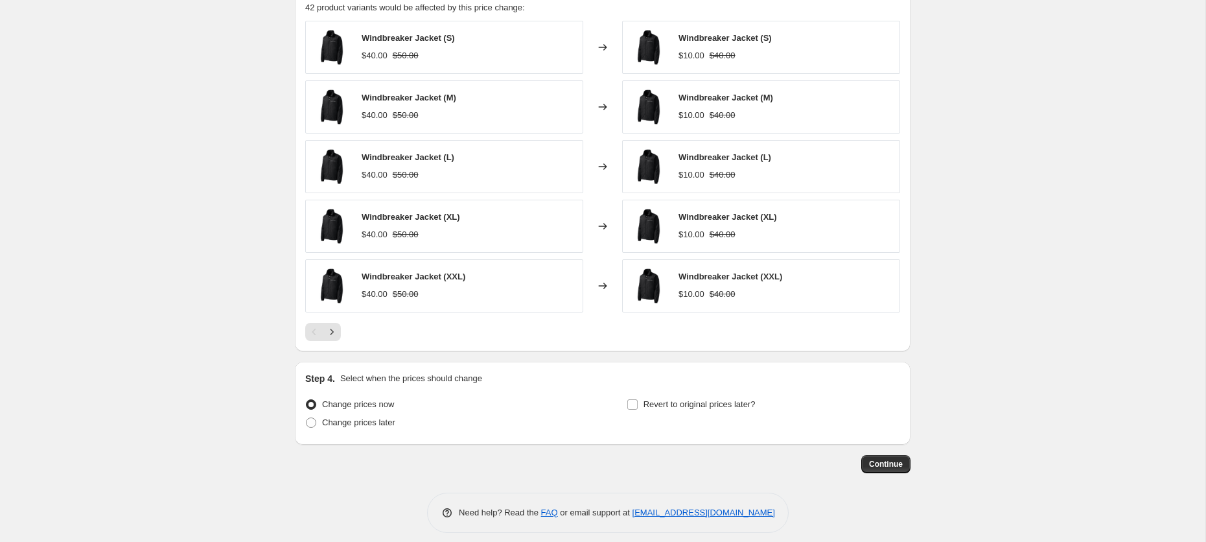
scroll to position [773, 0]
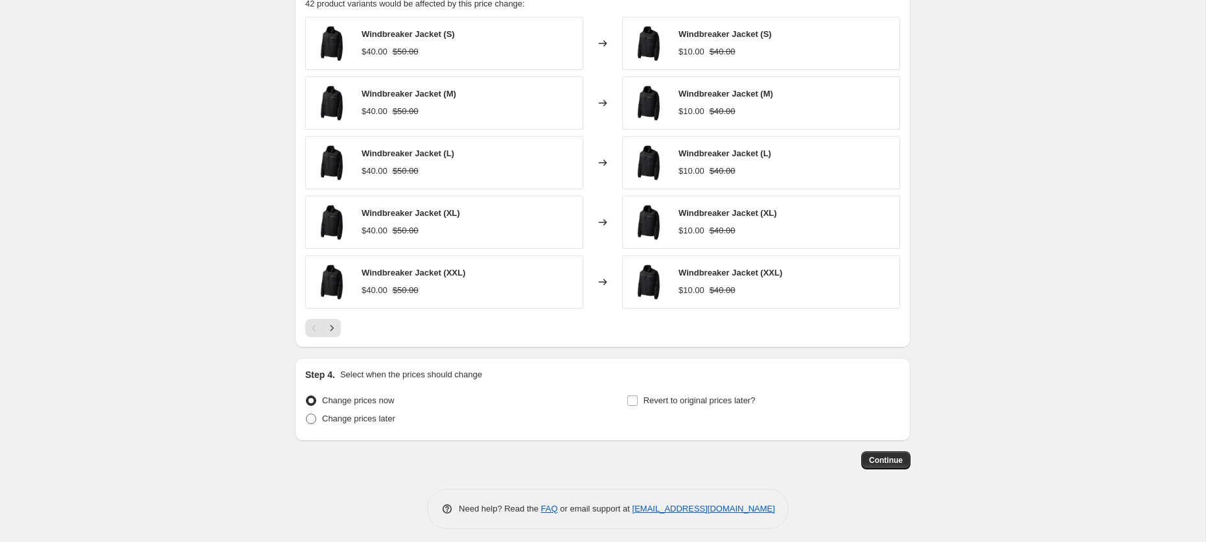
click at [339, 417] on span "Change prices later" at bounding box center [358, 419] width 73 height 10
click at [307, 414] on input "Change prices later" at bounding box center [306, 414] width 1 height 1
radio input "true"
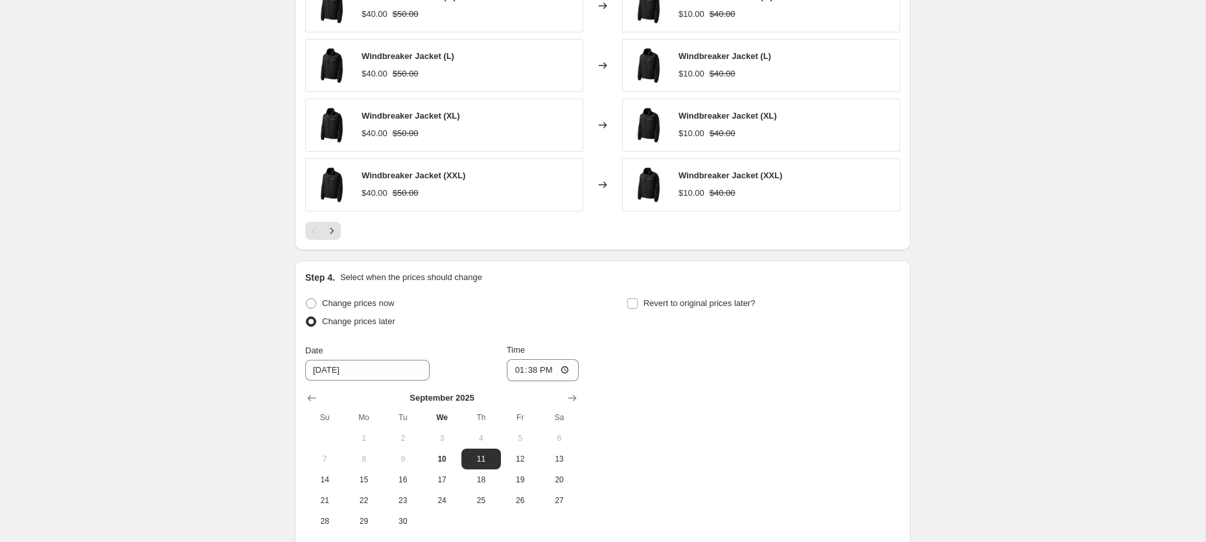
scroll to position [911, 0]
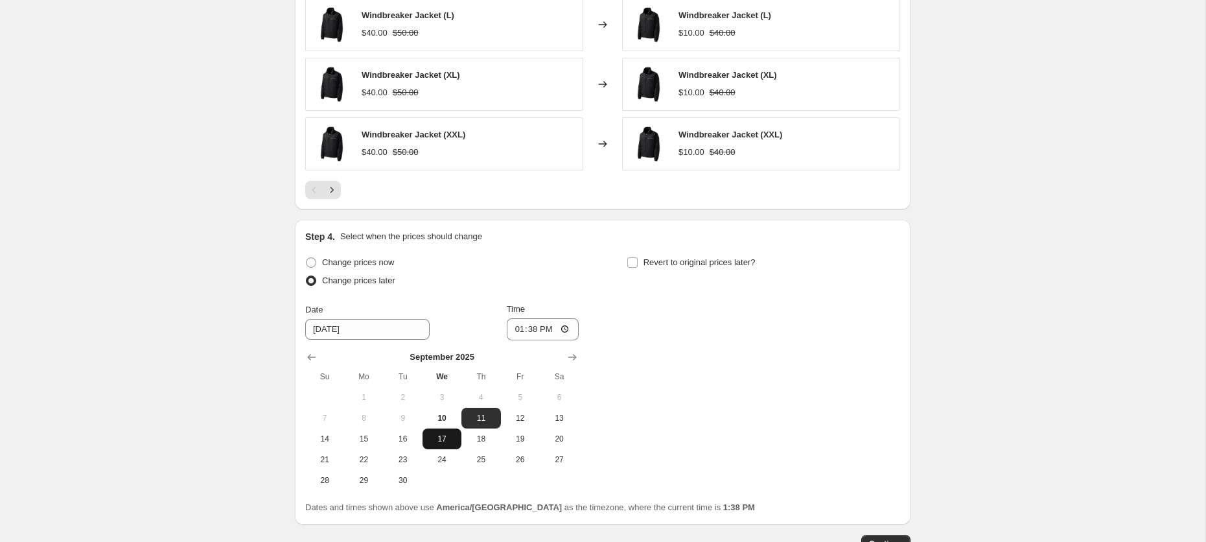
click at [432, 434] on span "17" at bounding box center [442, 439] width 29 height 10
type input "[DATE]"
drag, startPoint x: 537, startPoint y: 327, endPoint x: 520, endPoint y: 329, distance: 16.3
click at [535, 328] on input "13:38" at bounding box center [543, 329] width 73 height 22
click at [511, 329] on input "13:38" at bounding box center [543, 329] width 73 height 22
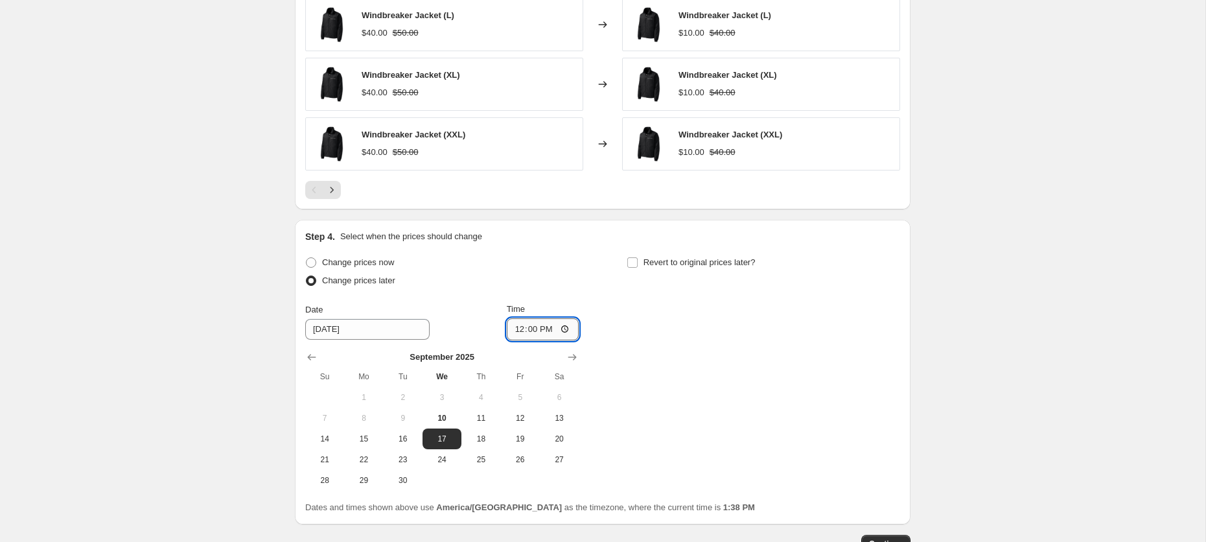
type input "00:00"
click at [700, 257] on span "Revert to original prices later?" at bounding box center [700, 262] width 112 height 10
click at [638, 257] on input "Revert to original prices later?" at bounding box center [632, 262] width 10 height 10
checkbox input "true"
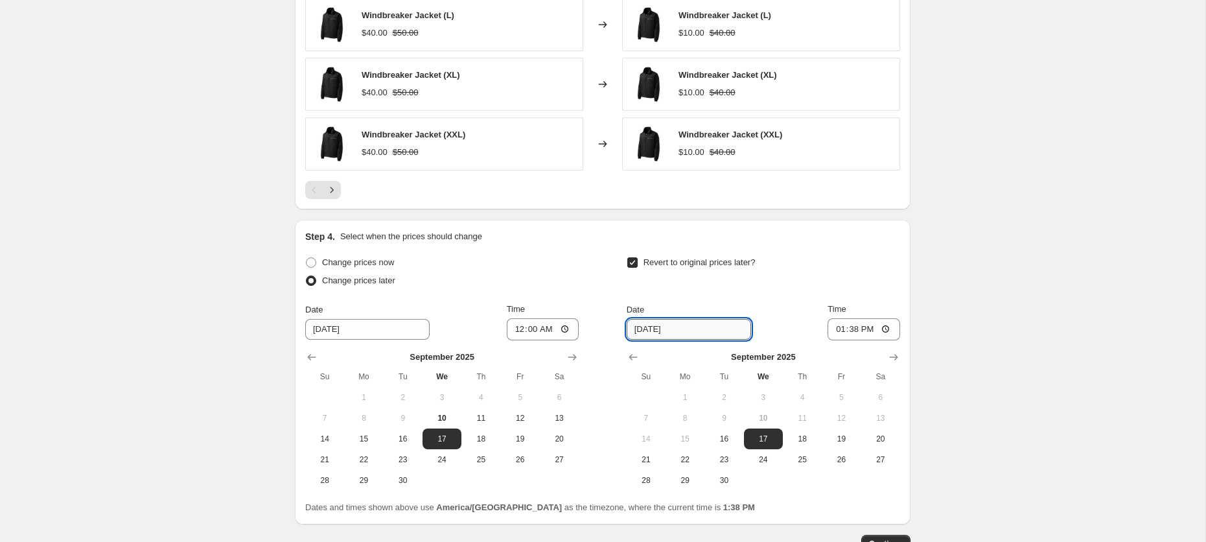
click at [687, 332] on input "[DATE]" at bounding box center [689, 329] width 124 height 21
click at [654, 454] on span "21" at bounding box center [646, 459] width 29 height 10
type input "[DATE]"
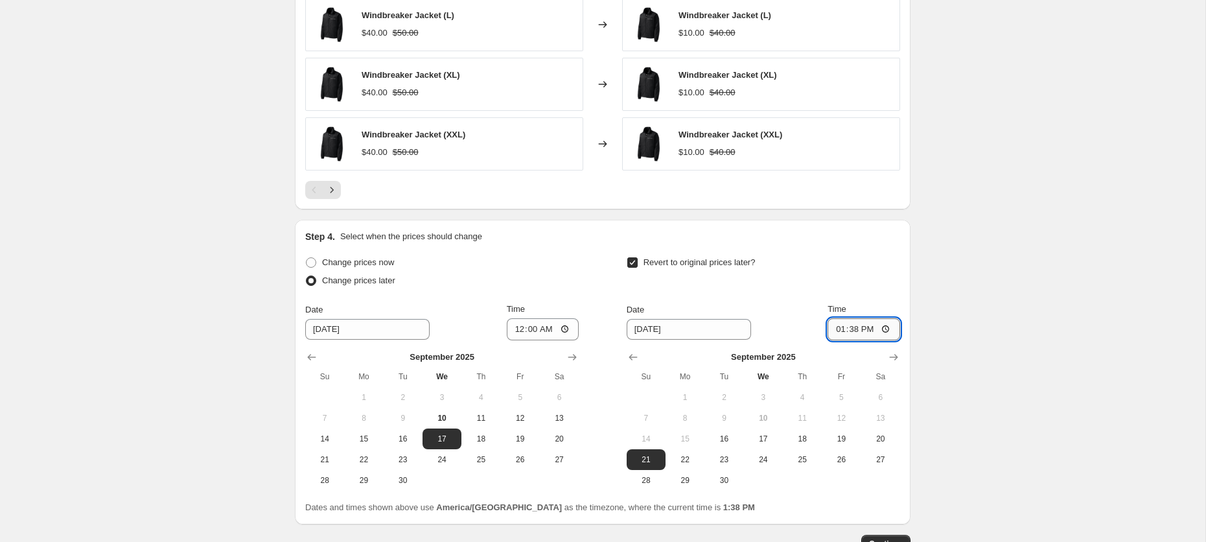
click at [834, 321] on input "13:38" at bounding box center [864, 329] width 73 height 22
type input "23:59"
click at [873, 539] on span "Continue" at bounding box center [886, 544] width 34 height 10
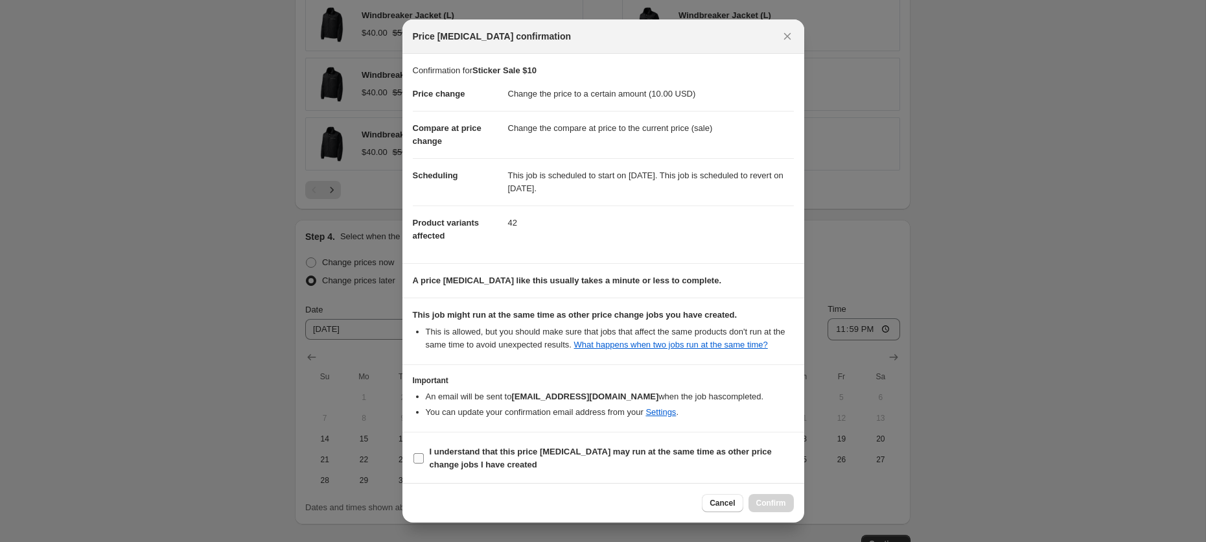
click at [615, 474] on label "I understand that this price [MEDICAL_DATA] may run at the same time as other p…" at bounding box center [603, 458] width 381 height 31
click at [424, 463] on input "I understand that this price [MEDICAL_DATA] may run at the same time as other p…" at bounding box center [419, 458] width 10 height 10
checkbox input "true"
click at [773, 501] on span "Confirm" at bounding box center [771, 503] width 30 height 10
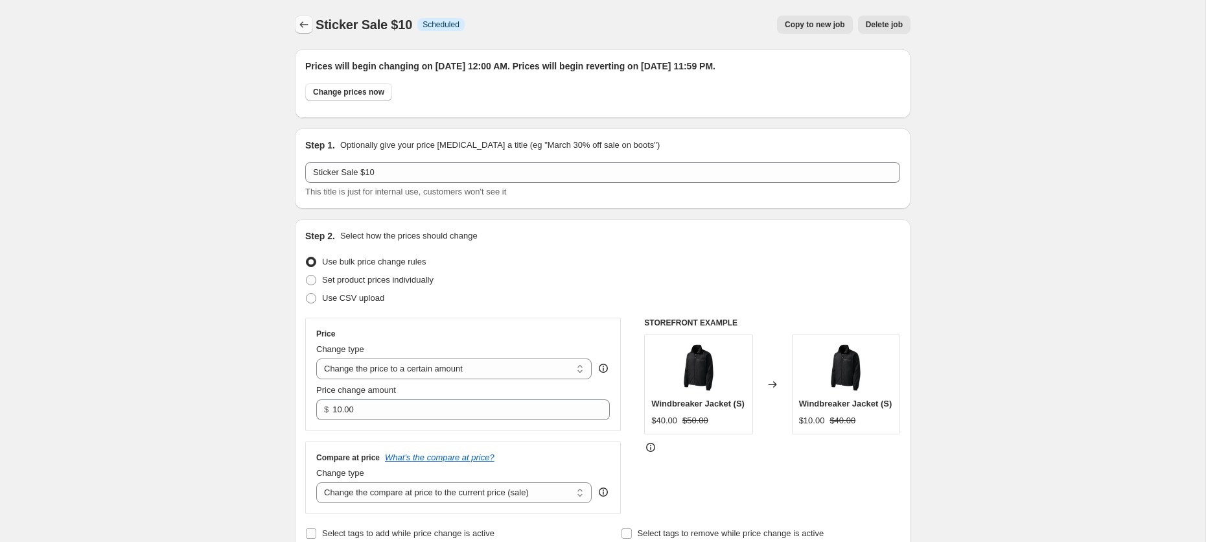
click at [303, 29] on icon "Price change jobs" at bounding box center [304, 24] width 13 height 13
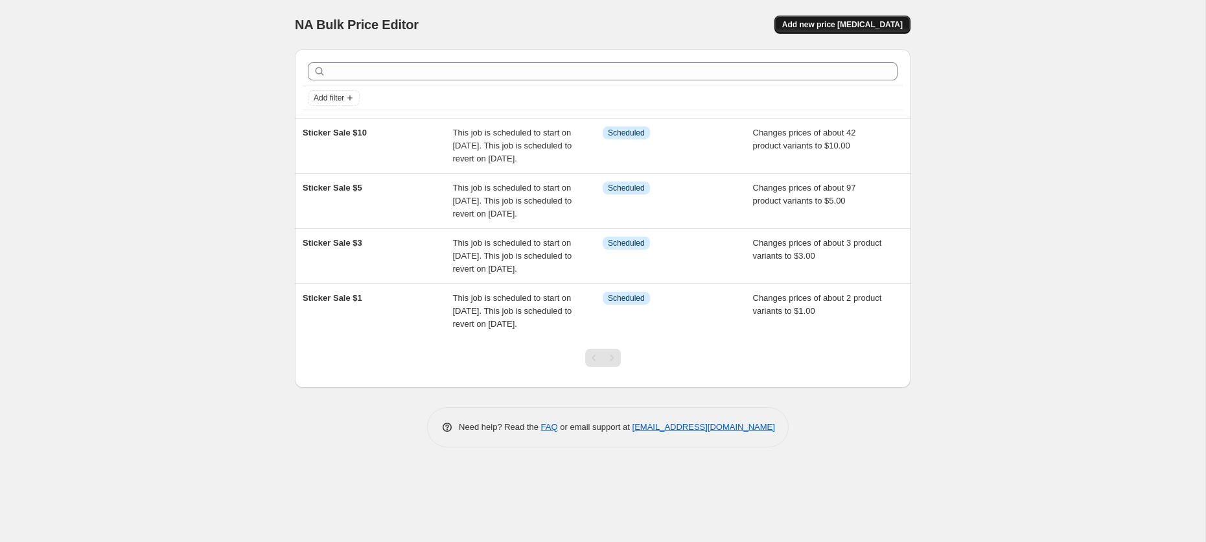
click at [818, 25] on span "Add new price [MEDICAL_DATA]" at bounding box center [842, 24] width 121 height 10
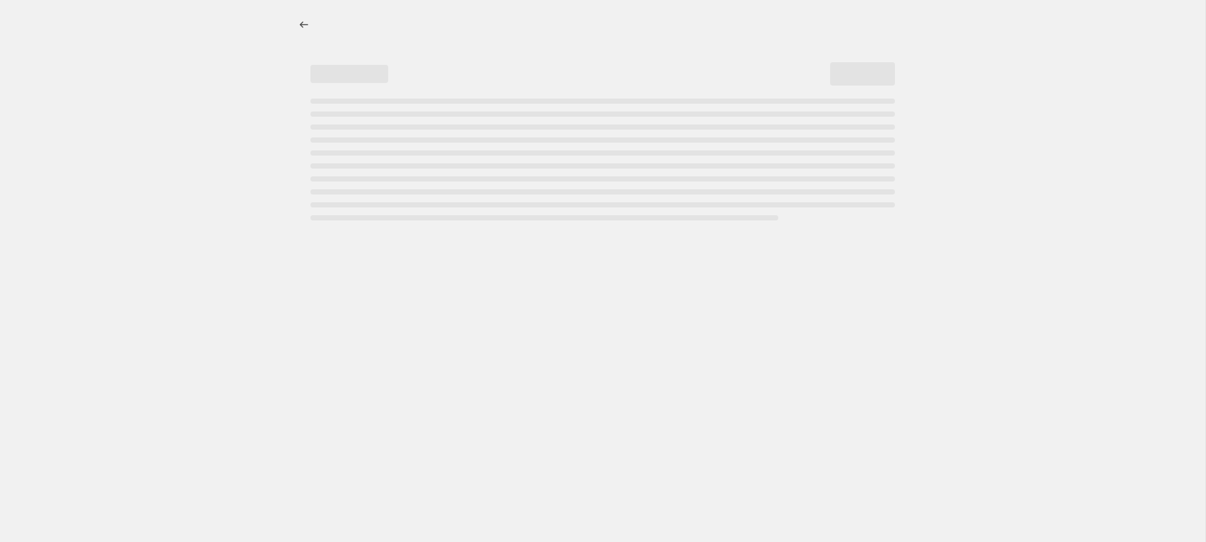
select select "percentage"
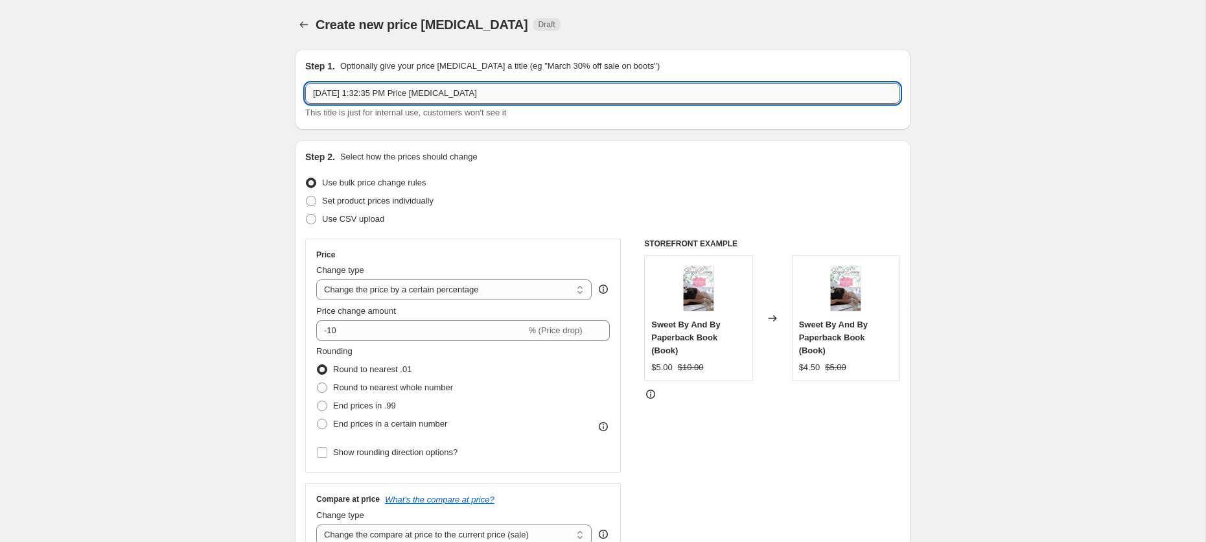
click at [475, 94] on input "[DATE] 1:32:35 PM Price [MEDICAL_DATA]" at bounding box center [602, 93] width 595 height 21
type input "Sticker Sale $15"
click at [357, 286] on select "Change the price to a certain amount Change the price by a certain amount Chang…" at bounding box center [453, 289] width 275 height 21
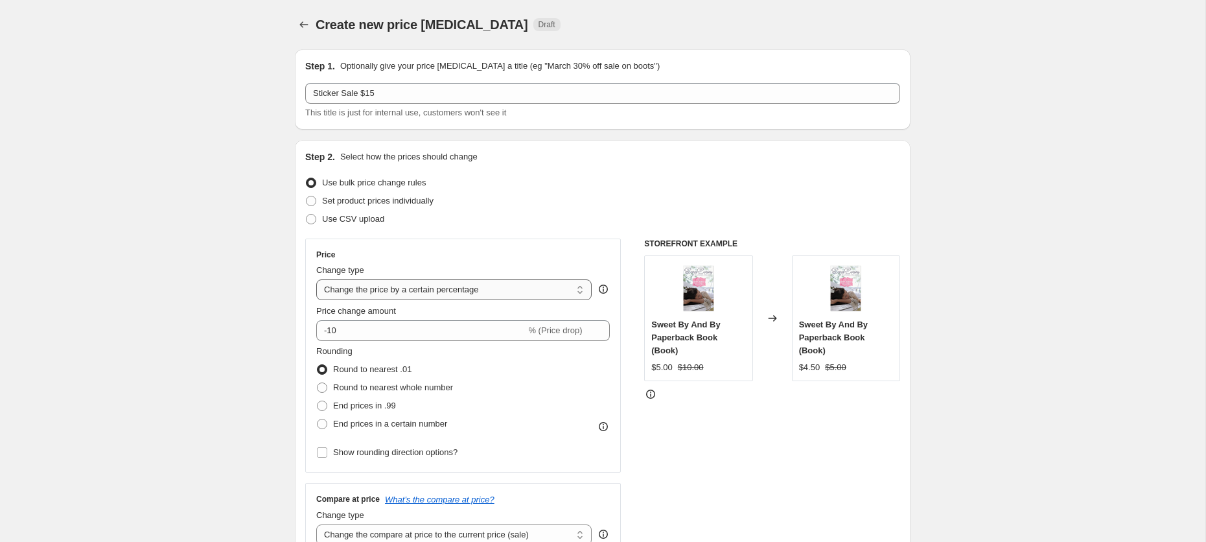
select select "to"
click at [316, 279] on select "Change the price to a certain amount Change the price by a certain amount Chang…" at bounding box center [453, 289] width 275 height 21
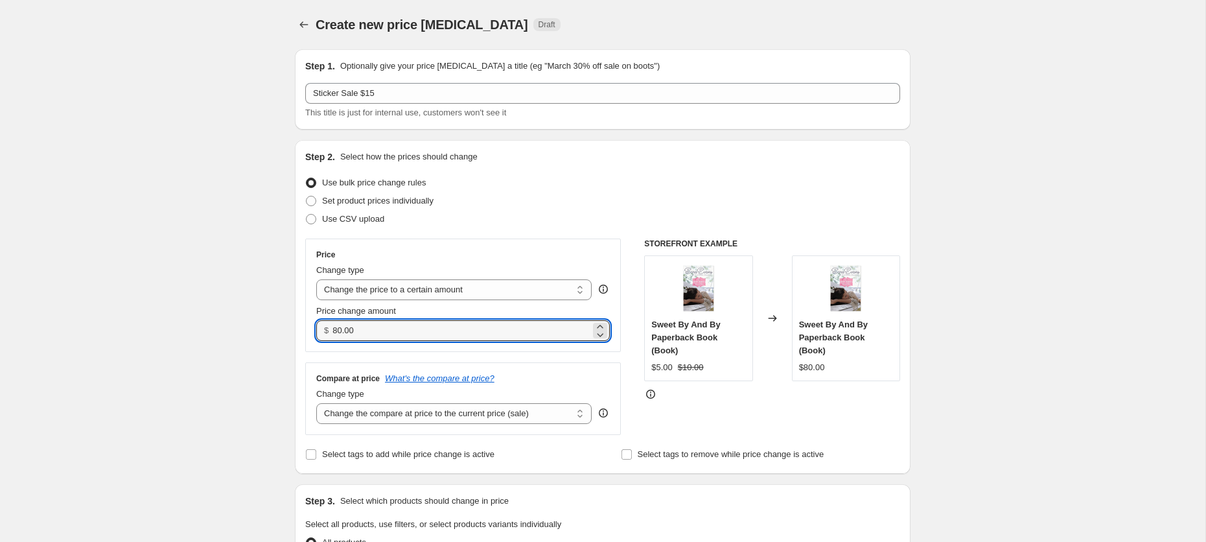
drag, startPoint x: 401, startPoint y: 331, endPoint x: 314, endPoint y: 328, distance: 86.9
click at [314, 327] on div "Price Change type Change the price to a certain amount Change the price by a ce…" at bounding box center [463, 295] width 316 height 113
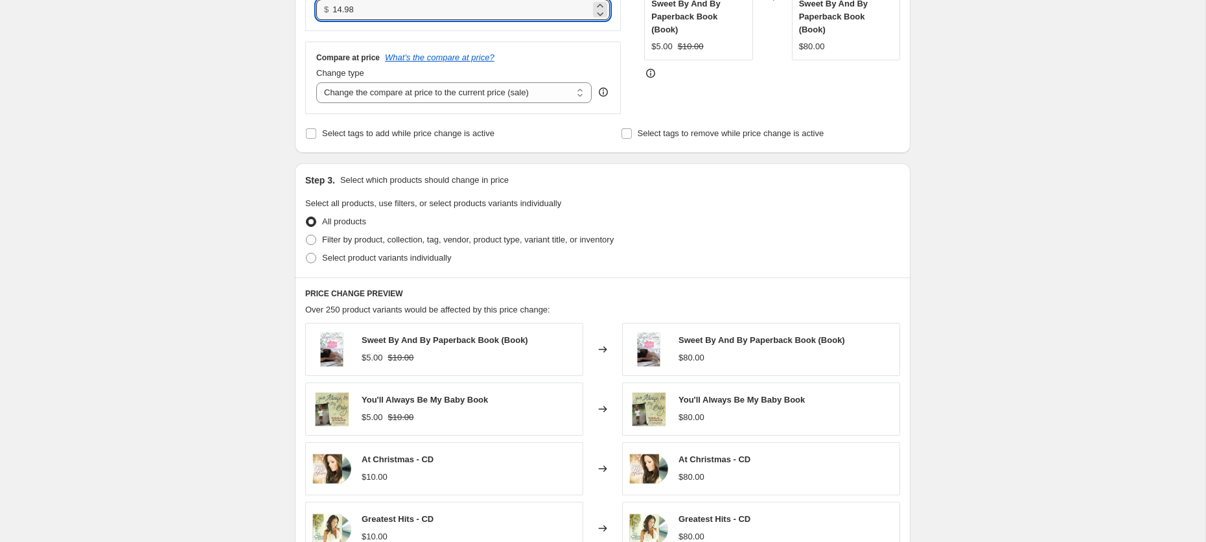
scroll to position [323, 0]
type input "14.98"
click at [439, 236] on span "Filter by product, collection, tag, vendor, product type, variant title, or inv…" at bounding box center [468, 238] width 292 height 10
click at [307, 233] on input "Filter by product, collection, tag, vendor, product type, variant title, or inv…" at bounding box center [306, 233] width 1 height 1
radio input "true"
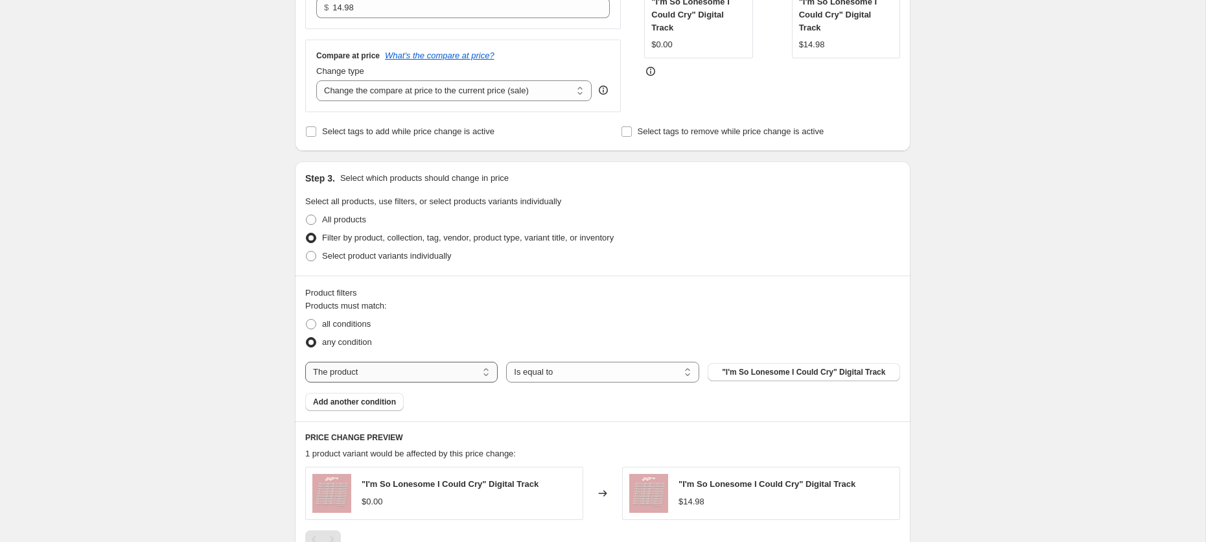
click at [417, 369] on select "The product The product's collection The product's tag The product's vendor The…" at bounding box center [401, 372] width 193 height 21
select select "tag"
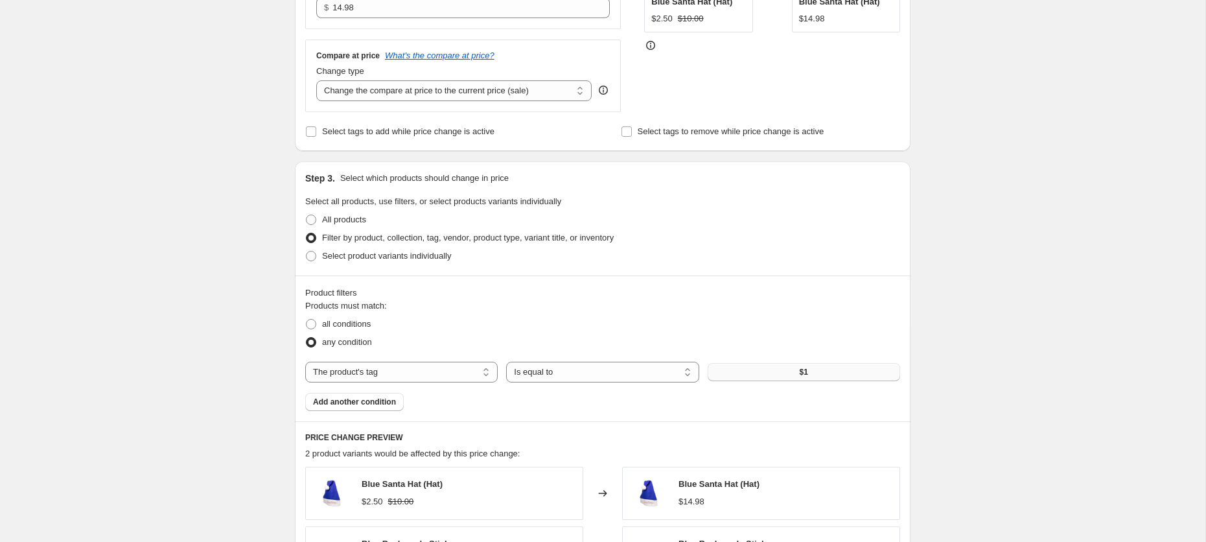
click at [767, 369] on button "$1" at bounding box center [804, 372] width 193 height 18
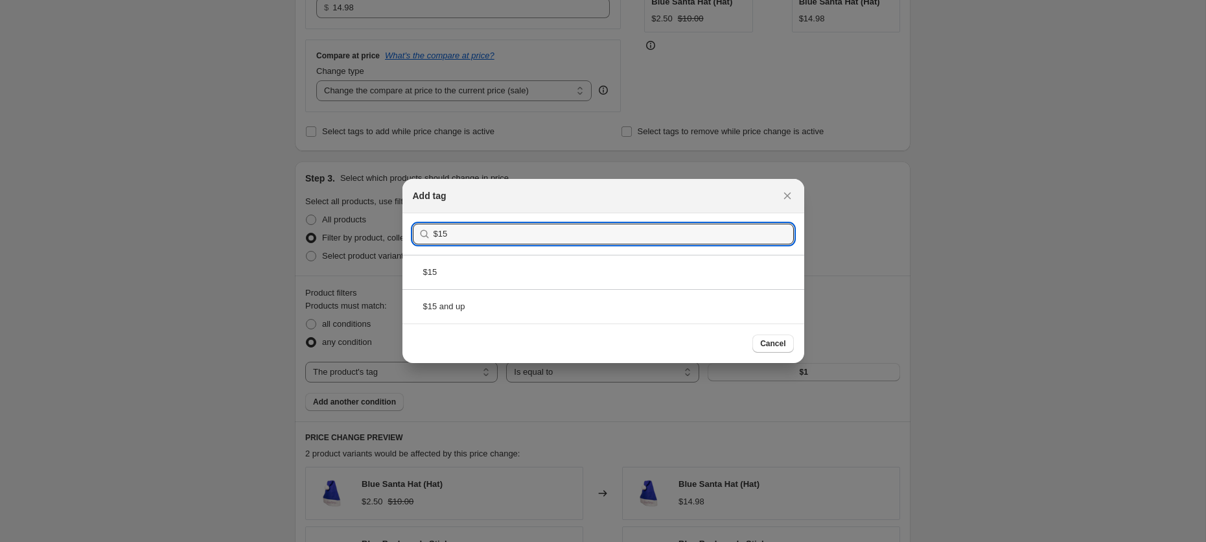
type input "$15"
click at [561, 265] on div "$15" at bounding box center [604, 272] width 402 height 34
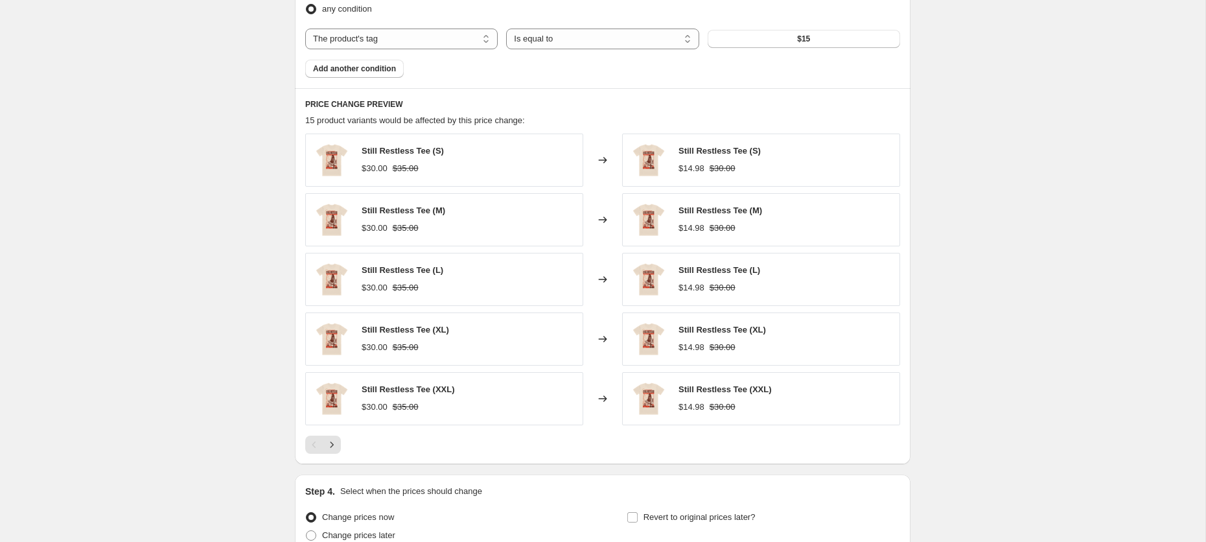
scroll to position [670, 0]
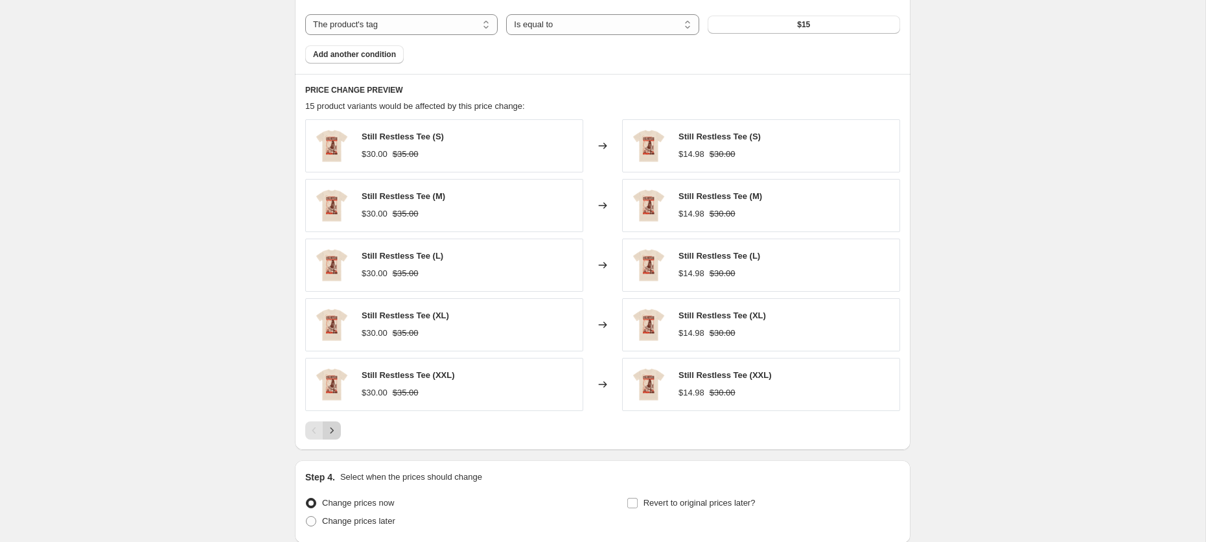
click at [332, 427] on icon "Next" at bounding box center [332, 430] width 3 height 6
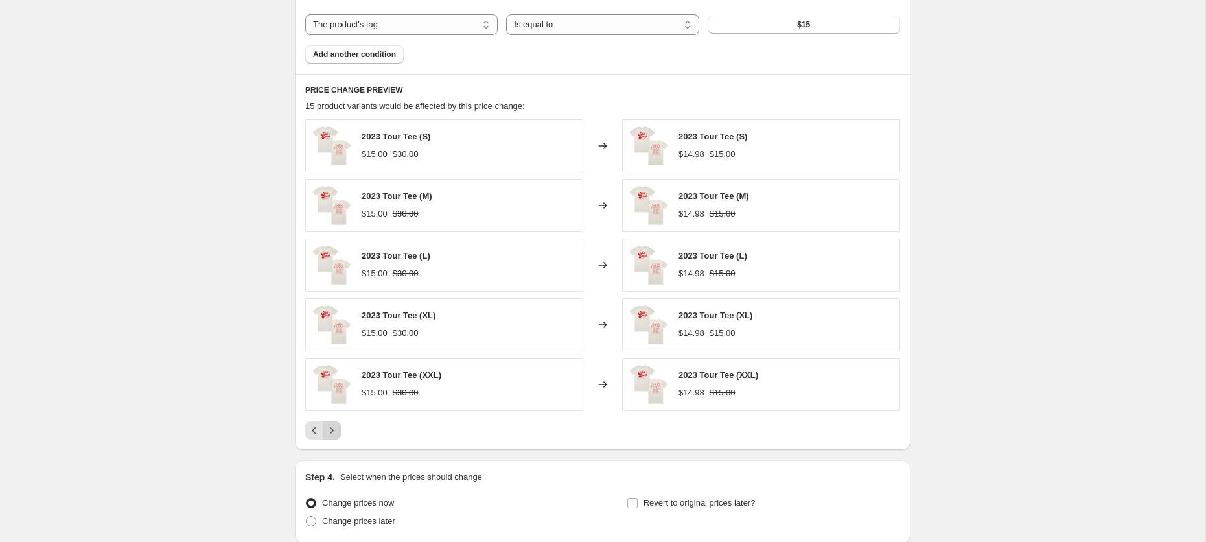
click at [332, 427] on icon "Next" at bounding box center [332, 430] width 3 height 6
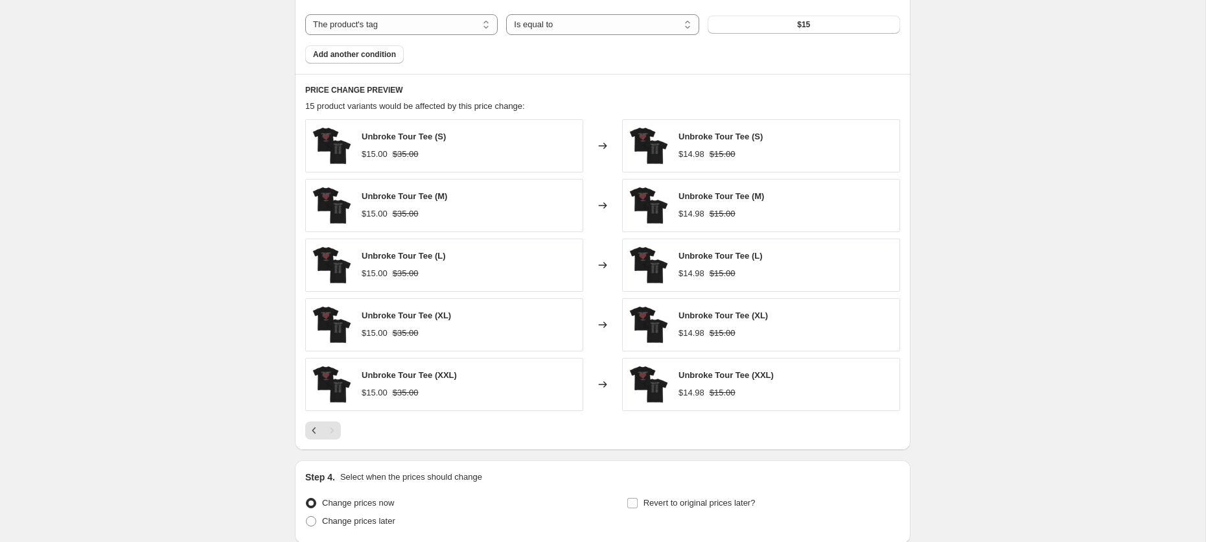
click at [332, 426] on div "Pagination" at bounding box center [332, 430] width 18 height 18
drag, startPoint x: 333, startPoint y: 426, endPoint x: 323, endPoint y: 428, distance: 9.9
click at [332, 426] on div "Pagination" at bounding box center [332, 430] width 18 height 18
click at [316, 428] on icon "Previous" at bounding box center [314, 430] width 13 height 13
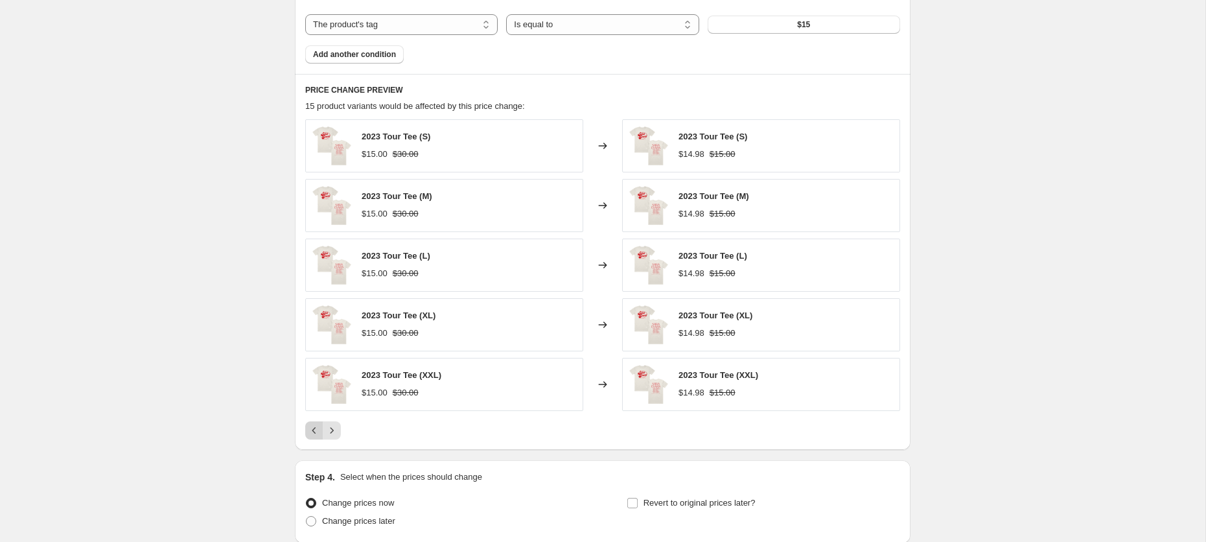
click at [316, 428] on icon "Previous" at bounding box center [314, 430] width 13 height 13
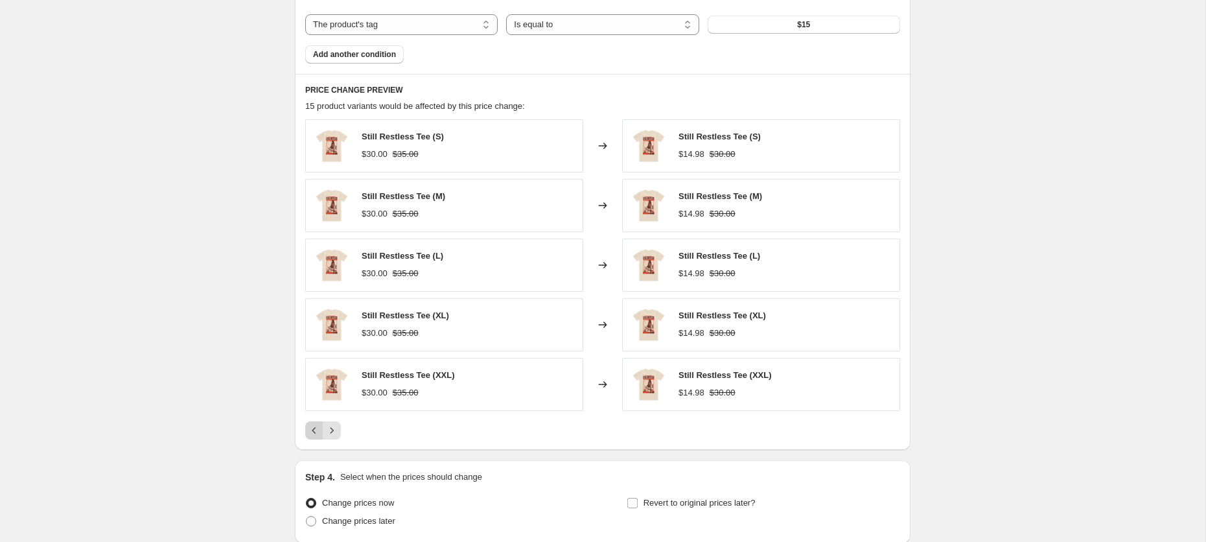
click at [316, 428] on div "Pagination" at bounding box center [314, 430] width 18 height 18
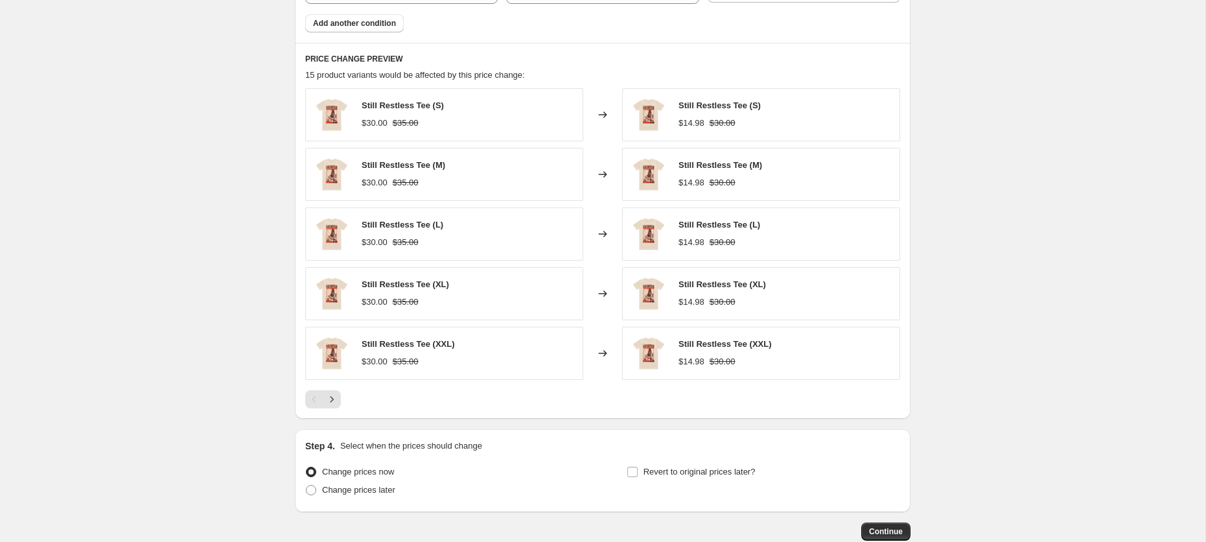
scroll to position [708, 0]
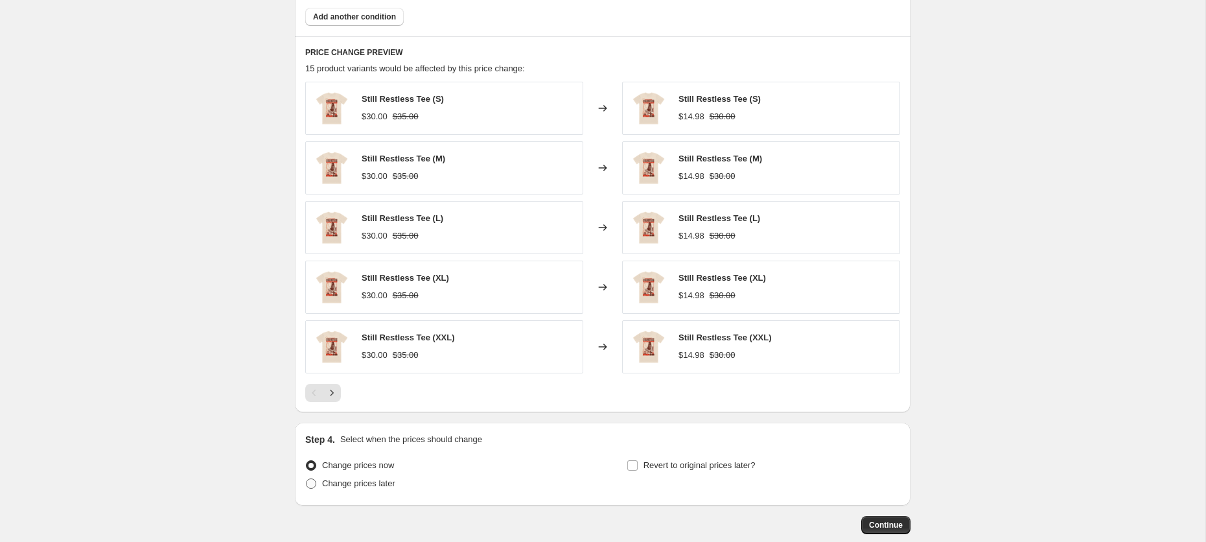
click at [390, 478] on span "Change prices later" at bounding box center [358, 483] width 73 height 10
click at [307, 478] on input "Change prices later" at bounding box center [306, 478] width 1 height 1
radio input "true"
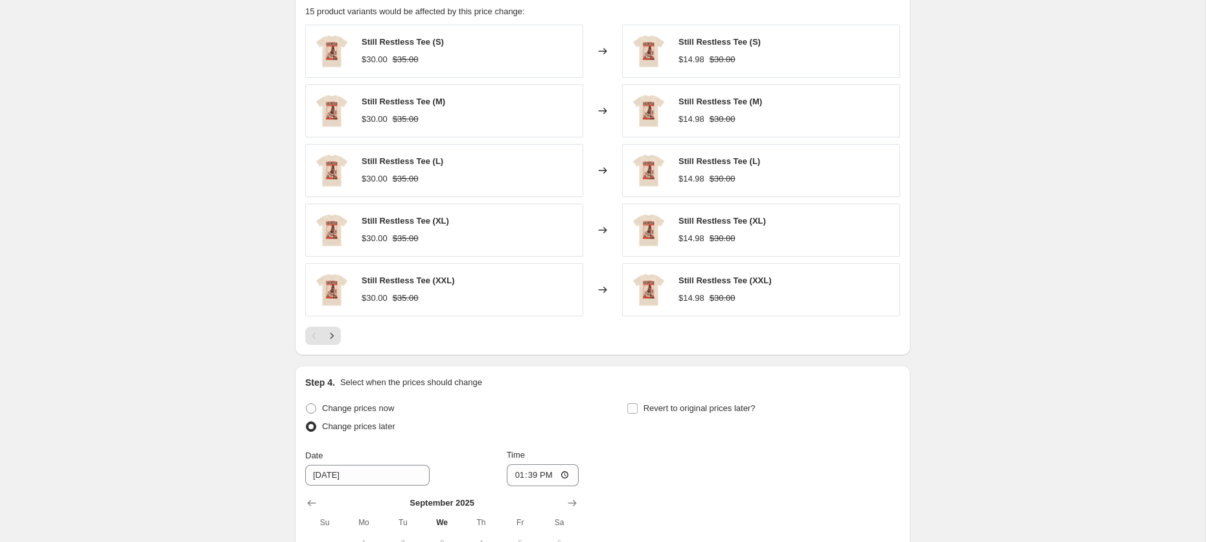
scroll to position [898, 0]
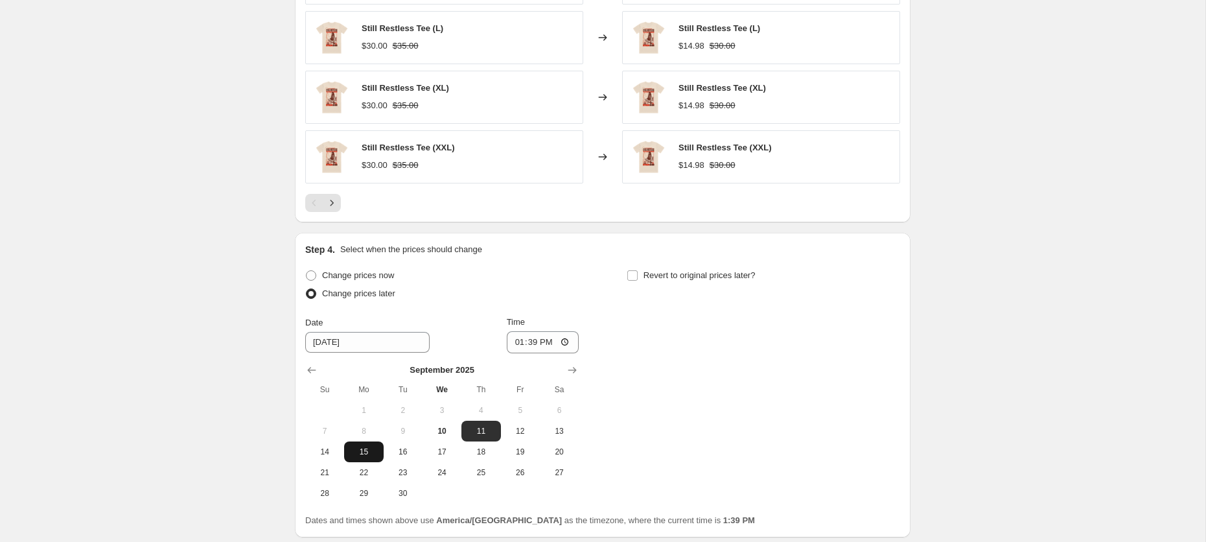
click at [360, 447] on span "15" at bounding box center [363, 452] width 29 height 10
click at [443, 447] on span "17" at bounding box center [442, 452] width 29 height 10
type input "[DATE]"
click at [512, 340] on input "13:39" at bounding box center [543, 342] width 73 height 22
click at [530, 338] on input "12:39" at bounding box center [543, 342] width 73 height 22
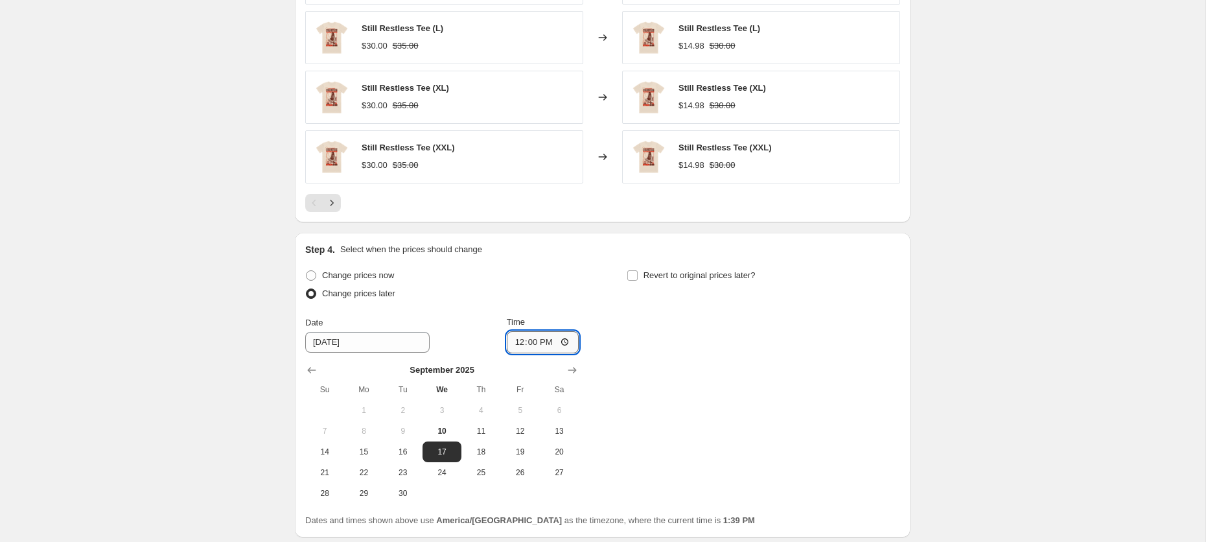
type input "00:00"
click at [649, 270] on span "Revert to original prices later?" at bounding box center [700, 275] width 112 height 10
click at [638, 270] on input "Revert to original prices later?" at bounding box center [632, 275] width 10 height 10
checkbox input "true"
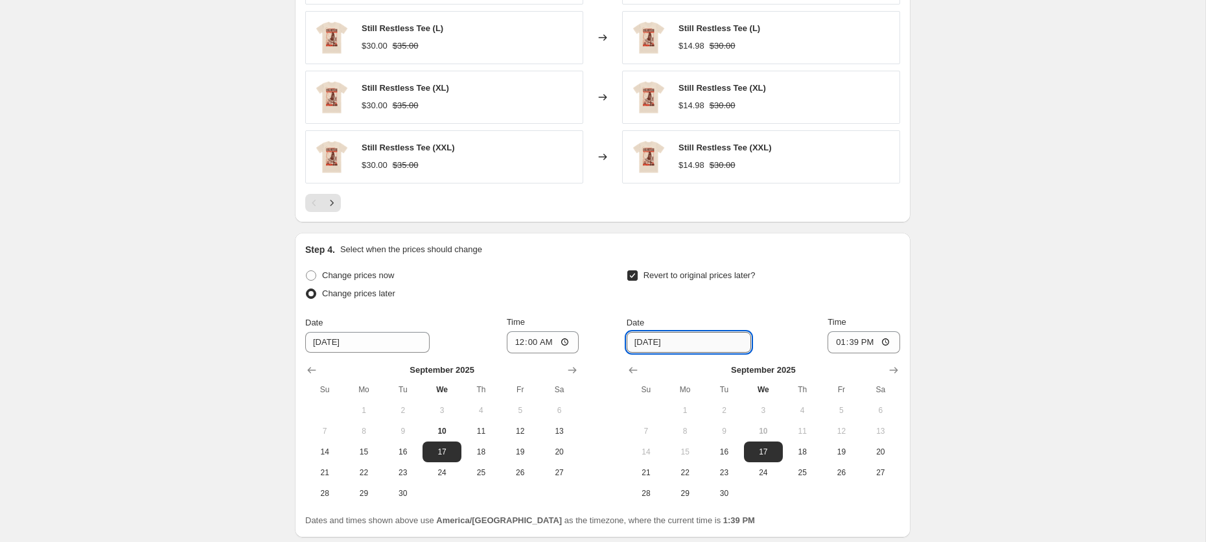
click at [656, 340] on input "[DATE]" at bounding box center [689, 342] width 124 height 21
drag, startPoint x: 644, startPoint y: 472, endPoint x: 654, endPoint y: 463, distance: 12.9
click at [644, 471] on span "21" at bounding box center [646, 472] width 29 height 10
type input "[DATE]"
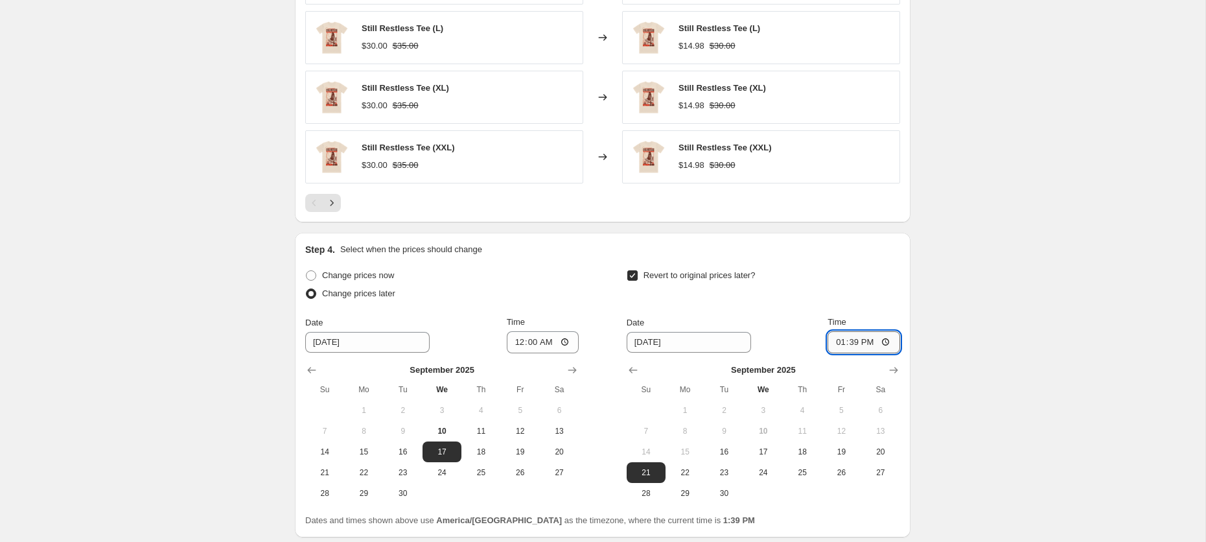
click at [831, 337] on input "13:39" at bounding box center [864, 342] width 73 height 22
type input "23:59"
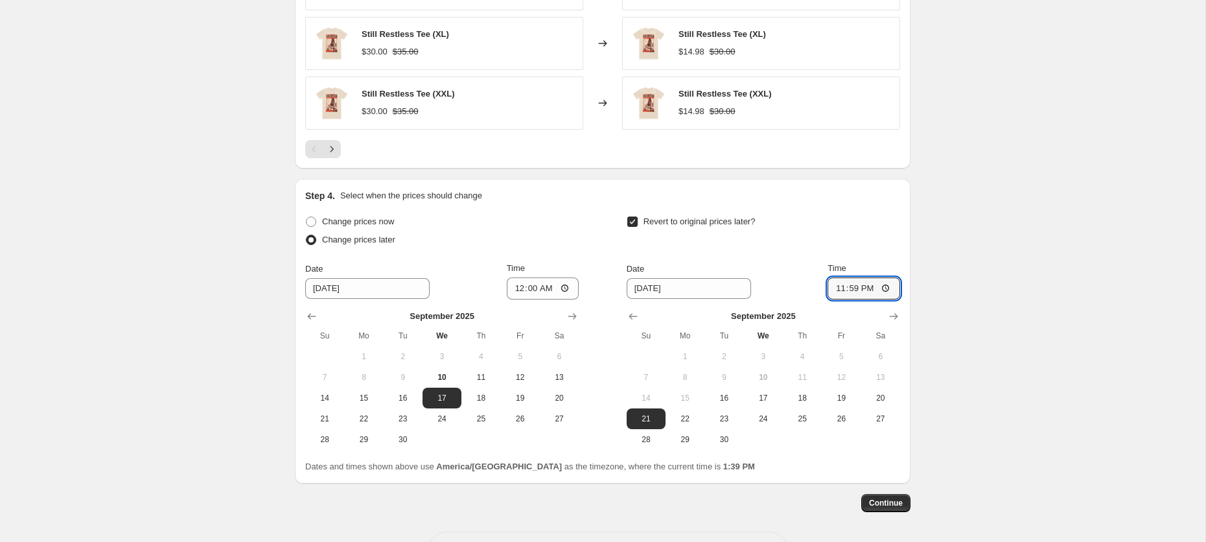
scroll to position [994, 0]
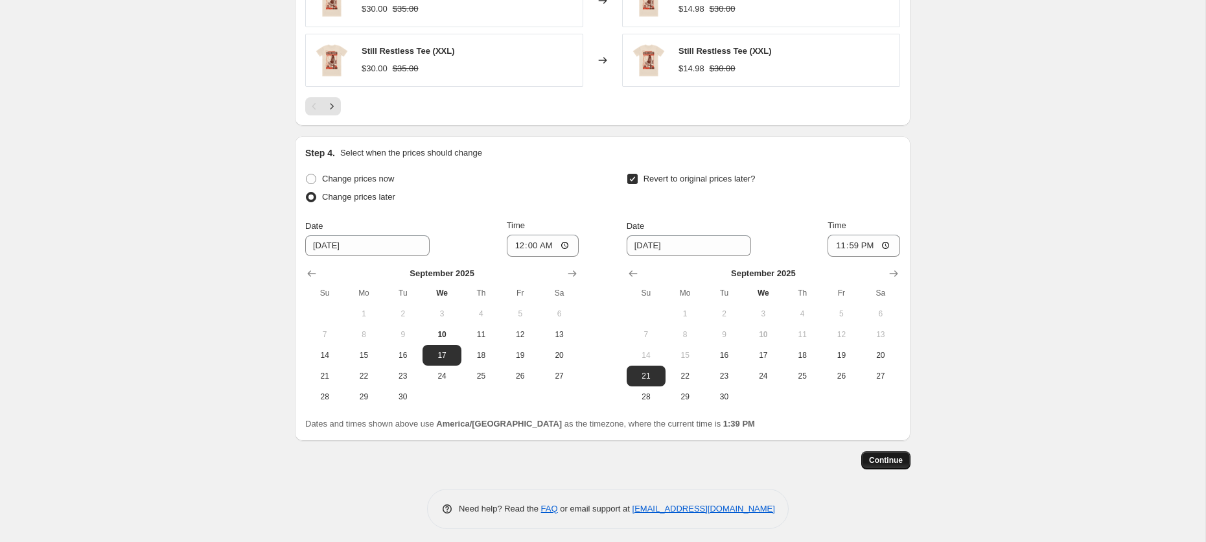
click at [883, 456] on span "Continue" at bounding box center [886, 460] width 34 height 10
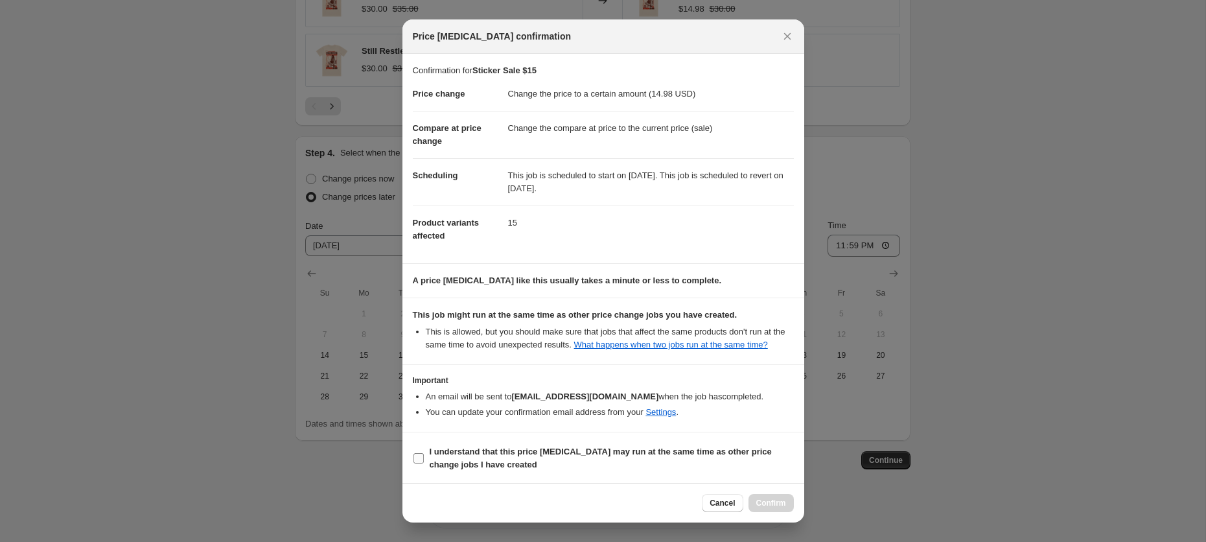
drag, startPoint x: 541, startPoint y: 455, endPoint x: 557, endPoint y: 458, distance: 17.2
click at [542, 455] on label "I understand that this price [MEDICAL_DATA] may run at the same time as other p…" at bounding box center [603, 458] width 381 height 31
click at [424, 455] on input "I understand that this price [MEDICAL_DATA] may run at the same time as other p…" at bounding box center [419, 458] width 10 height 10
checkbox input "true"
click at [758, 504] on span "Confirm" at bounding box center [771, 503] width 30 height 10
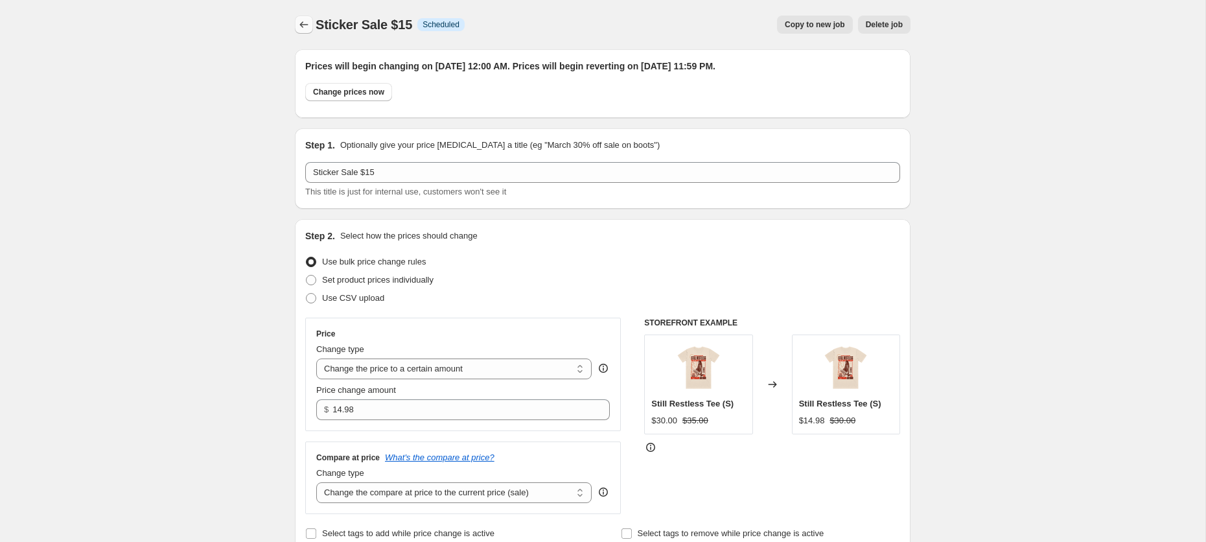
click at [299, 32] on button "Price change jobs" at bounding box center [304, 25] width 18 height 18
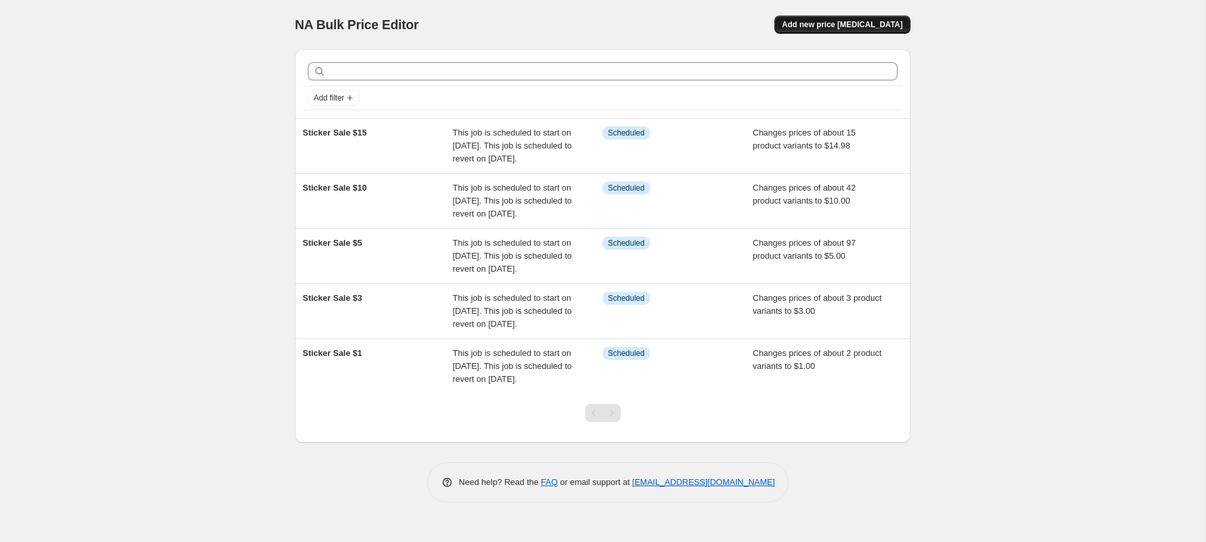
click at [840, 25] on span "Add new price [MEDICAL_DATA]" at bounding box center [842, 24] width 121 height 10
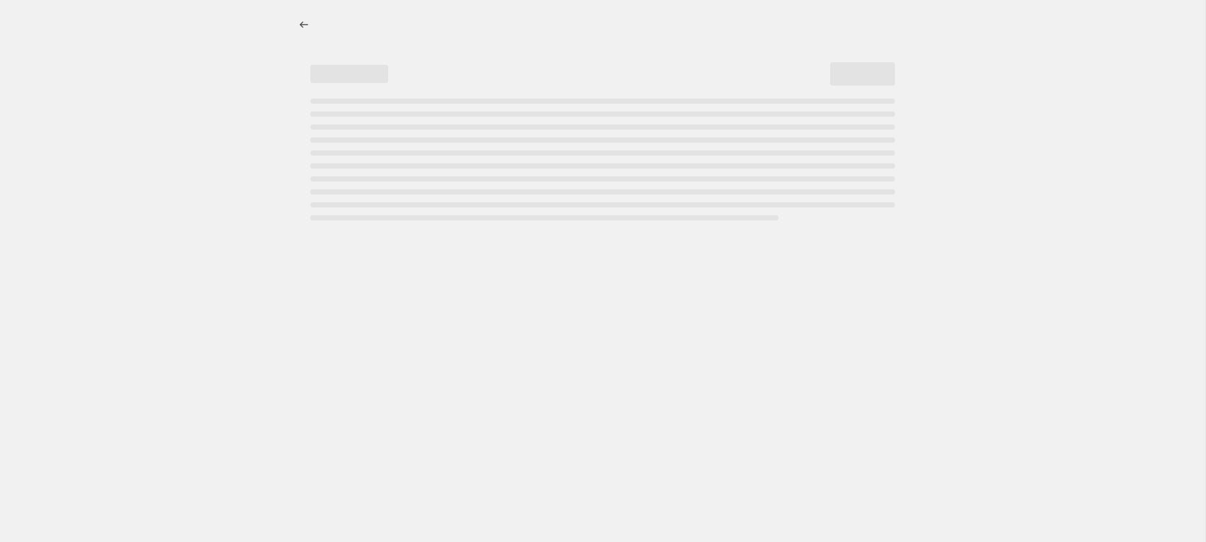
select select "percentage"
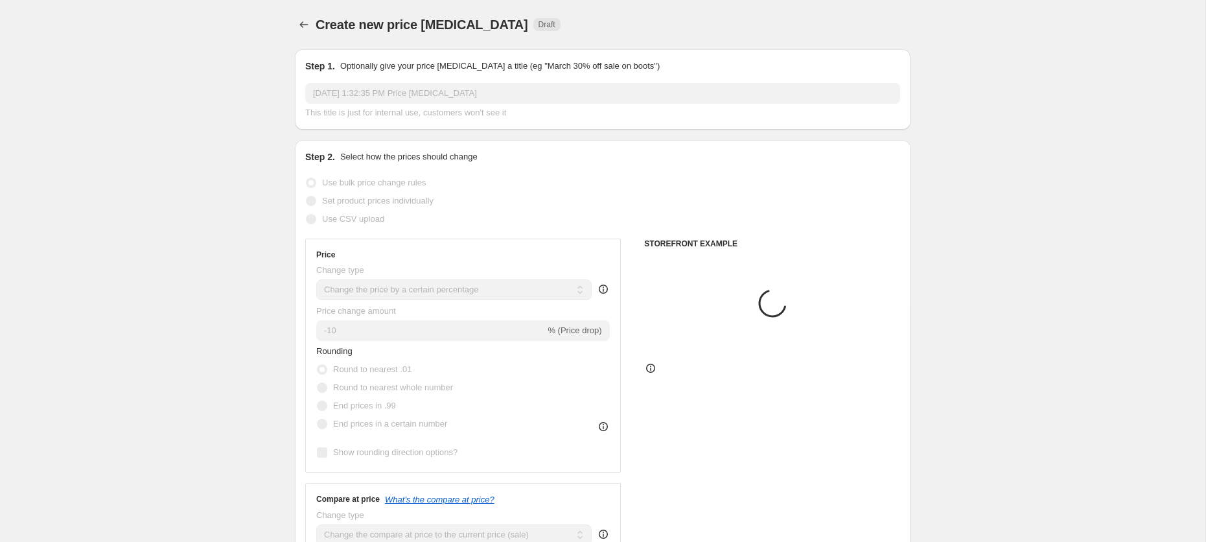
click at [478, 108] on span "This title is just for internal use, customers won't see it" at bounding box center [405, 113] width 201 height 10
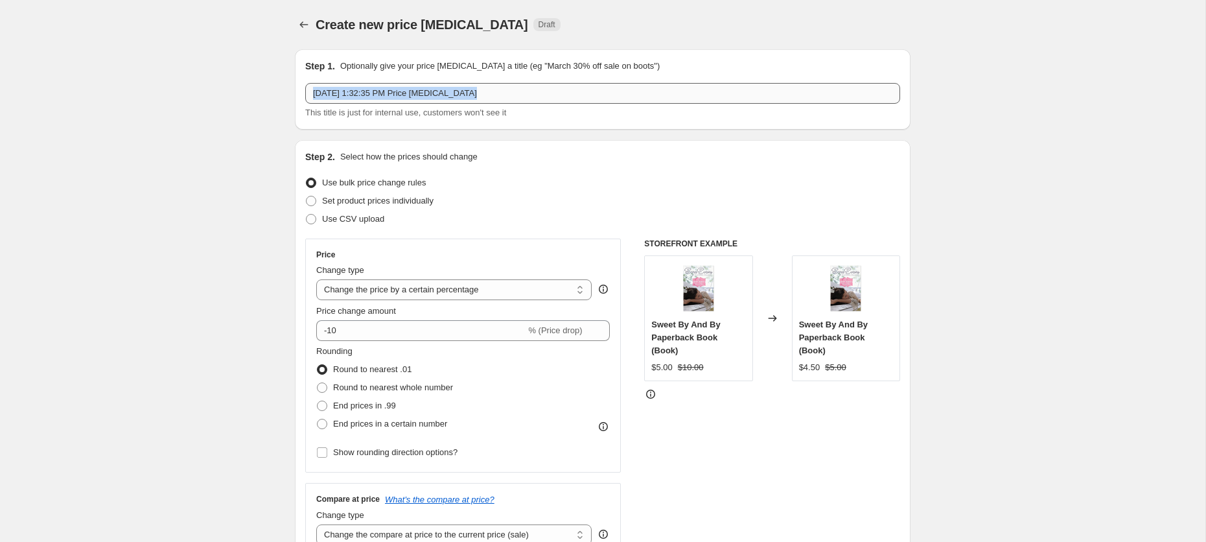
drag, startPoint x: 522, startPoint y: 105, endPoint x: 384, endPoint y: 100, distance: 138.1
click at [313, 100] on div "[DATE] 1:32:35 PM Price [MEDICAL_DATA] This title is just for internal use, cus…" at bounding box center [602, 101] width 595 height 36
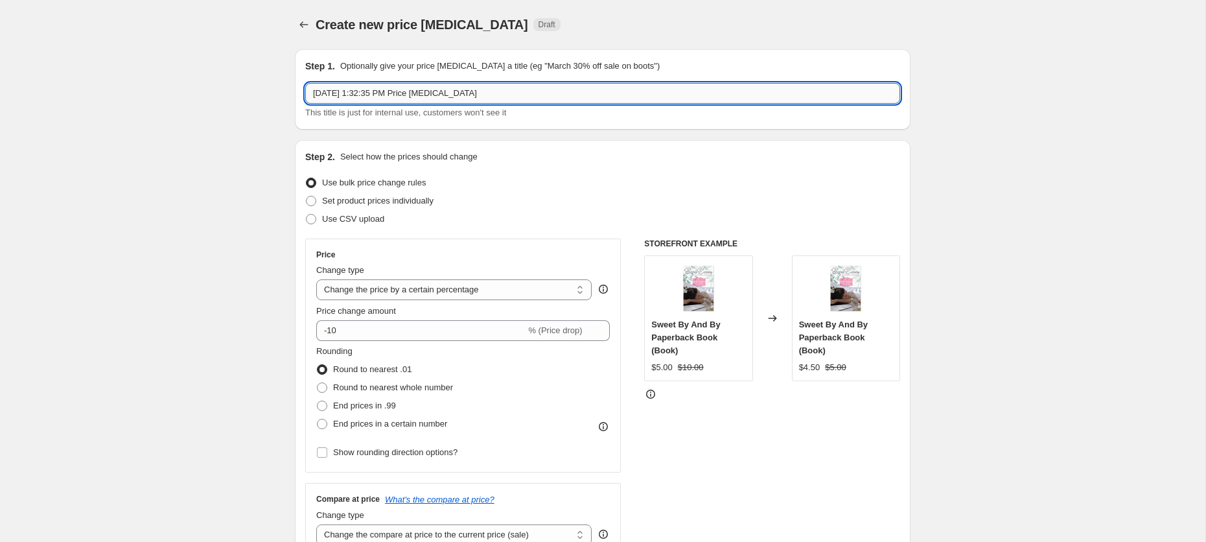
drag, startPoint x: 535, startPoint y: 89, endPoint x: 314, endPoint y: 84, distance: 221.1
click at [314, 84] on input "[DATE] 1:32:35 PM Price [MEDICAL_DATA]" at bounding box center [602, 93] width 595 height 21
type input "Sticker Sale $20"
click at [397, 288] on select "Change the price to a certain amount Change the price by a certain amount Chang…" at bounding box center [453, 289] width 275 height 21
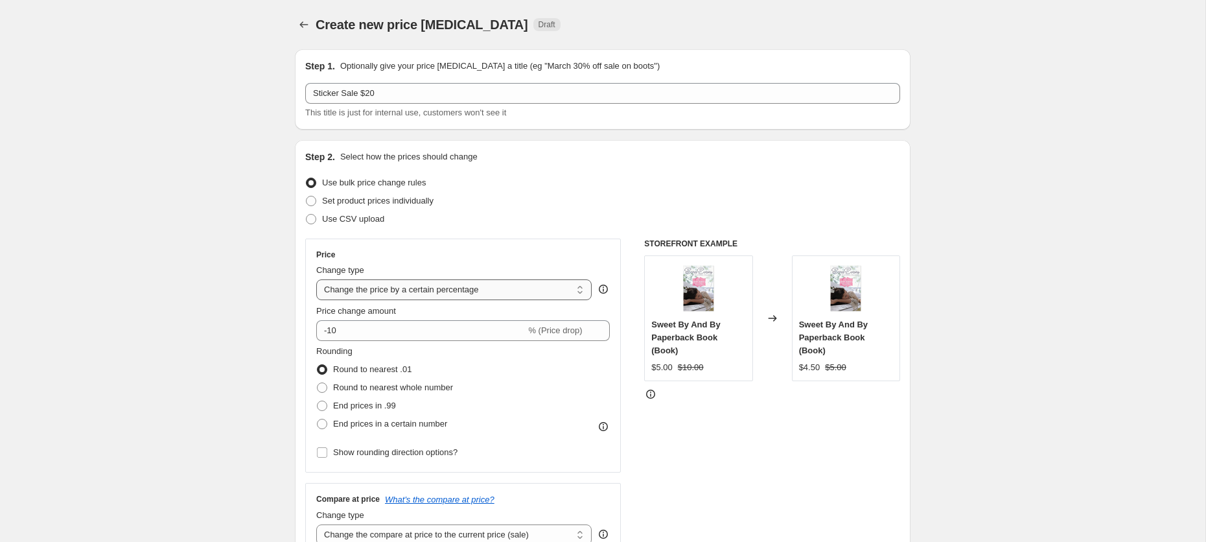
select select "to"
click at [316, 279] on select "Change the price to a certain amount Change the price by a certain amount Chang…" at bounding box center [453, 289] width 275 height 21
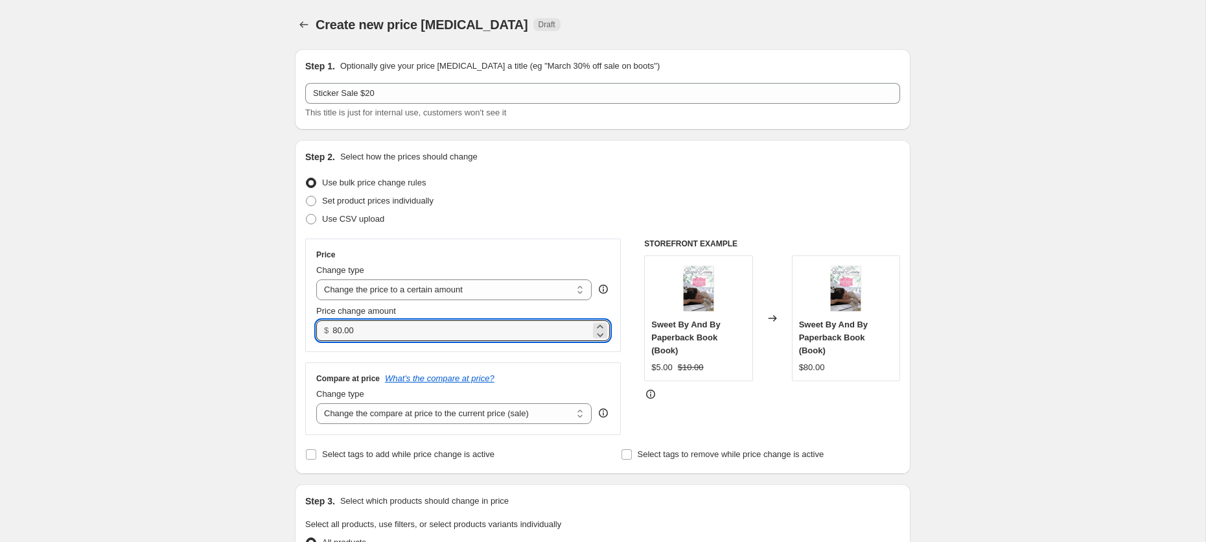
drag, startPoint x: 408, startPoint y: 326, endPoint x: 303, endPoint y: 323, distance: 104.4
click at [303, 323] on div "Step 2. Select how the prices should change Use bulk price change rules Set pro…" at bounding box center [603, 307] width 616 height 334
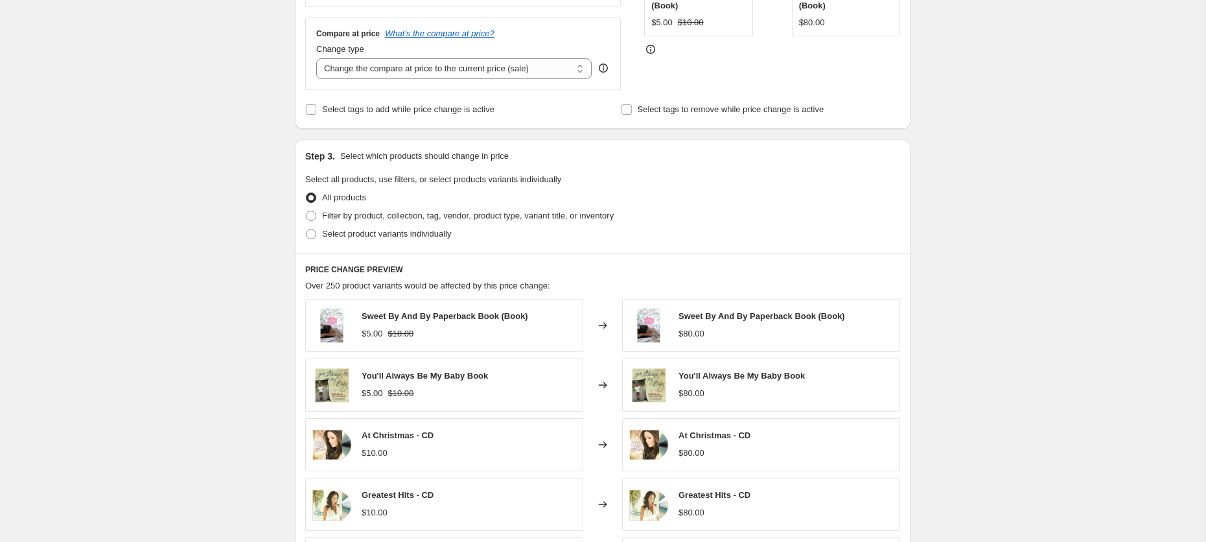
scroll to position [345, 0]
type input "20.00"
click at [378, 218] on span "Filter by product, collection, tag, vendor, product type, variant title, or inv…" at bounding box center [468, 215] width 292 height 10
click at [307, 211] on input "Filter by product, collection, tag, vendor, product type, variant title, or inv…" at bounding box center [306, 210] width 1 height 1
radio input "true"
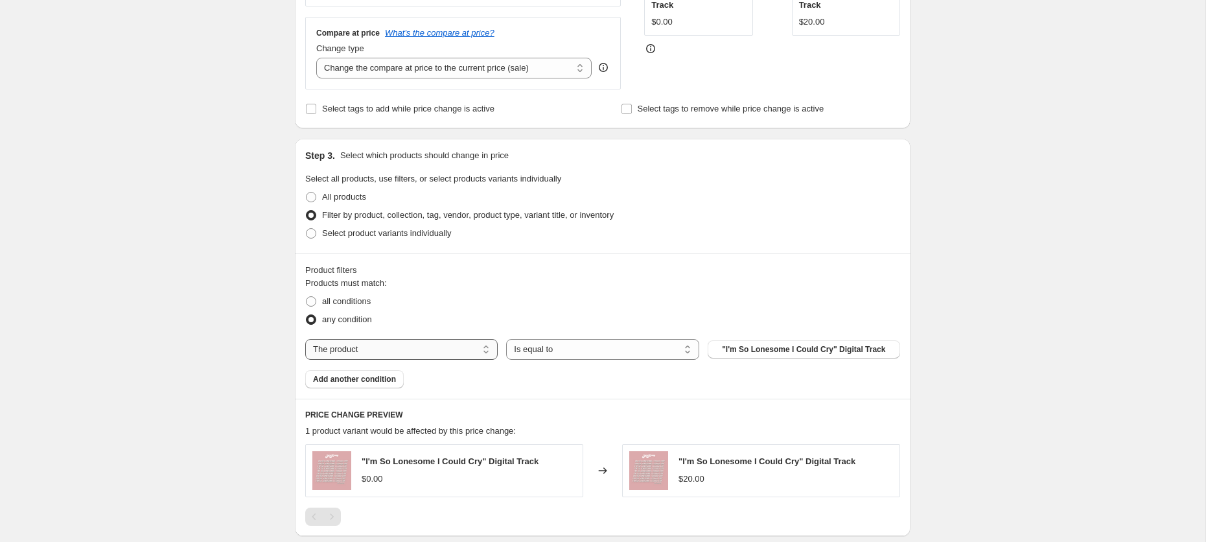
click at [380, 346] on select "The product The product's collection The product's tag The product's vendor The…" at bounding box center [401, 349] width 193 height 21
select select "tag"
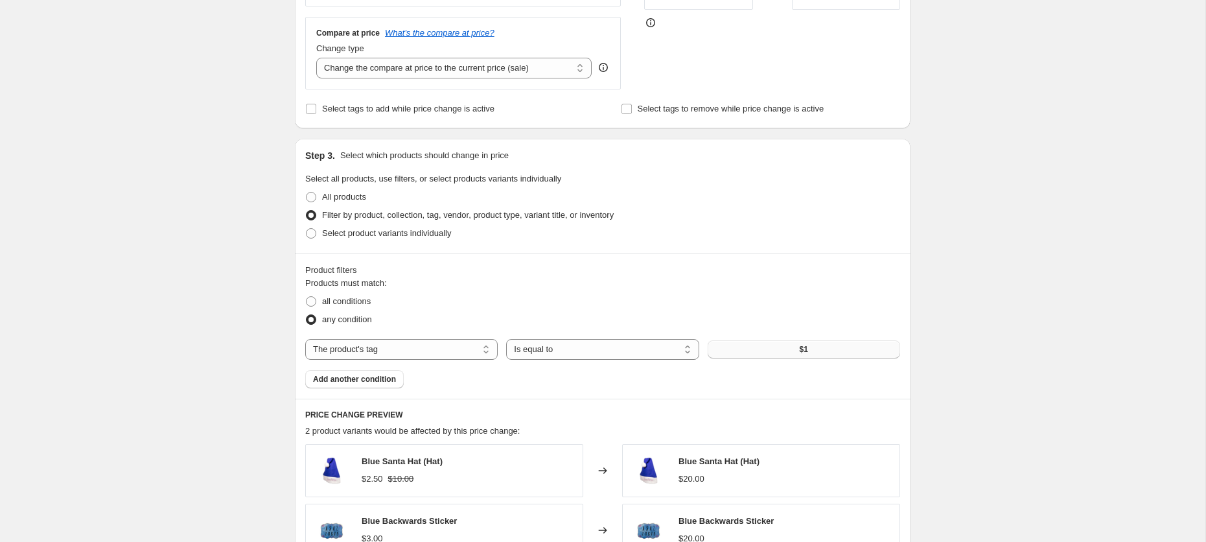
click at [757, 349] on button "$1" at bounding box center [804, 349] width 193 height 18
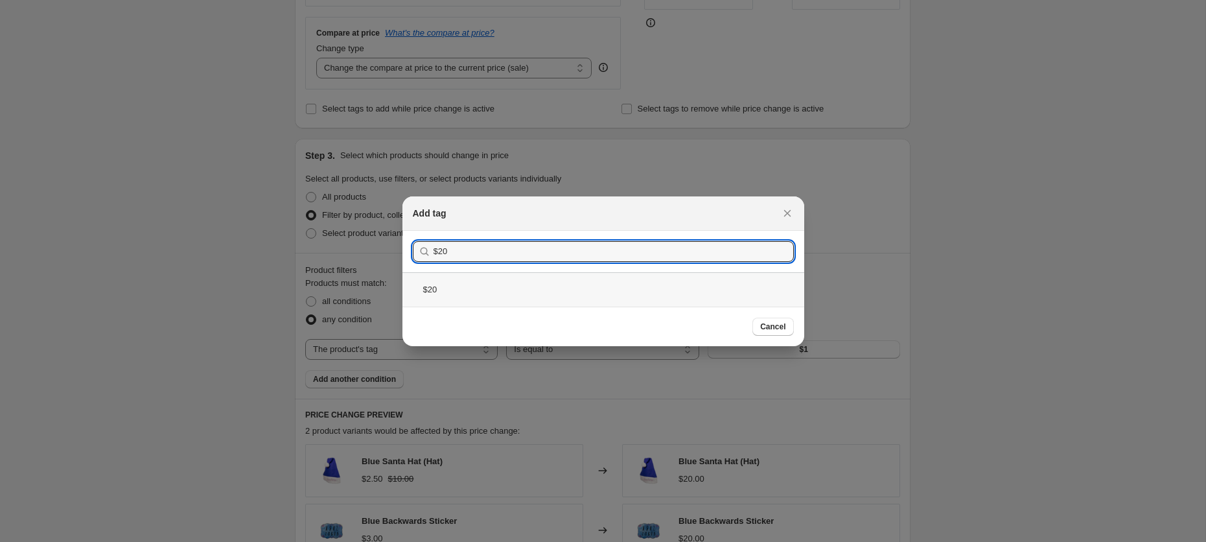
type input "$20"
drag, startPoint x: 612, startPoint y: 286, endPoint x: 706, endPoint y: 310, distance: 97.0
click at [612, 286] on div "$20" at bounding box center [604, 289] width 402 height 34
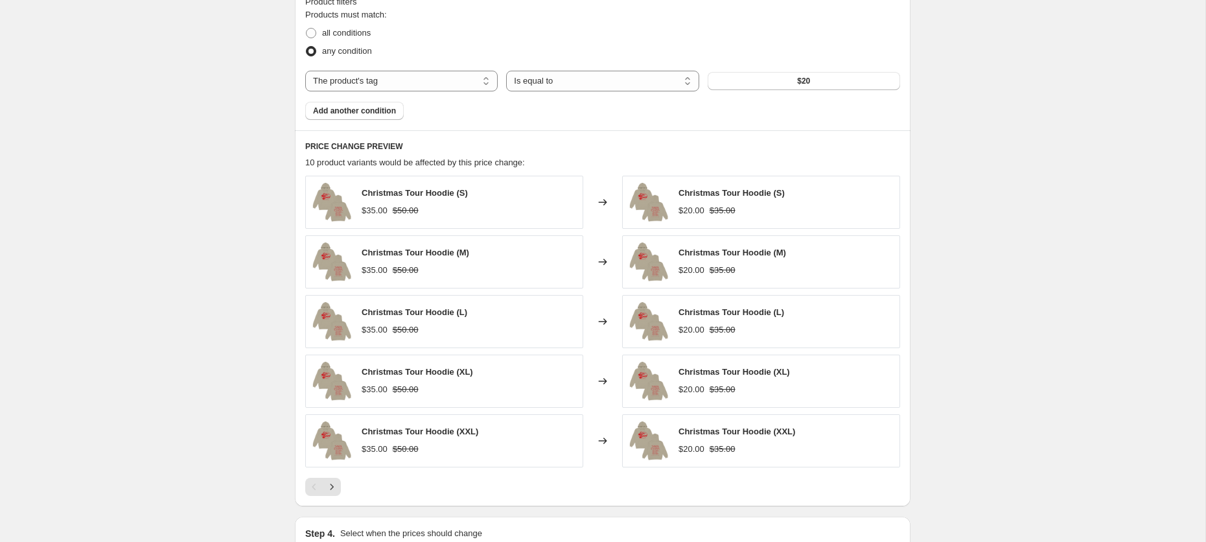
scroll to position [672, 0]
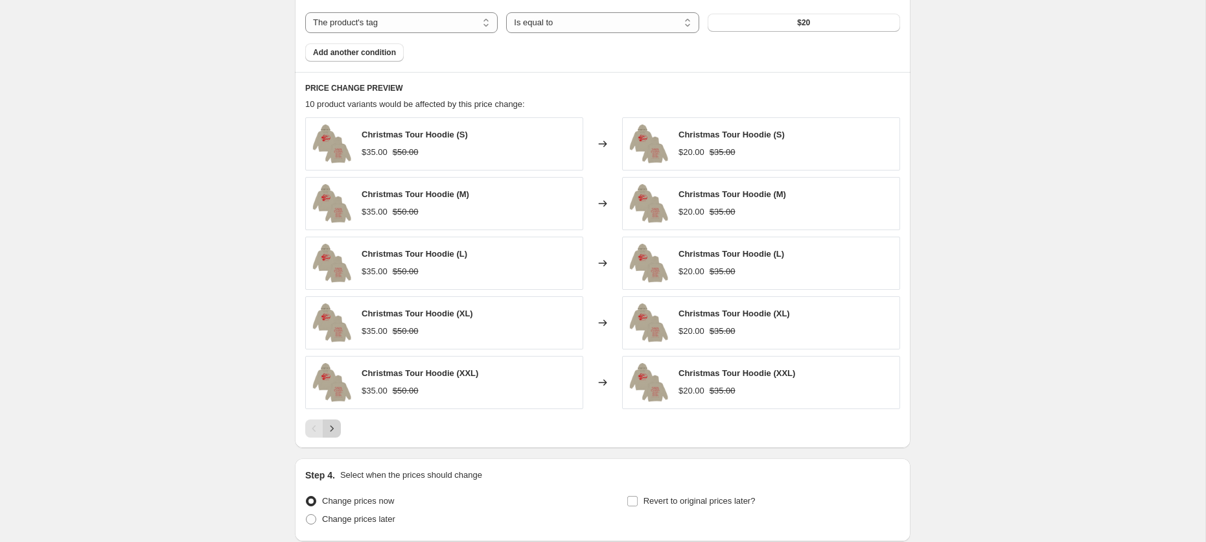
click at [332, 423] on icon "Next" at bounding box center [331, 428] width 13 height 13
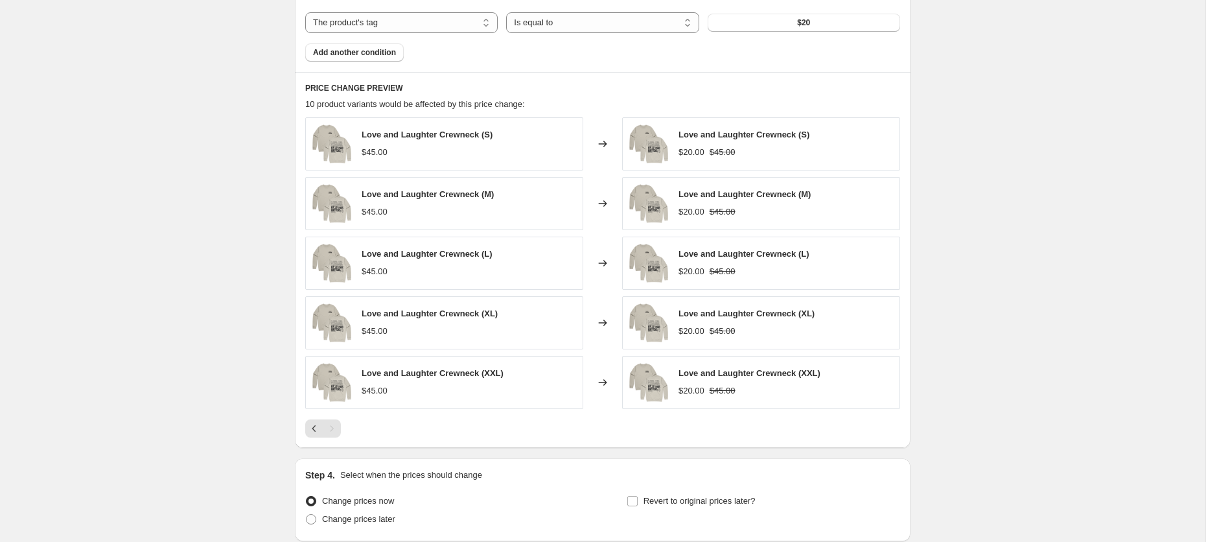
click at [331, 422] on div "Pagination" at bounding box center [332, 428] width 18 height 18
click at [301, 424] on div "PRICE CHANGE PREVIEW 10 product variants would be affected by this price change…" at bounding box center [603, 259] width 616 height 375
click at [305, 424] on button "Previous" at bounding box center [314, 428] width 18 height 18
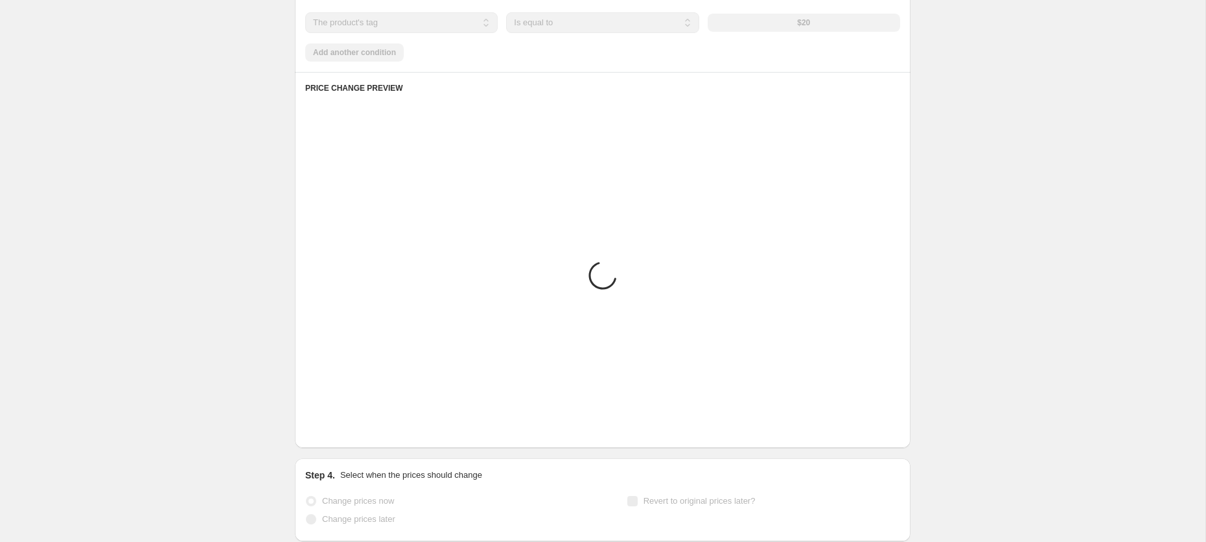
scroll to position [773, 0]
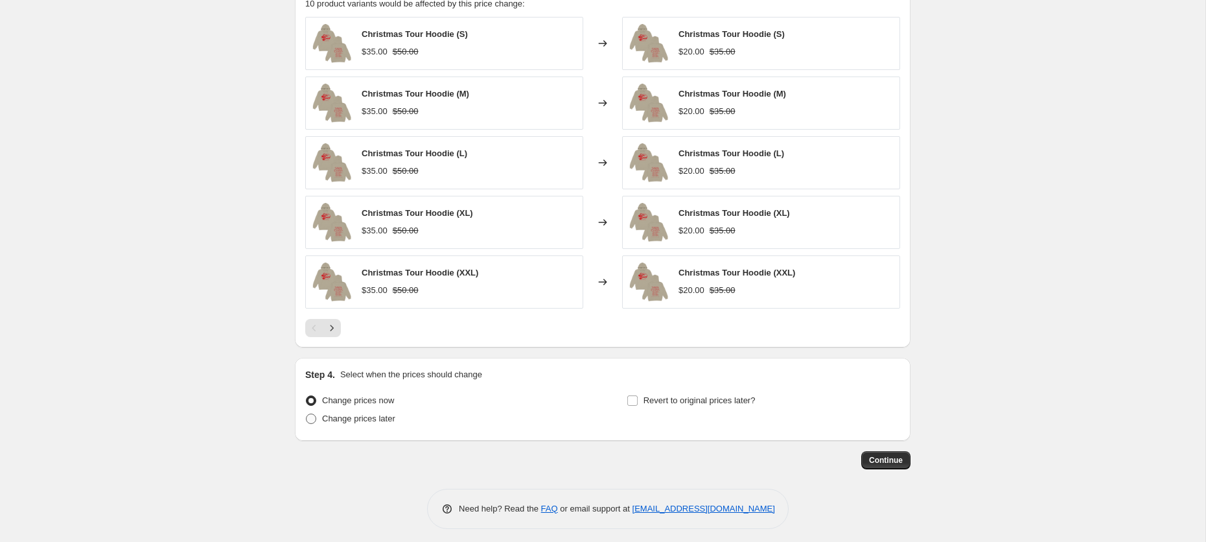
click at [368, 414] on span "Change prices later" at bounding box center [358, 419] width 73 height 10
click at [307, 414] on input "Change prices later" at bounding box center [306, 414] width 1 height 1
radio input "true"
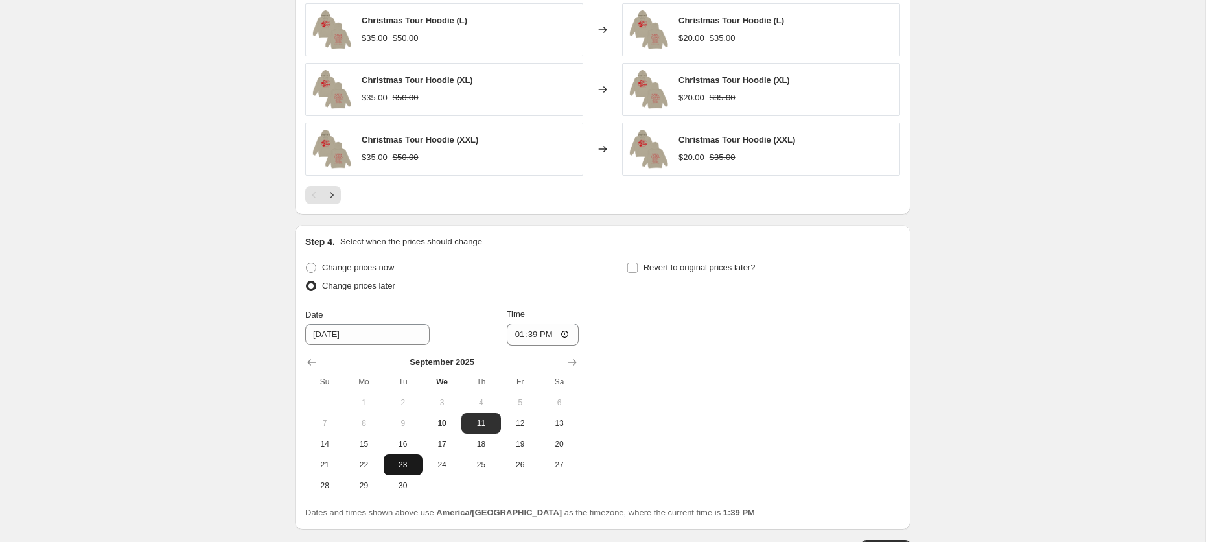
scroll to position [933, 0]
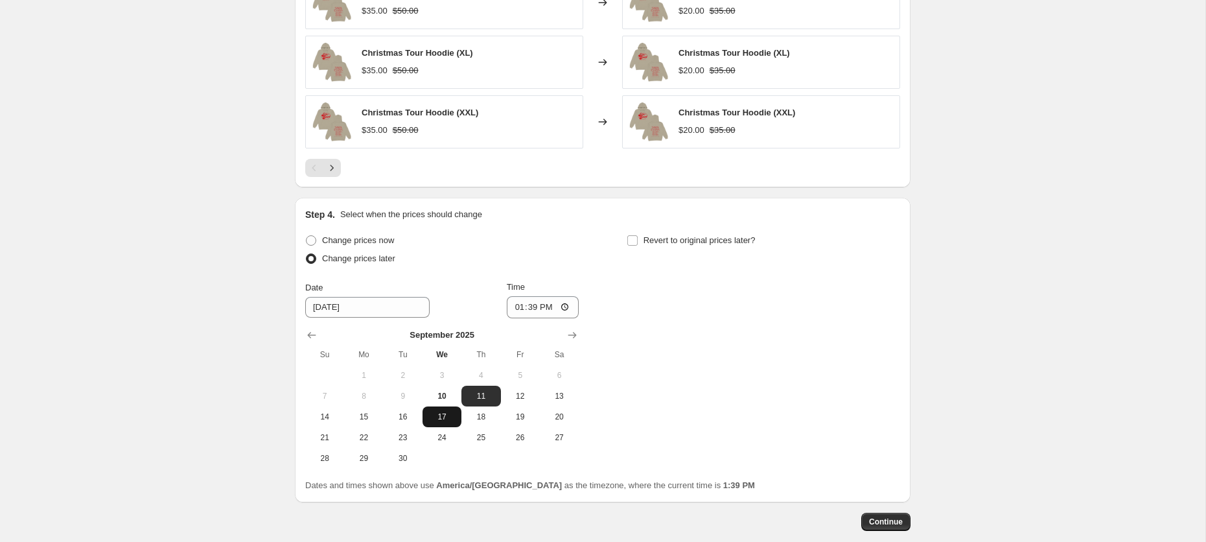
click at [434, 412] on span "17" at bounding box center [442, 417] width 29 height 10
type input "[DATE]"
click at [517, 301] on input "13:39" at bounding box center [543, 307] width 73 height 22
click at [528, 303] on input "12:39" at bounding box center [543, 307] width 73 height 22
type input "00:00"
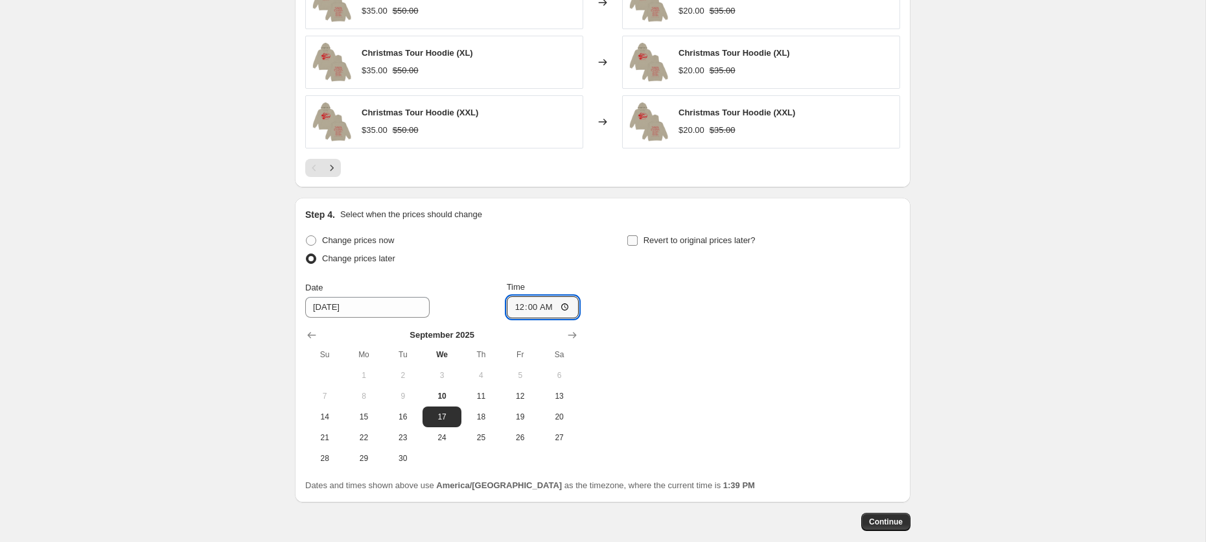
click at [671, 242] on label "Revert to original prices later?" at bounding box center [691, 240] width 129 height 18
click at [638, 242] on input "Revert to original prices later?" at bounding box center [632, 240] width 10 height 10
checkbox input "true"
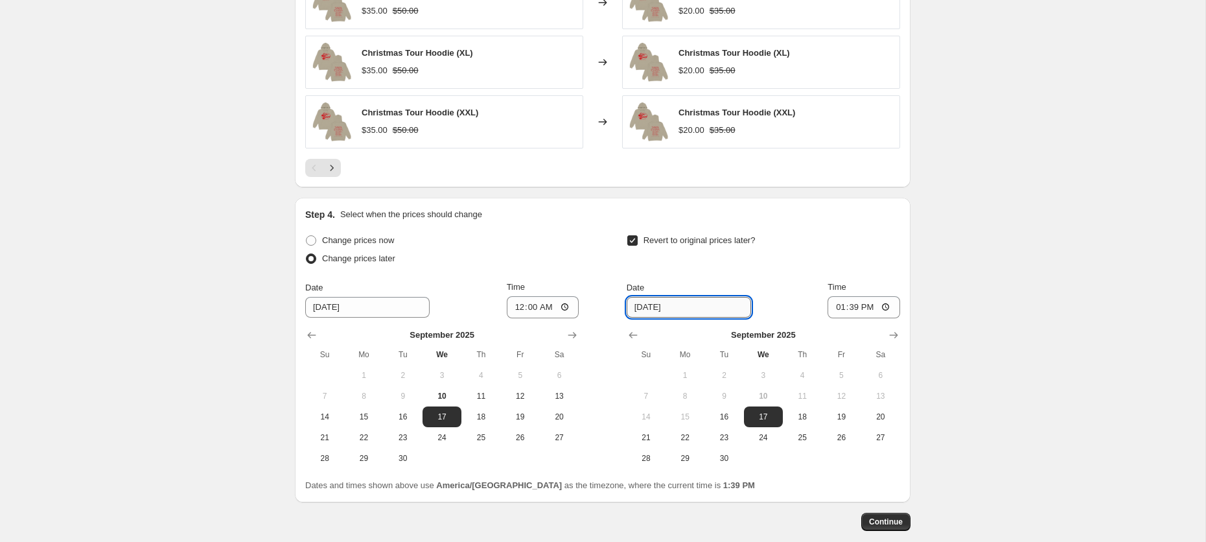
click at [692, 297] on input "[DATE]" at bounding box center [689, 307] width 124 height 21
drag, startPoint x: 648, startPoint y: 429, endPoint x: 700, endPoint y: 390, distance: 64.8
click at [648, 432] on span "21" at bounding box center [646, 437] width 29 height 10
type input "[DATE]"
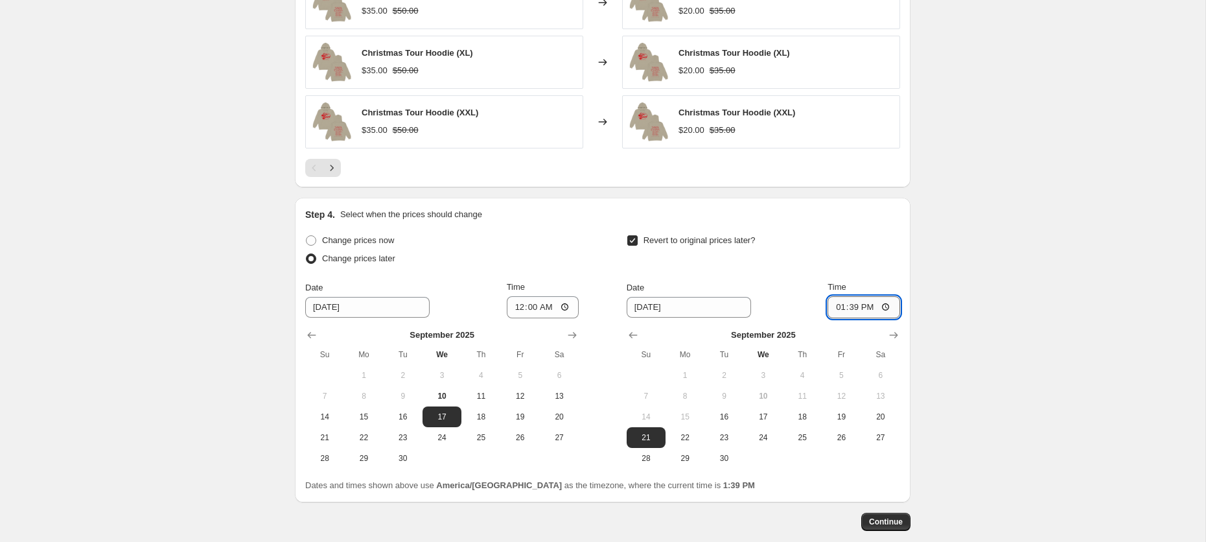
click at [833, 302] on input "13:39" at bounding box center [864, 307] width 73 height 22
click at [853, 306] on input "23:39" at bounding box center [864, 307] width 73 height 22
type input "23:59"
click at [886, 517] on span "Continue" at bounding box center [886, 522] width 34 height 10
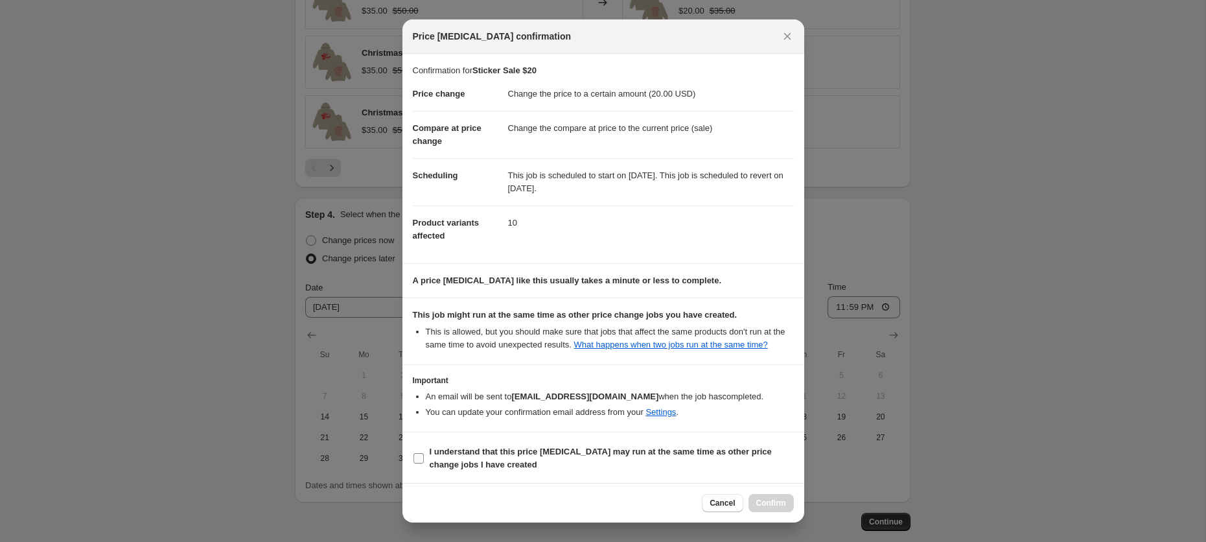
drag, startPoint x: 500, startPoint y: 458, endPoint x: 552, endPoint y: 462, distance: 52.1
click at [508, 458] on b "I understand that this price [MEDICAL_DATA] may run at the same time as other p…" at bounding box center [601, 458] width 342 height 23
click at [761, 499] on div "Cancel Confirm" at bounding box center [747, 503] width 91 height 18
drag, startPoint x: 655, startPoint y: 470, endPoint x: 718, endPoint y: 479, distance: 64.2
click at [655, 471] on span "I understand that this price [MEDICAL_DATA] may run at the same time as other p…" at bounding box center [612, 458] width 364 height 26
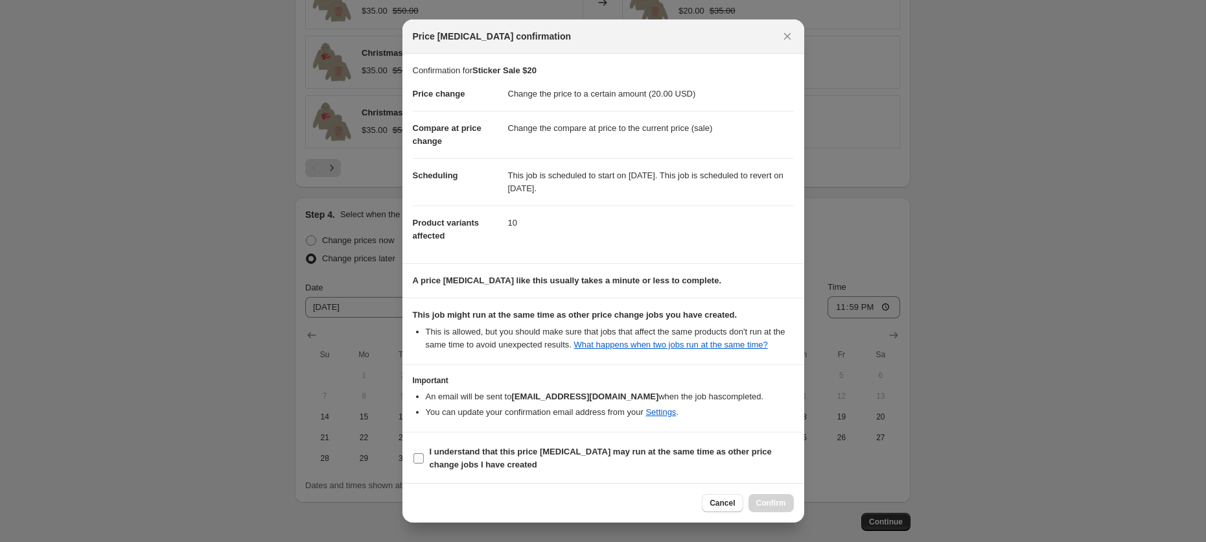
click at [424, 463] on input "I understand that this price [MEDICAL_DATA] may run at the same time as other p…" at bounding box center [419, 458] width 10 height 10
checkbox input "true"
click at [781, 502] on span "Confirm" at bounding box center [771, 503] width 30 height 10
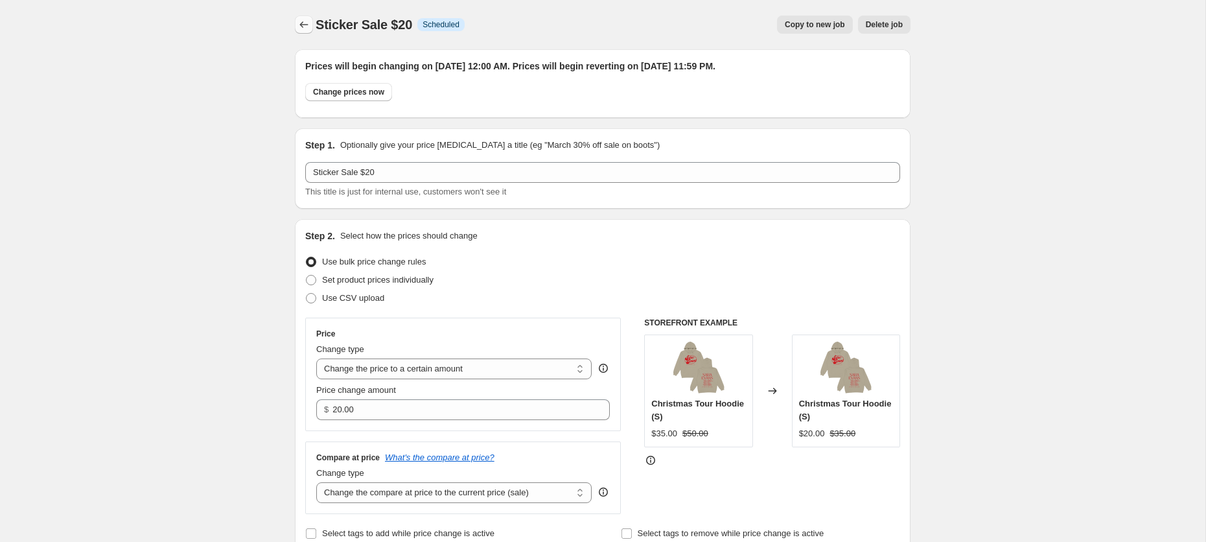
click at [301, 16] on button "Price change jobs" at bounding box center [304, 25] width 18 height 18
